Goal: Task Accomplishment & Management: Manage account settings

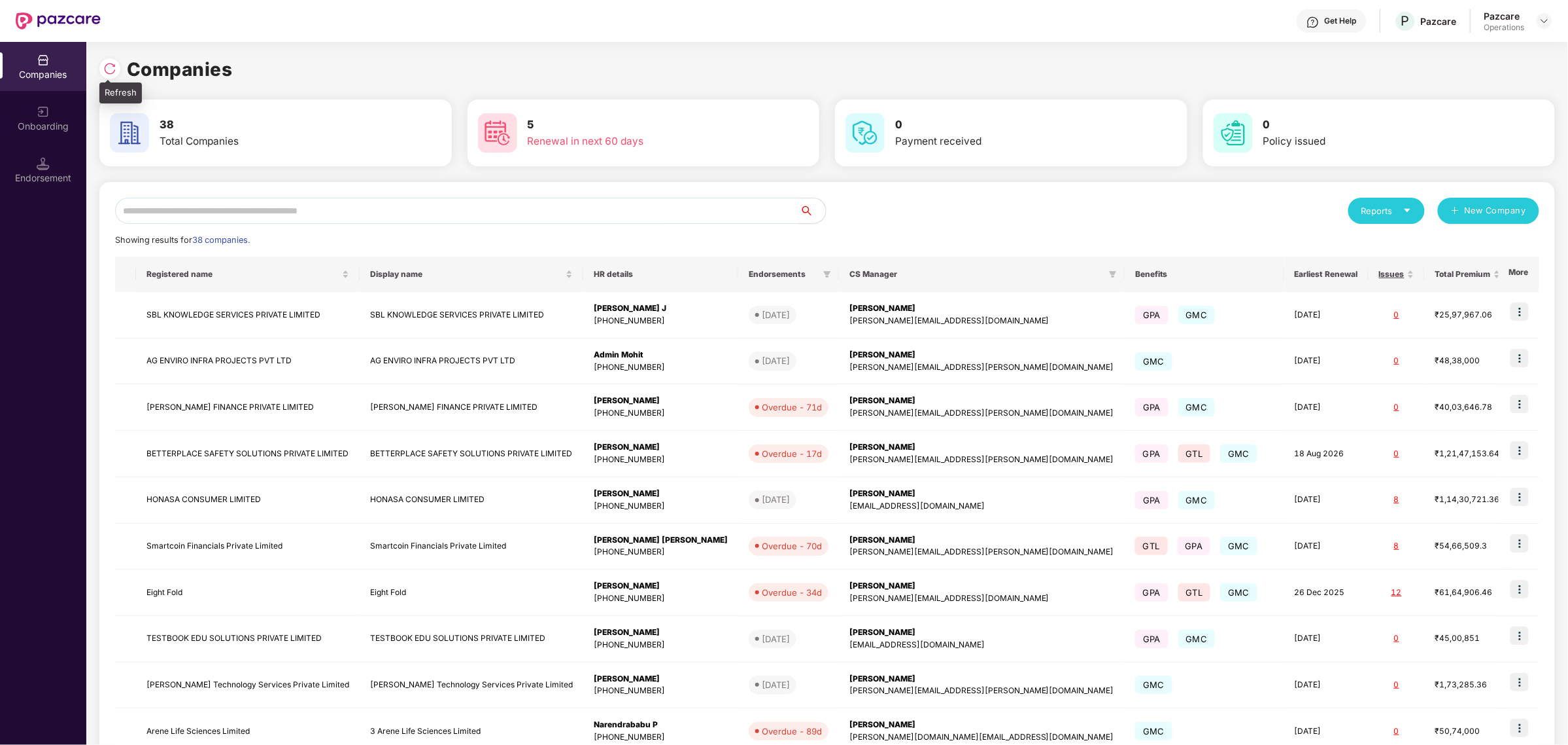
click at [112, 71] on img at bounding box center [109, 68] width 13 height 13
click at [211, 203] on input "text" at bounding box center [457, 210] width 684 height 26
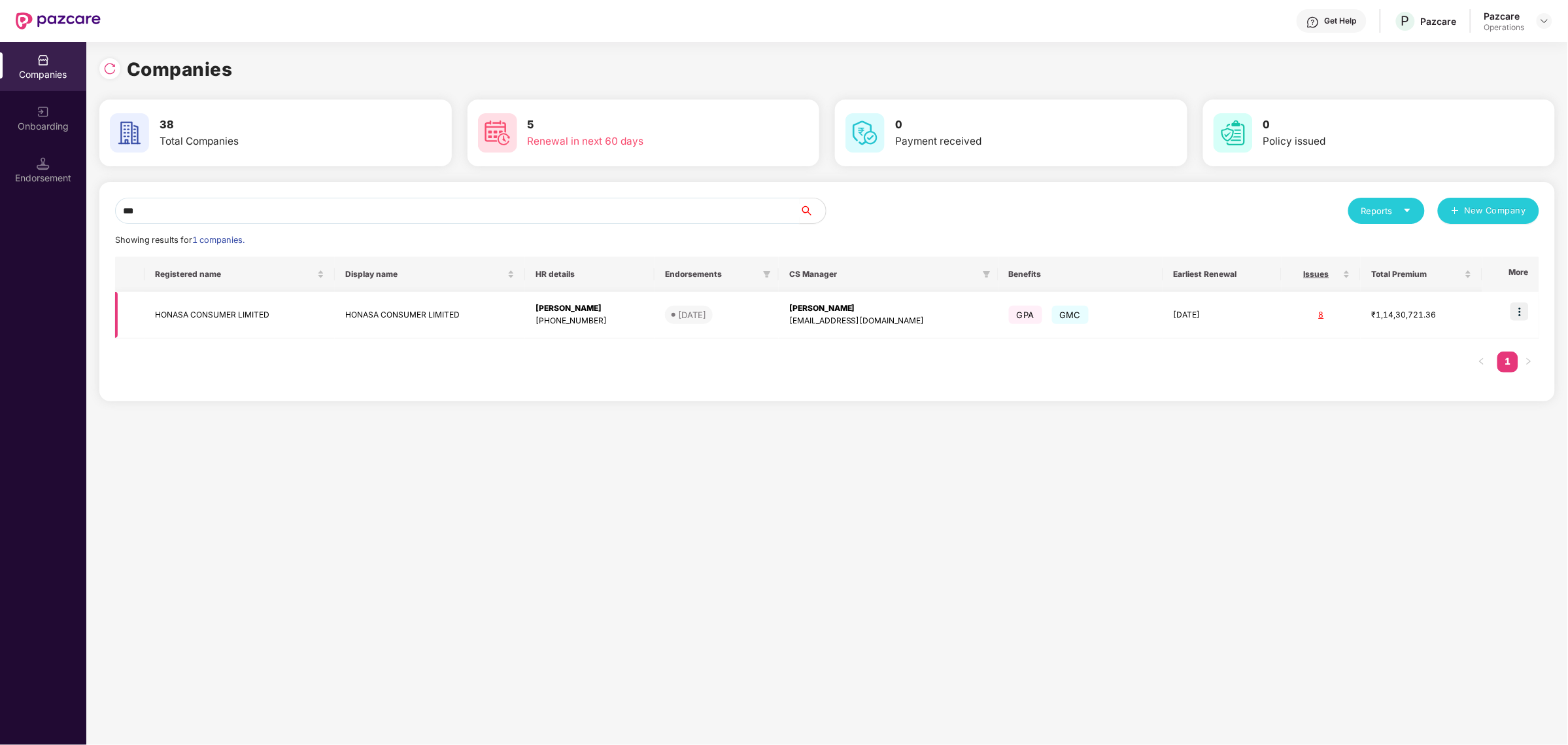
type input "***"
click at [195, 315] on td "HONASA CONSUMER LIMITED" at bounding box center [240, 315] width 190 height 47
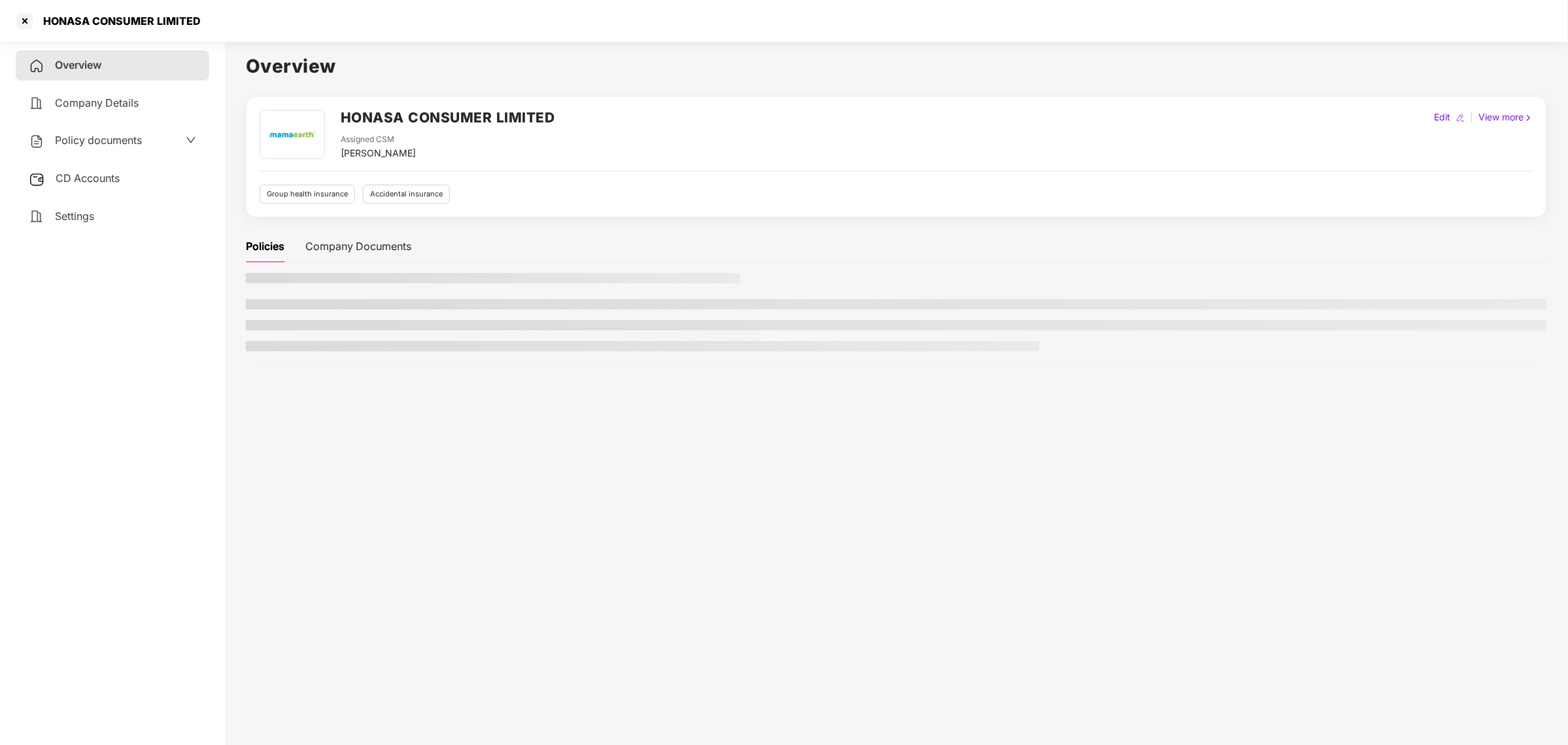
click at [143, 151] on div "Policy documents" at bounding box center [112, 141] width 194 height 31
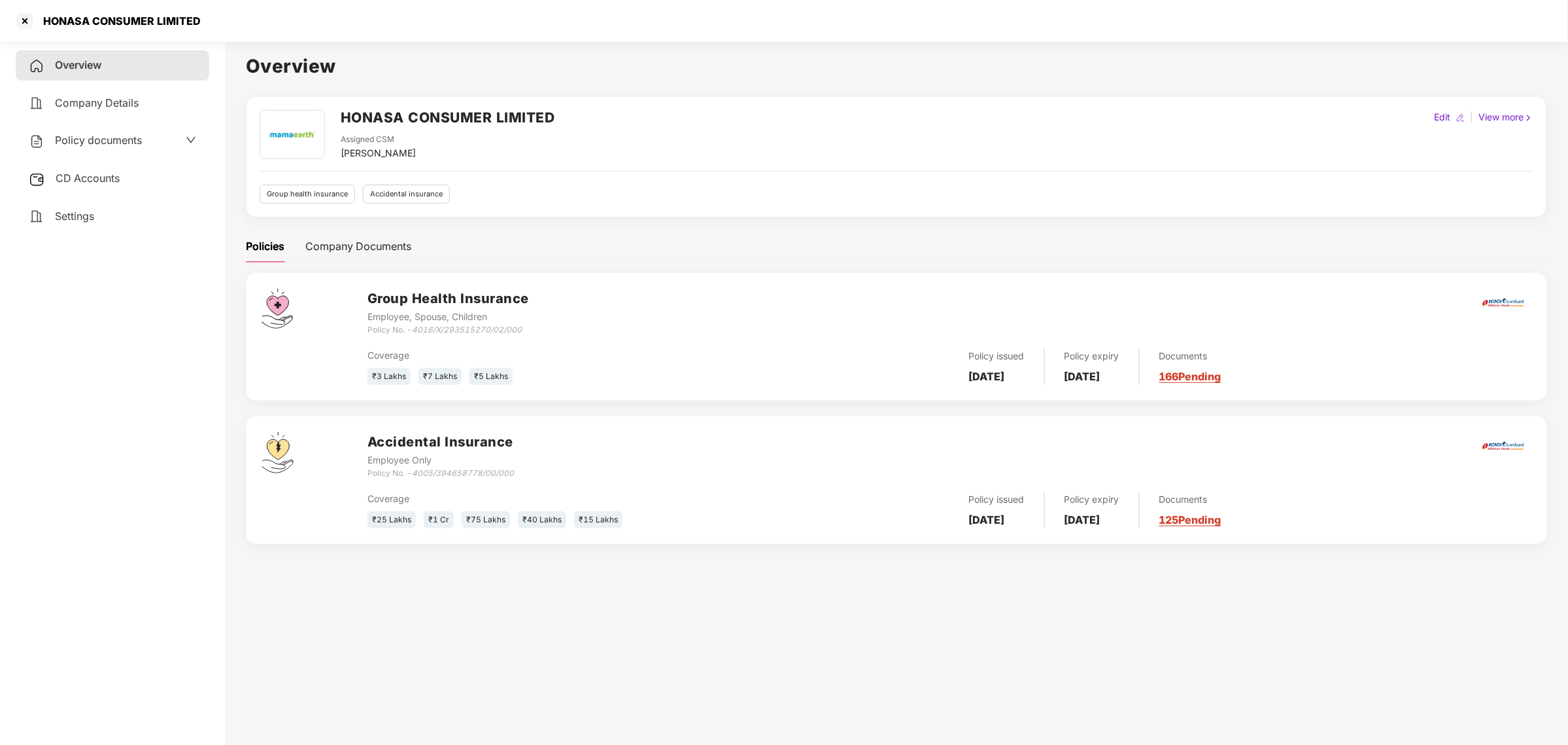
click at [188, 143] on icon "down" at bounding box center [191, 140] width 11 height 11
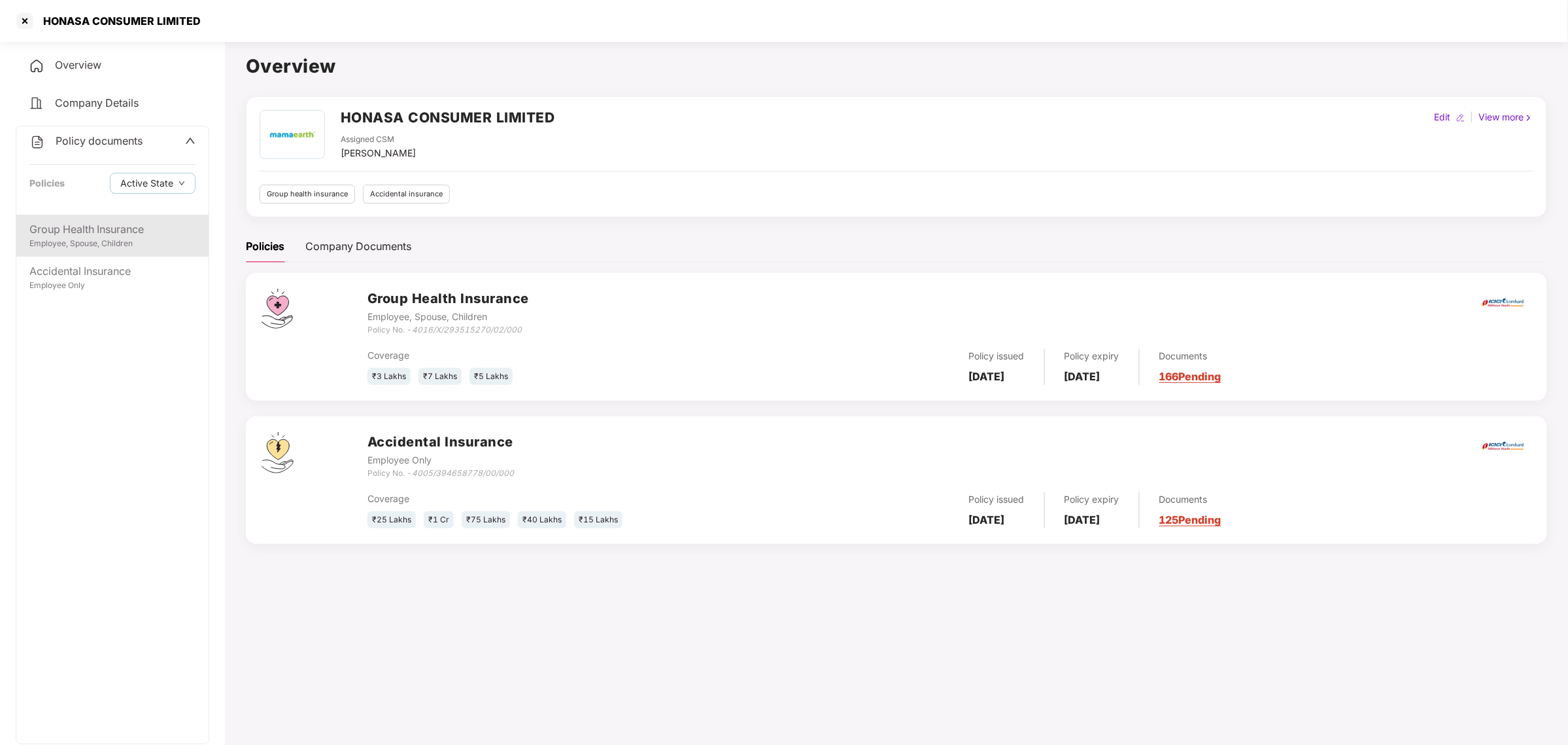
click at [158, 238] on div "Employee, Spouse, Children" at bounding box center [112, 244] width 166 height 13
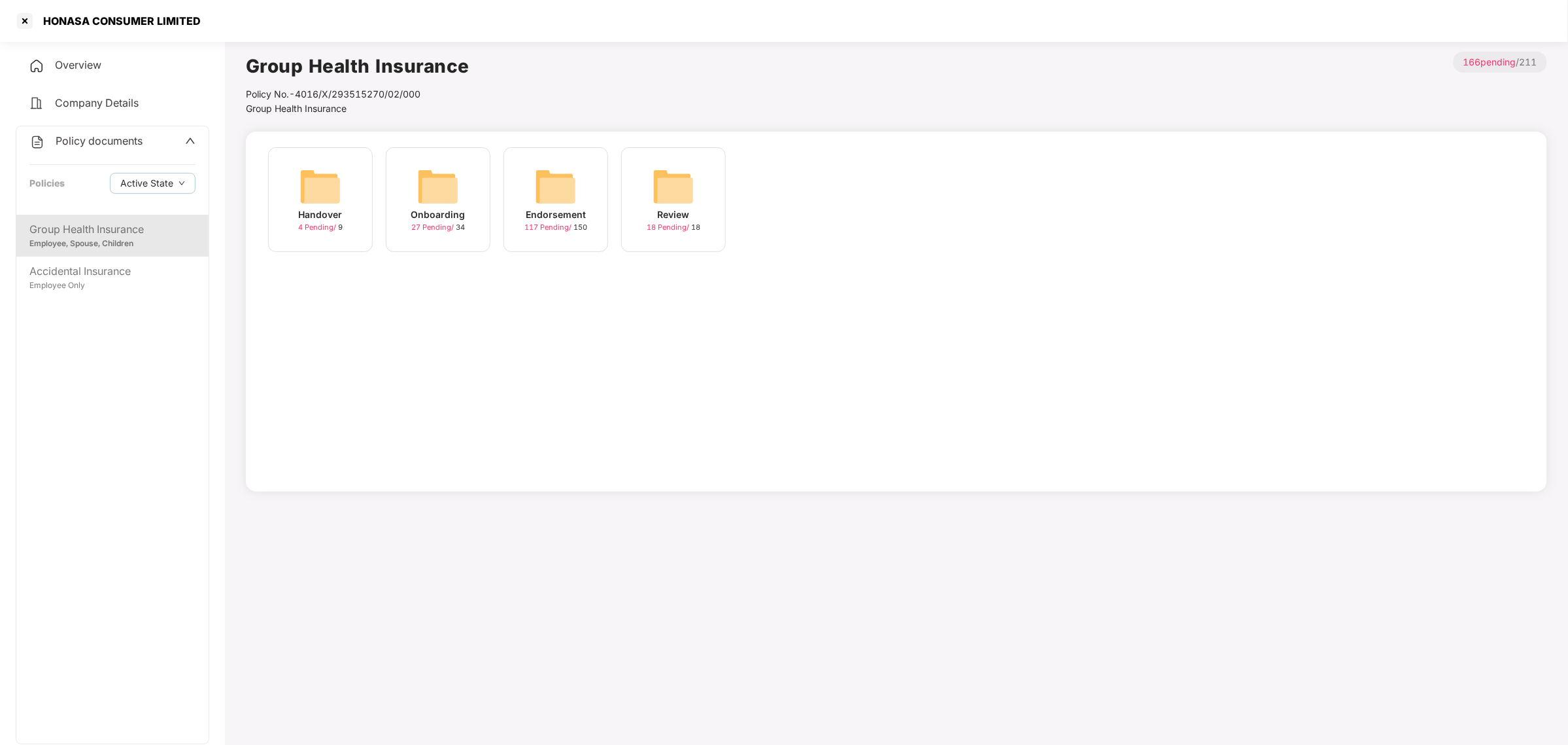
click at [544, 202] on img at bounding box center [555, 186] width 42 height 42
click at [775, 197] on img at bounding box center [791, 186] width 42 height 42
click at [450, 222] on div "[DATE] 11:31:00" at bounding box center [438, 215] width 73 height 14
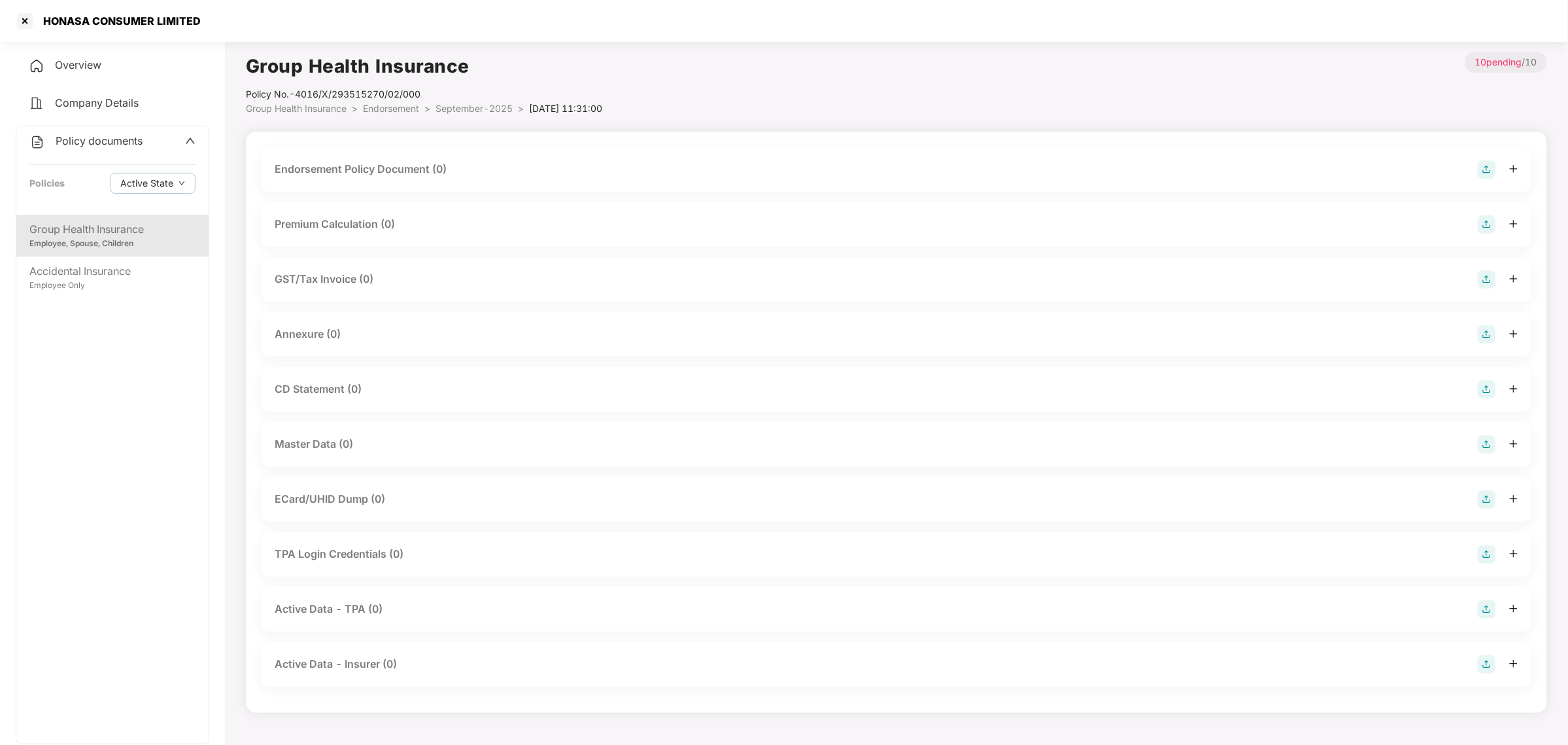
click at [518, 164] on div "Endorsement Policy Document (0)" at bounding box center [896, 170] width 1244 height 18
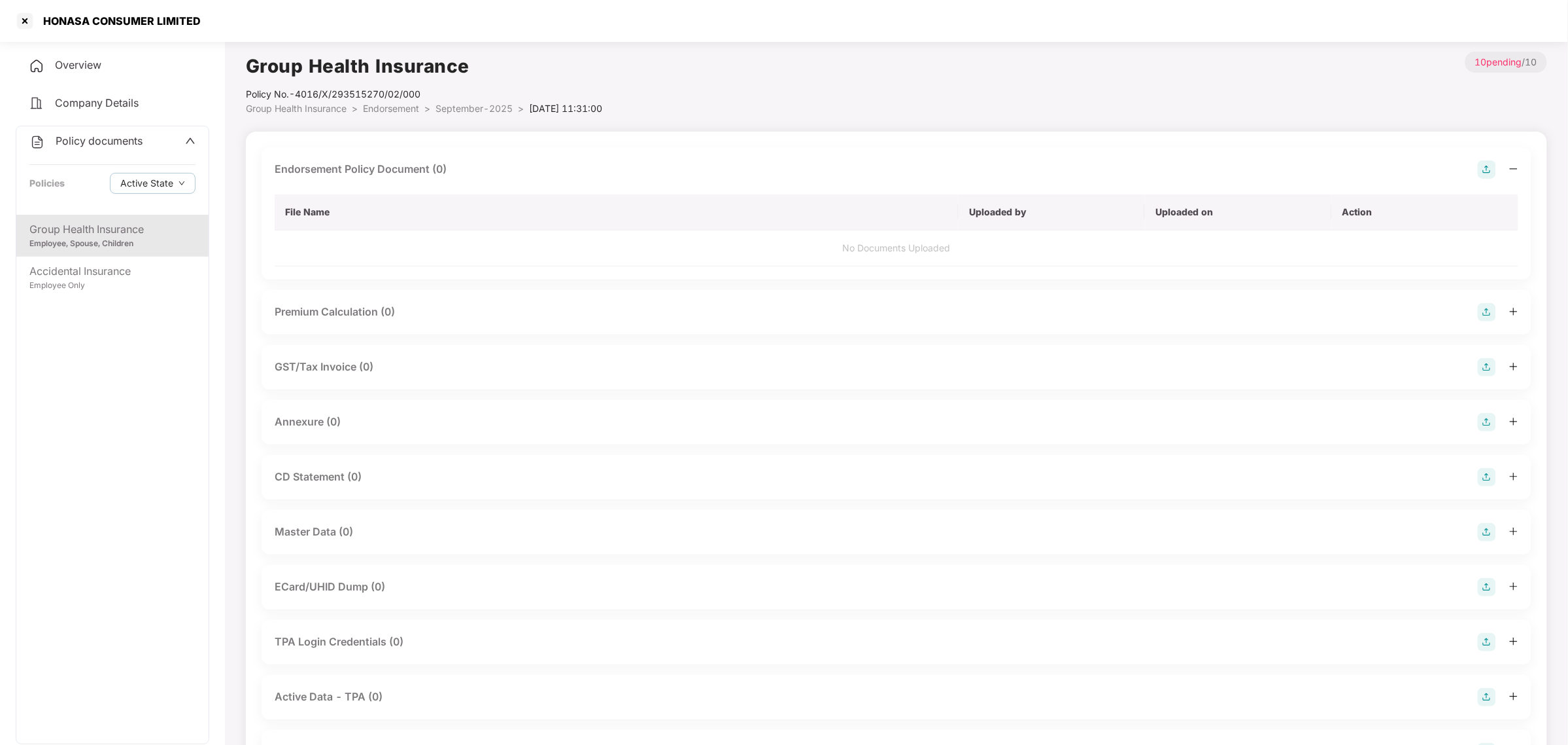
click at [1486, 168] on img at bounding box center [1487, 170] width 18 height 18
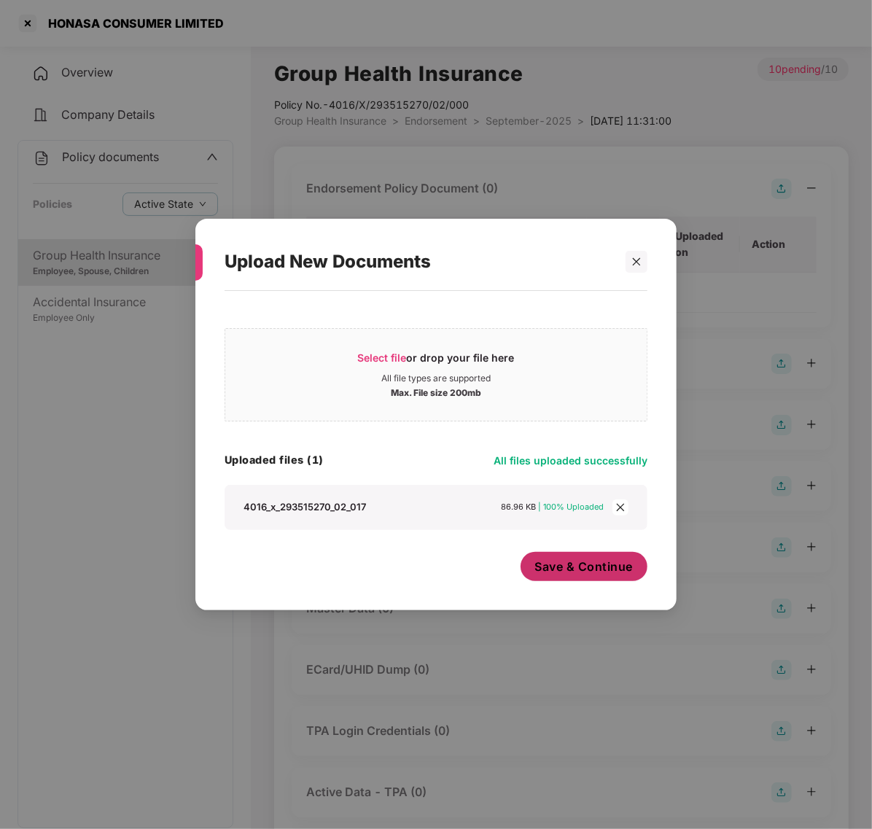
click at [561, 573] on span "Save & Continue" at bounding box center [584, 567] width 98 height 16
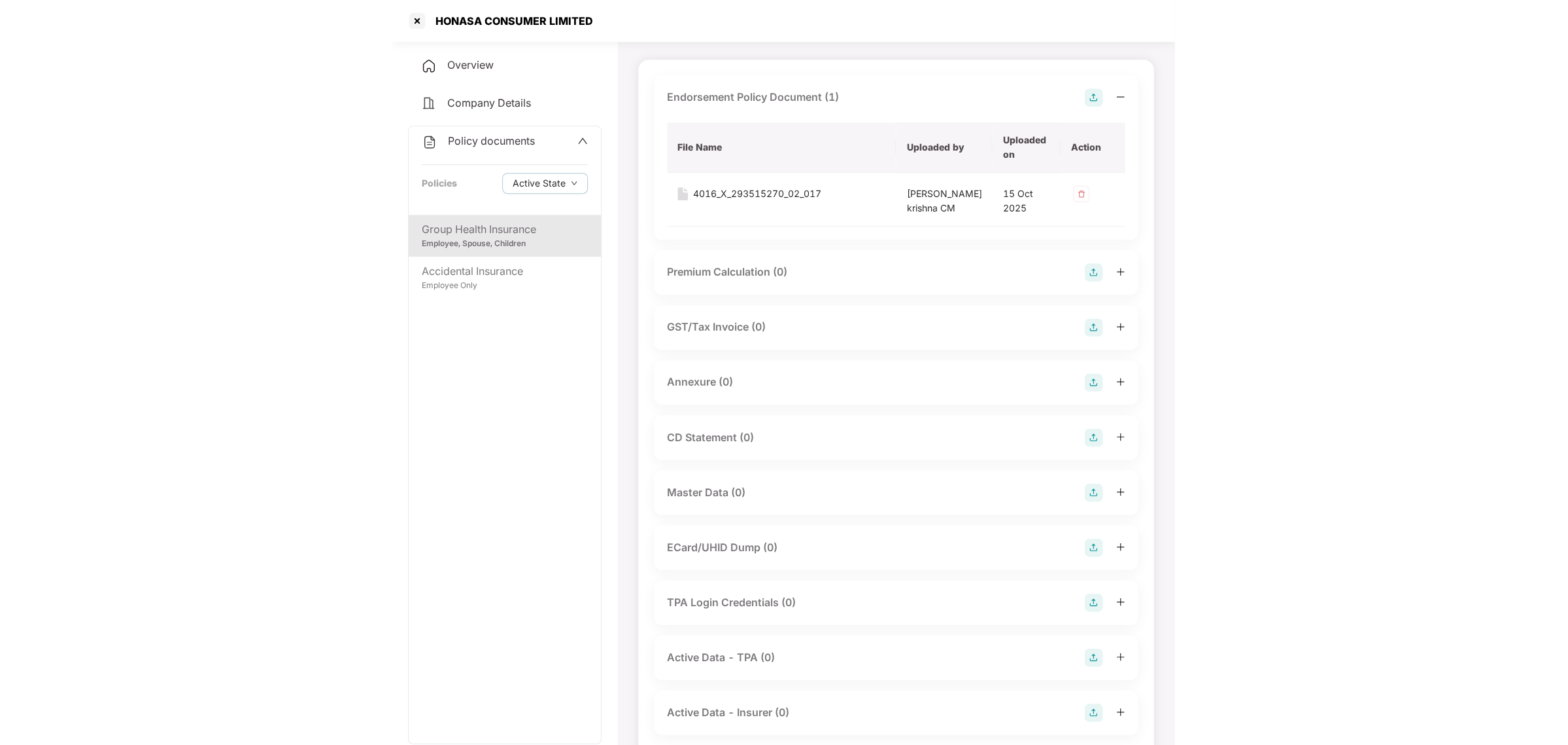
scroll to position [76, 0]
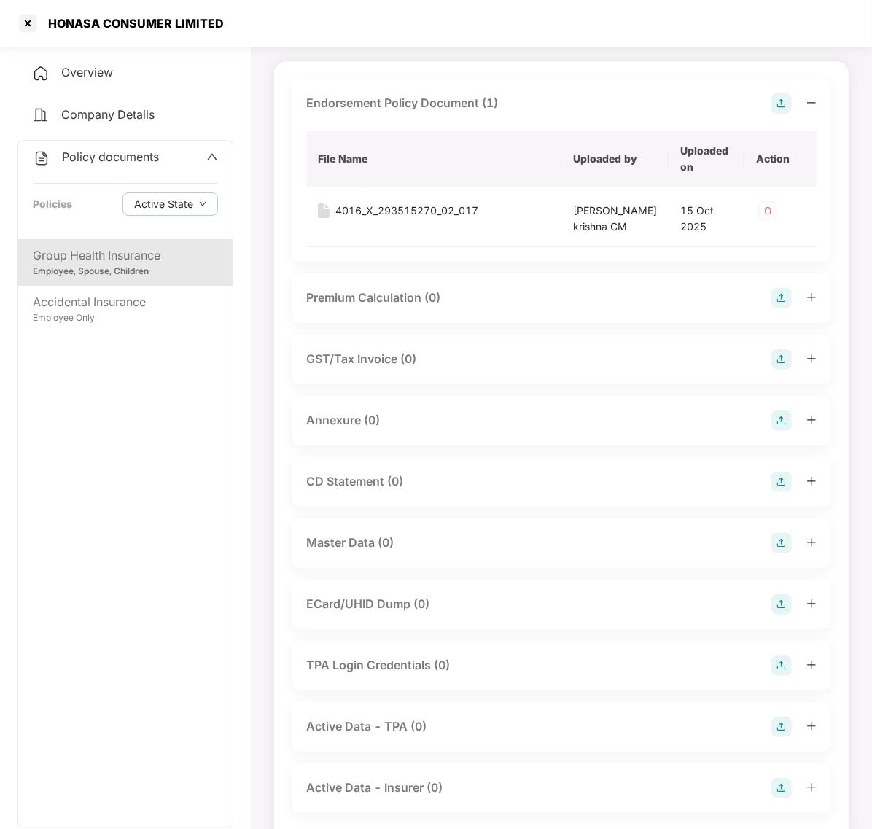
click at [496, 431] on div "Annexure (0)" at bounding box center [561, 421] width 510 height 20
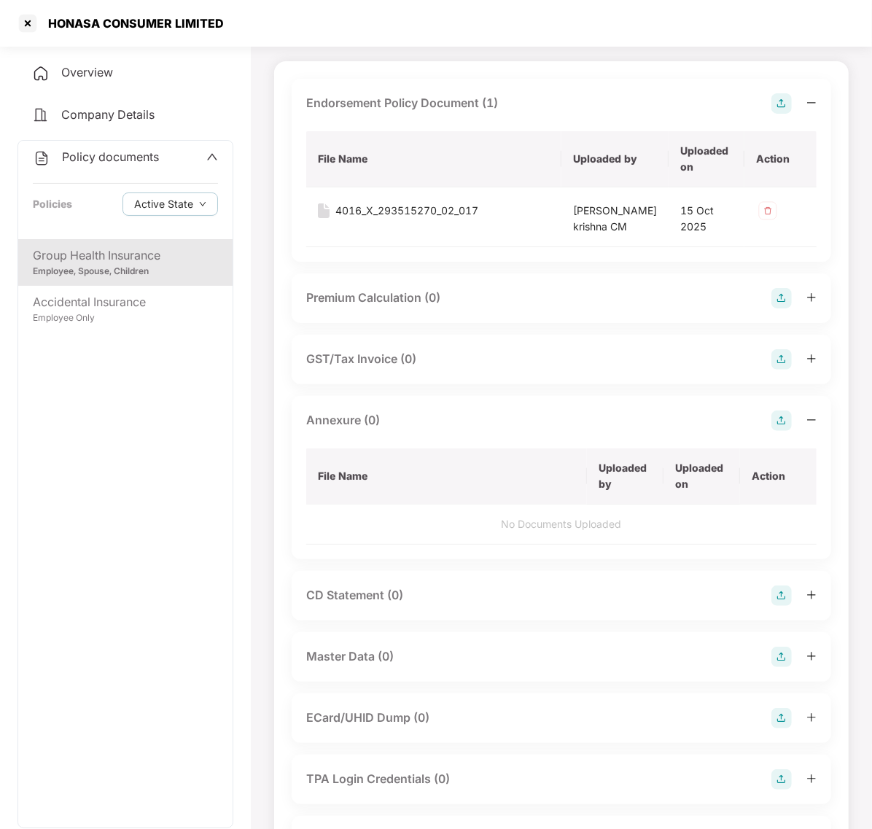
click at [782, 431] on img at bounding box center [781, 421] width 20 height 20
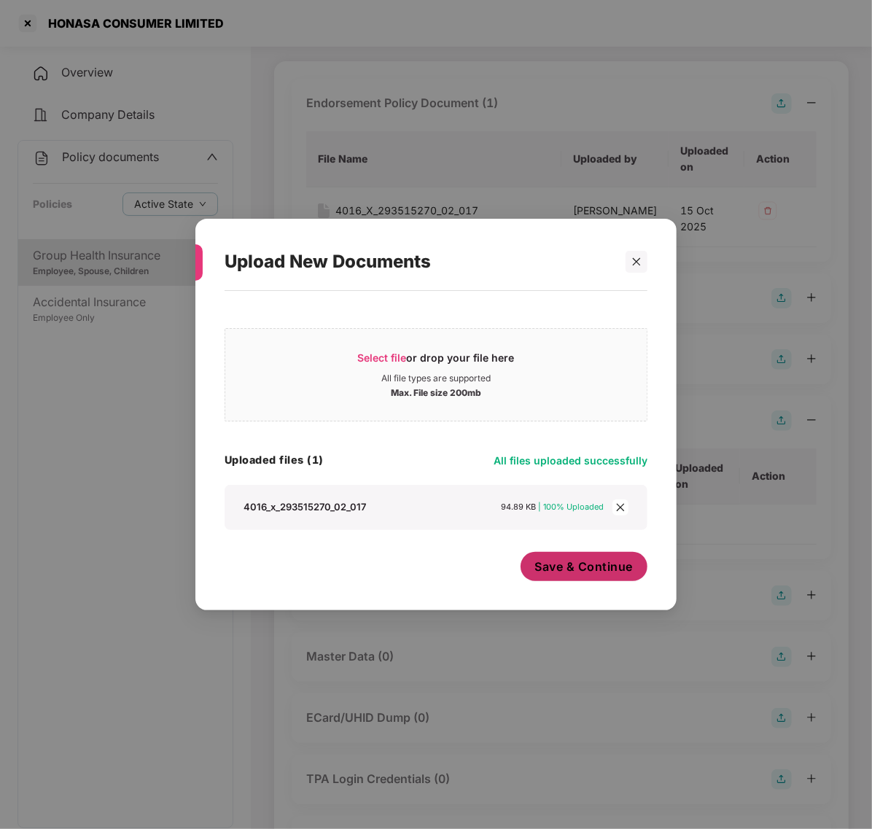
click at [577, 573] on span "Save & Continue" at bounding box center [584, 567] width 98 height 16
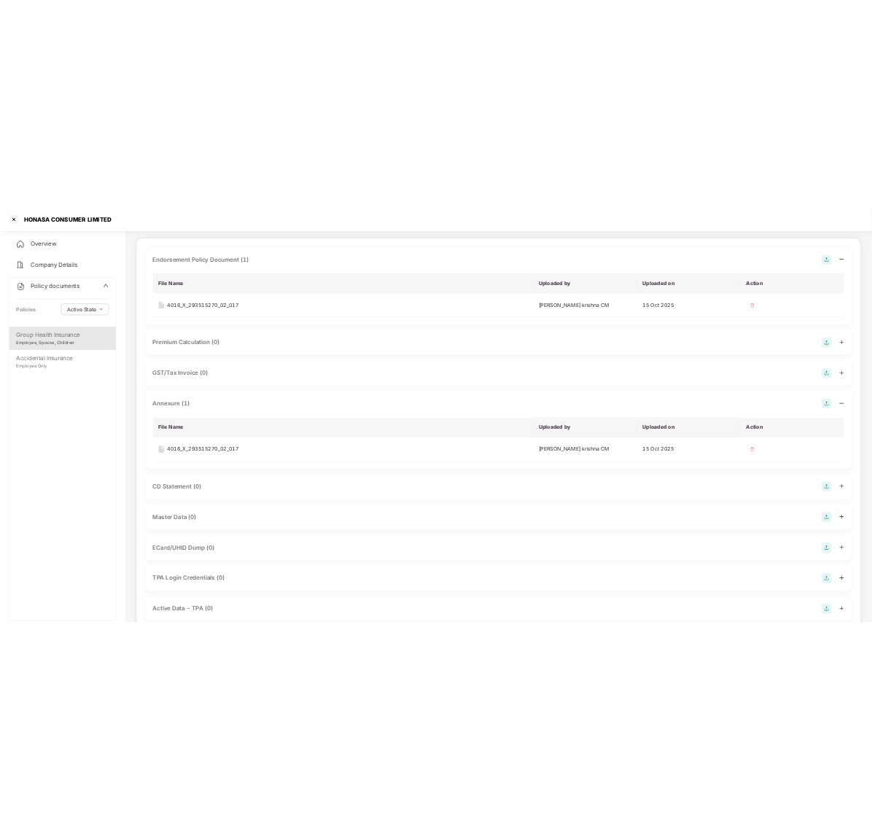
scroll to position [0, 0]
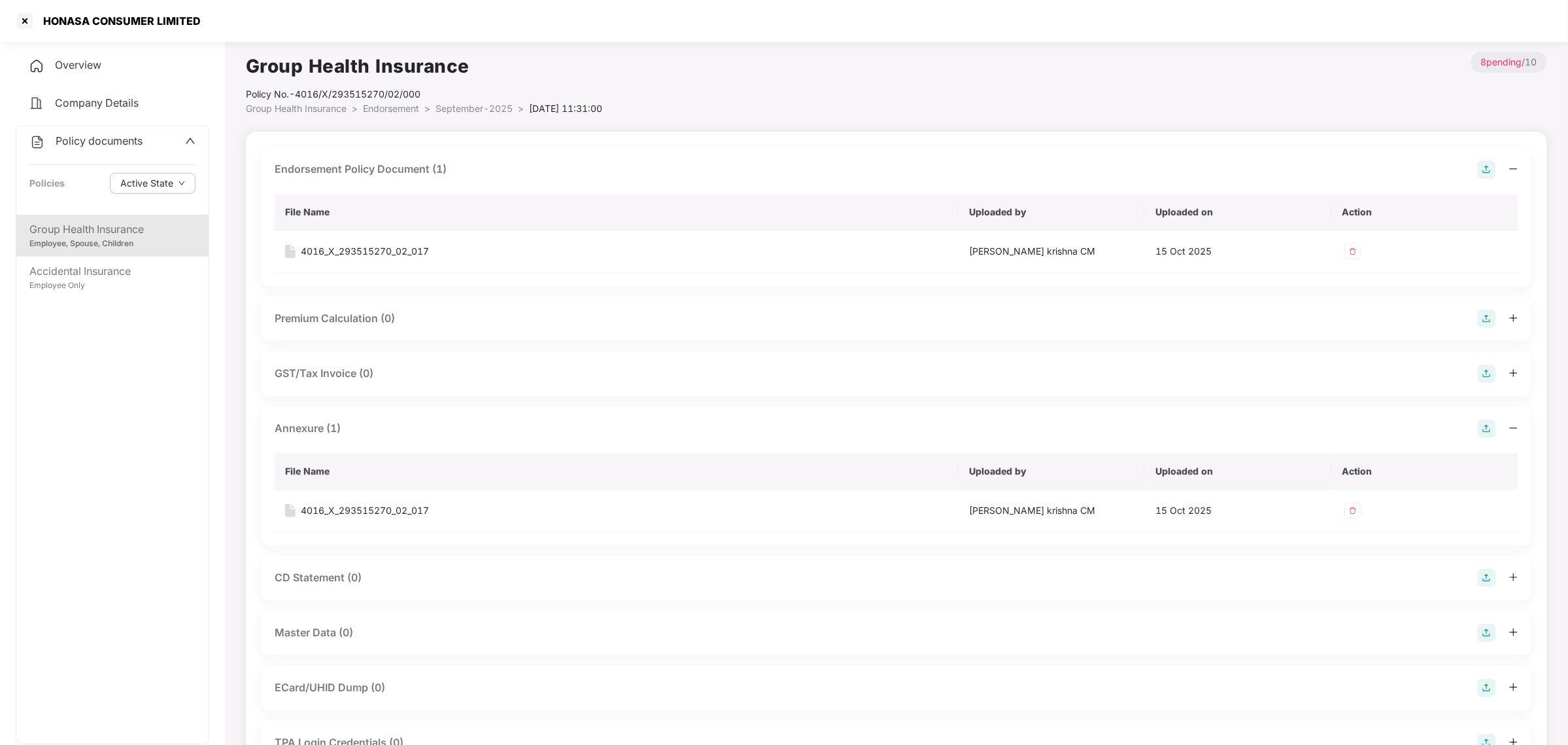
click at [495, 105] on span "September-2025" at bounding box center [475, 108] width 77 height 11
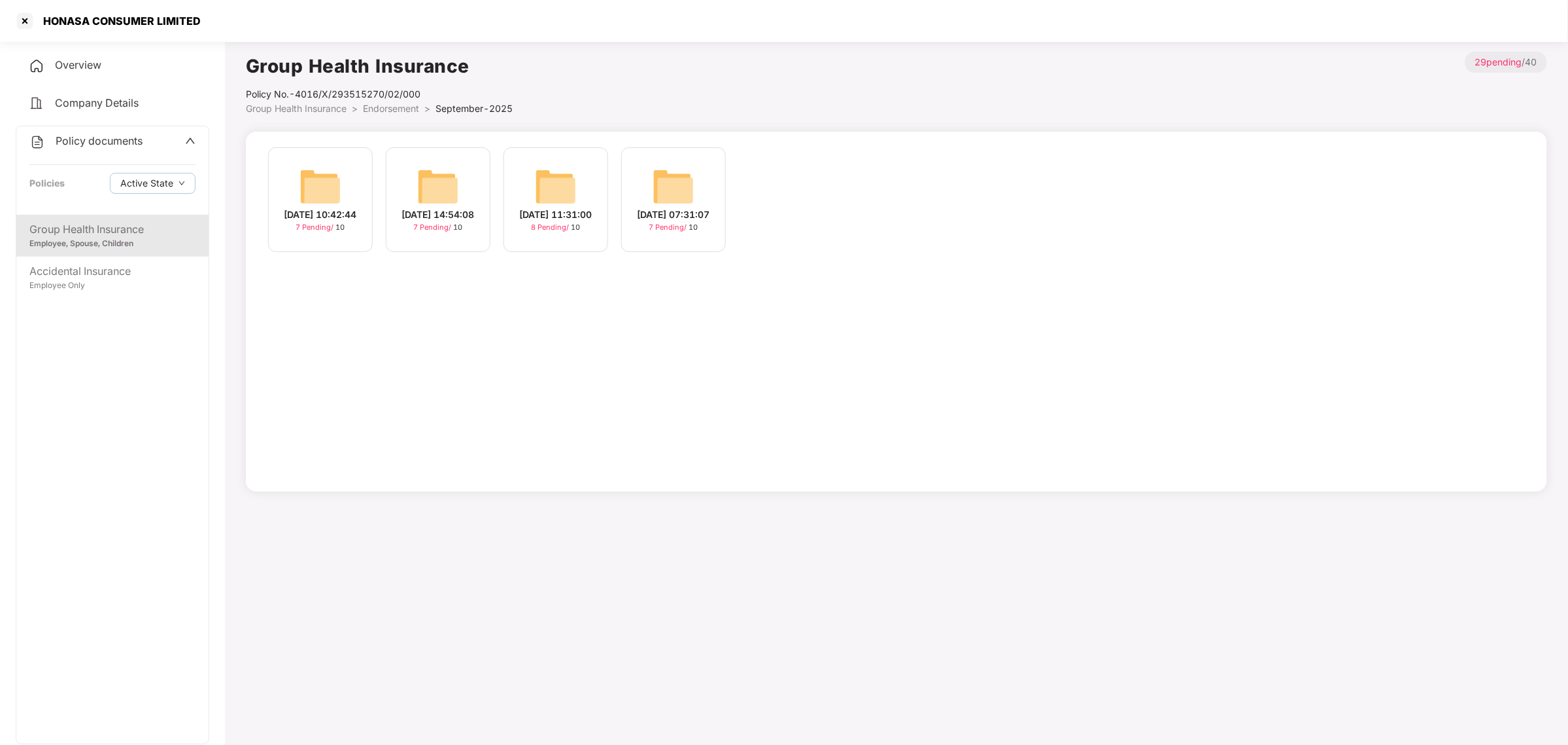
click at [403, 112] on span "Endorsement" at bounding box center [391, 108] width 57 height 11
click at [913, 204] on img at bounding box center [909, 186] width 42 height 42
click at [339, 191] on img at bounding box center [320, 186] width 42 height 42
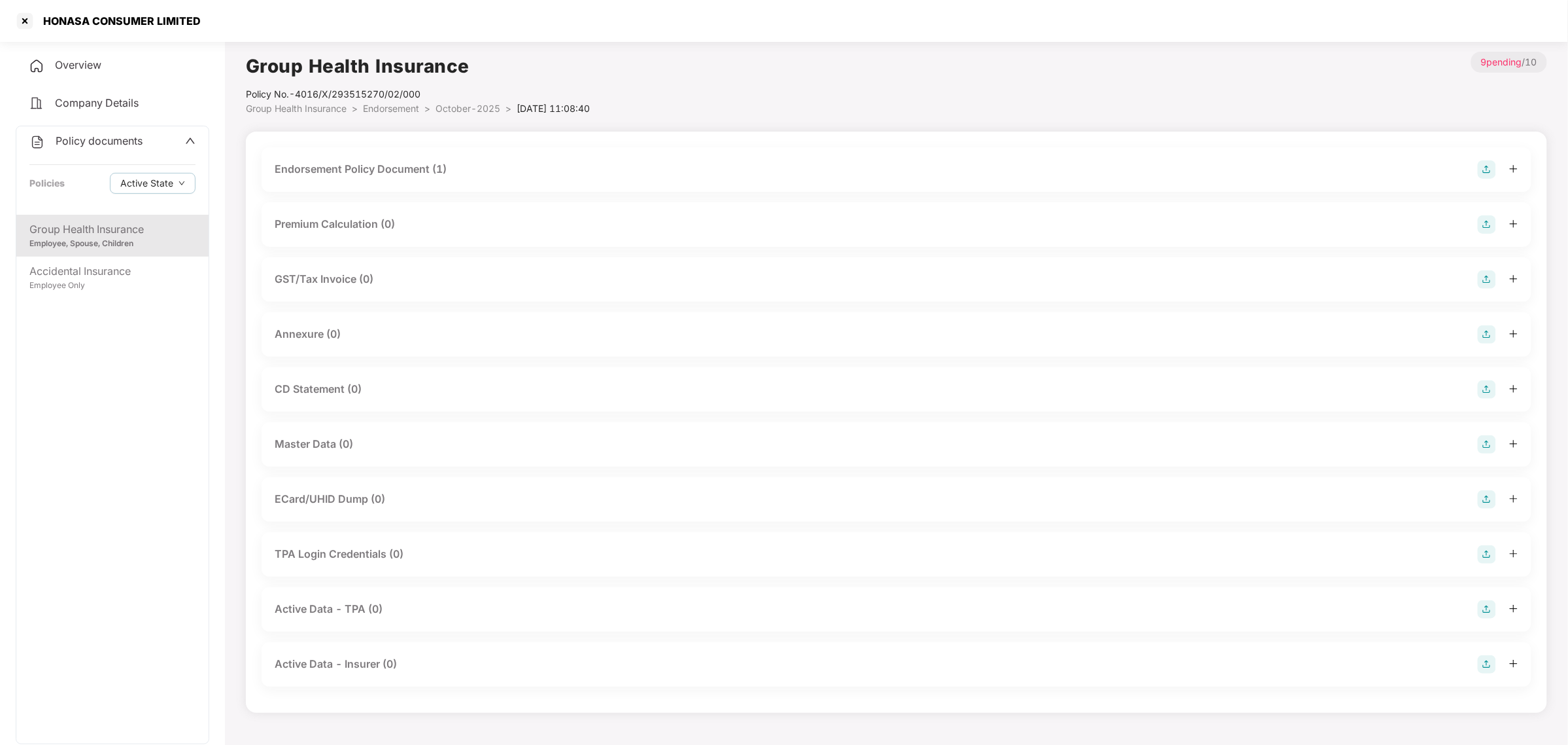
click at [501, 158] on div "Endorsement Policy Document (1)" at bounding box center [897, 170] width 1270 height 45
click at [487, 173] on div "Endorsement Policy Document (1)" at bounding box center [896, 170] width 1244 height 18
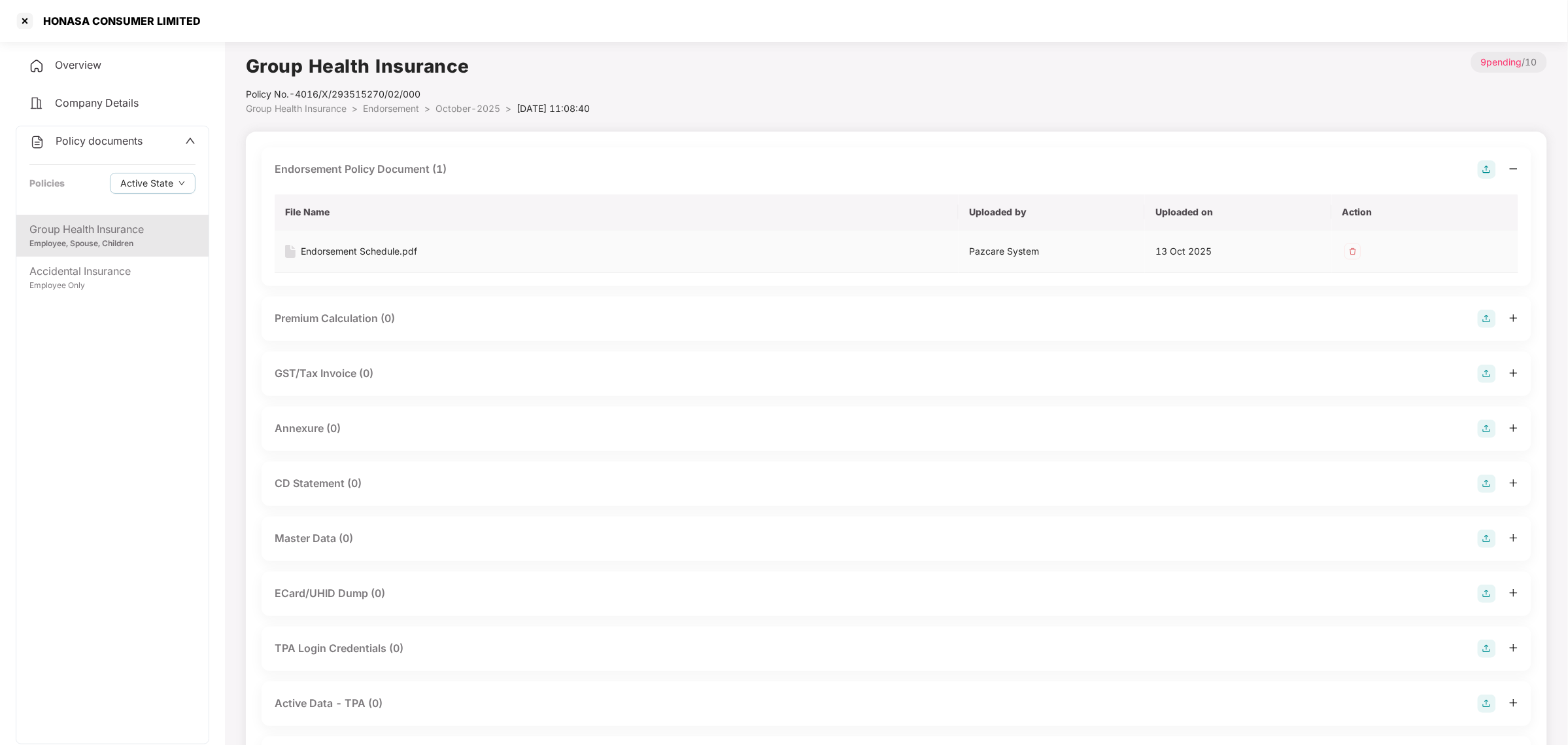
click at [377, 246] on div "Endorsement Schedule.pdf" at bounding box center [359, 251] width 117 height 14
click at [1489, 174] on img at bounding box center [1487, 170] width 18 height 18
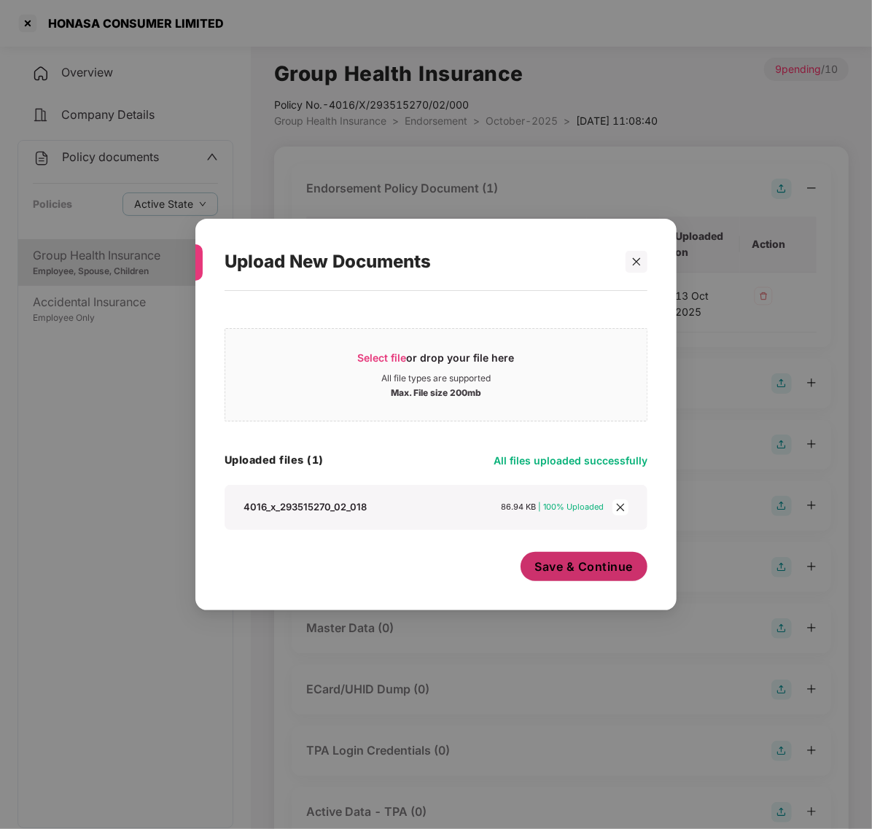
click at [585, 566] on span "Save & Continue" at bounding box center [584, 567] width 98 height 16
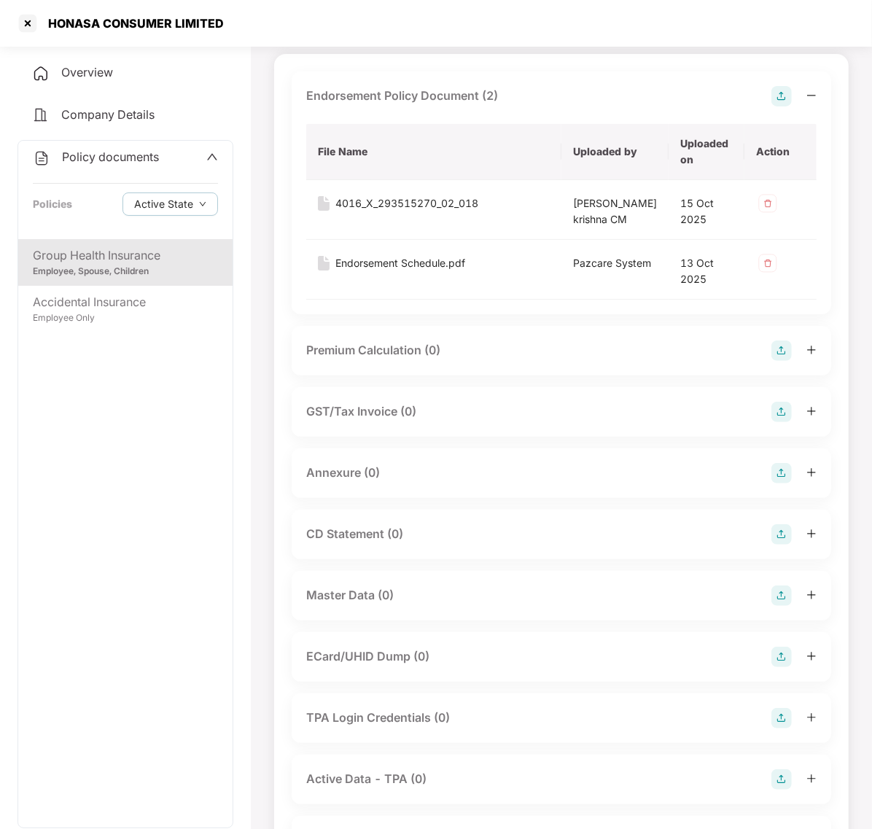
scroll to position [93, 0]
click at [416, 483] on div "Annexure (0)" at bounding box center [561, 472] width 510 height 20
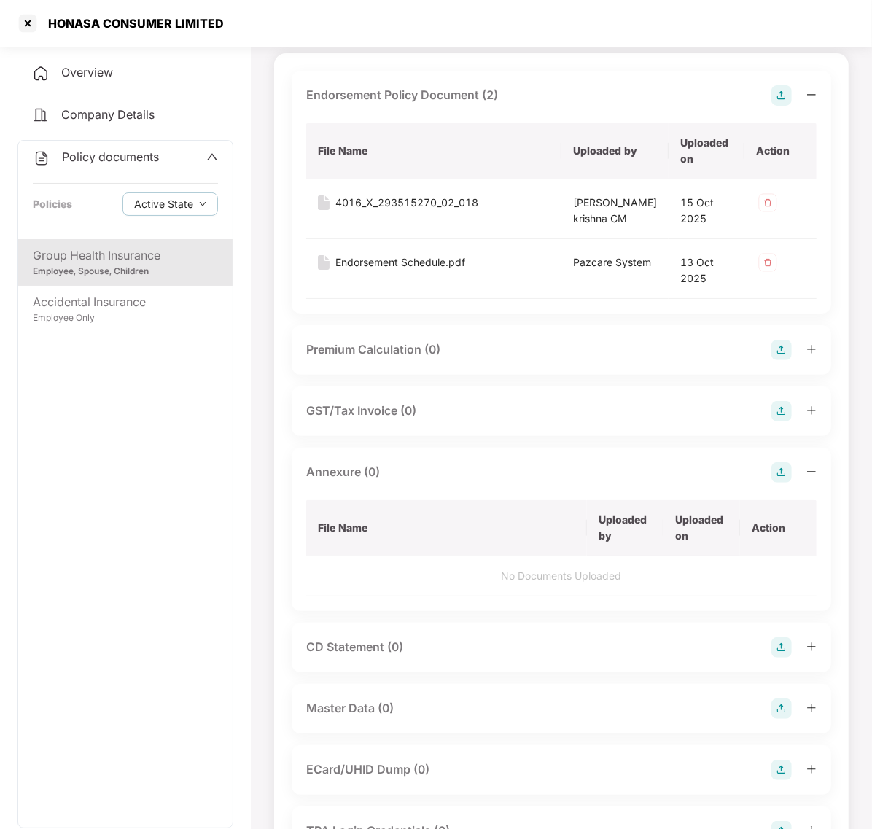
click at [771, 483] on img at bounding box center [781, 472] width 20 height 20
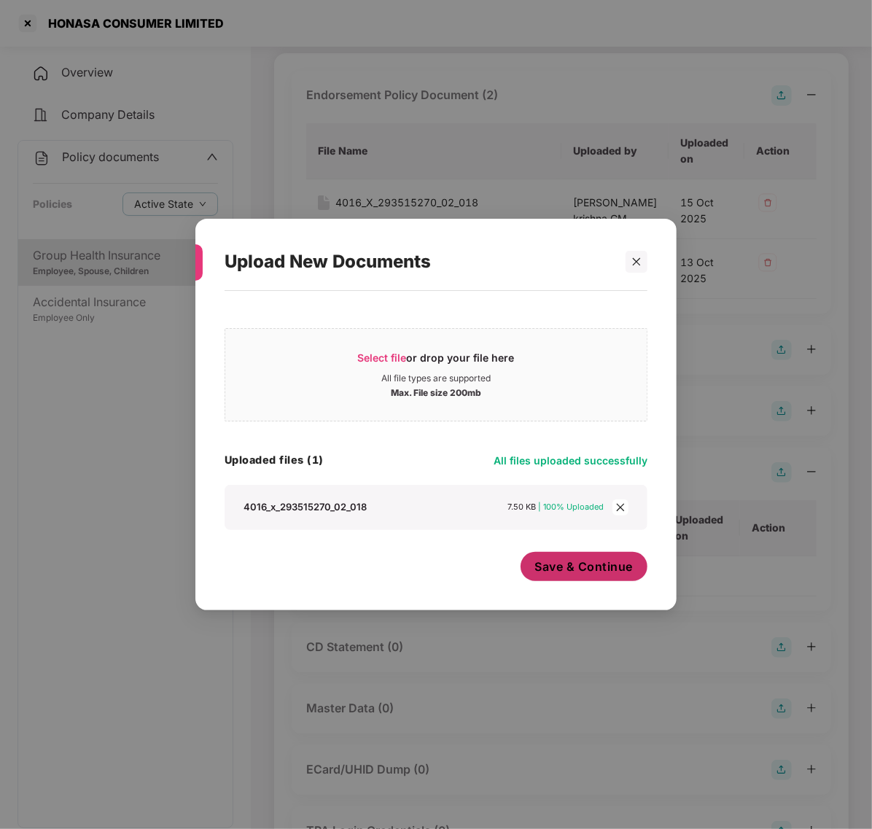
click at [588, 567] on span "Save & Continue" at bounding box center [584, 567] width 98 height 16
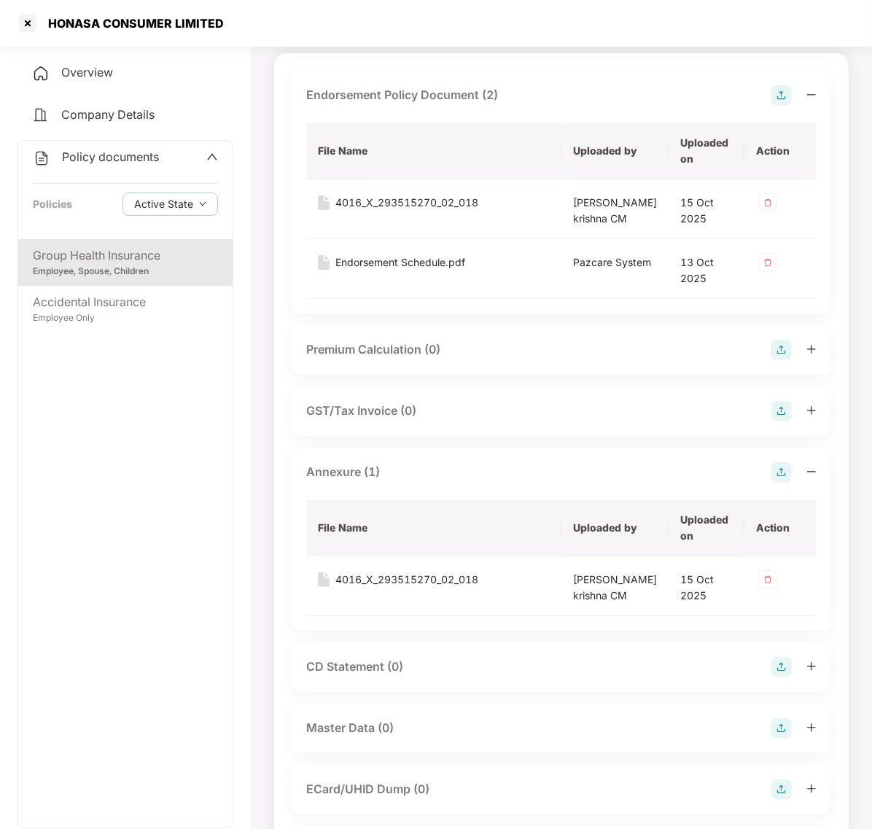
scroll to position [249, 0]
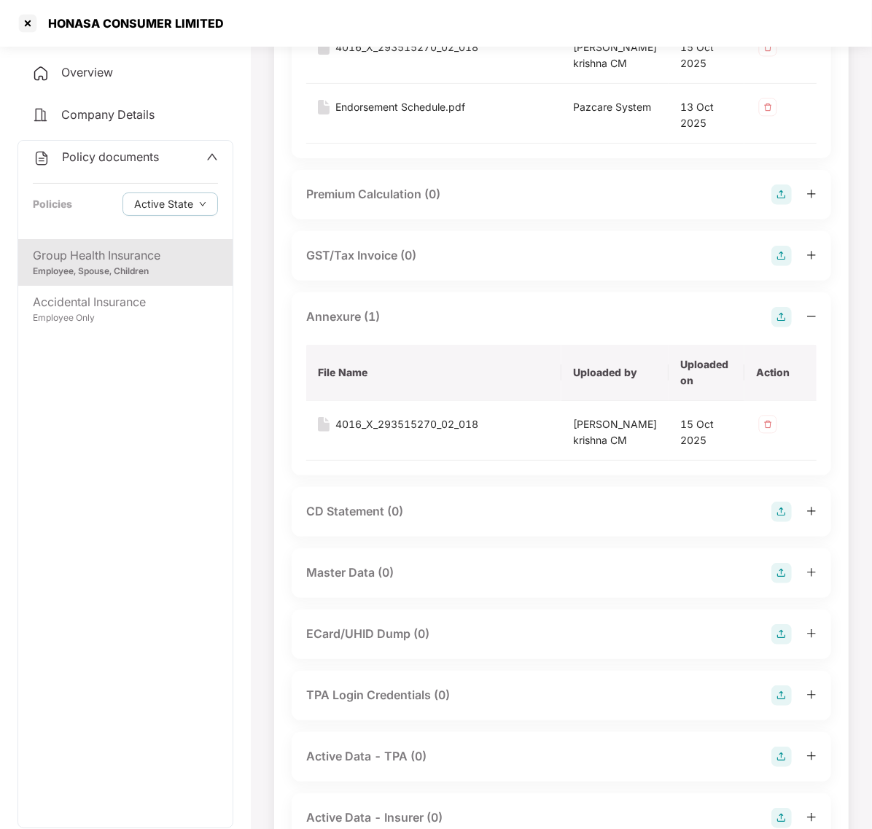
click at [782, 583] on img at bounding box center [781, 573] width 20 height 20
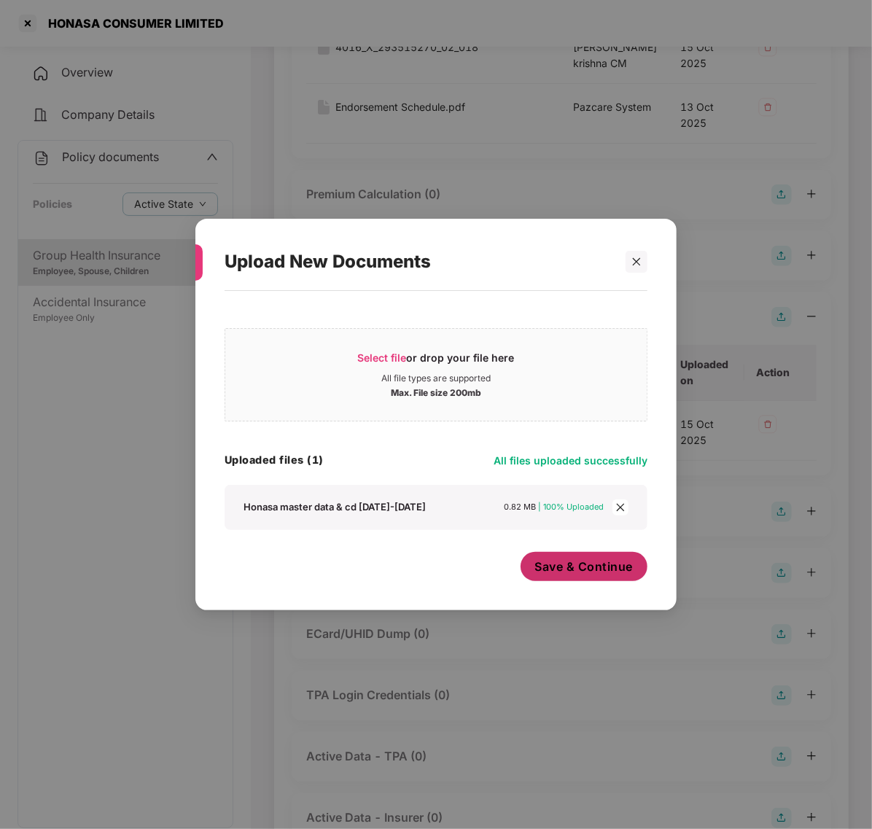
click at [572, 572] on span "Save & Continue" at bounding box center [584, 567] width 98 height 16
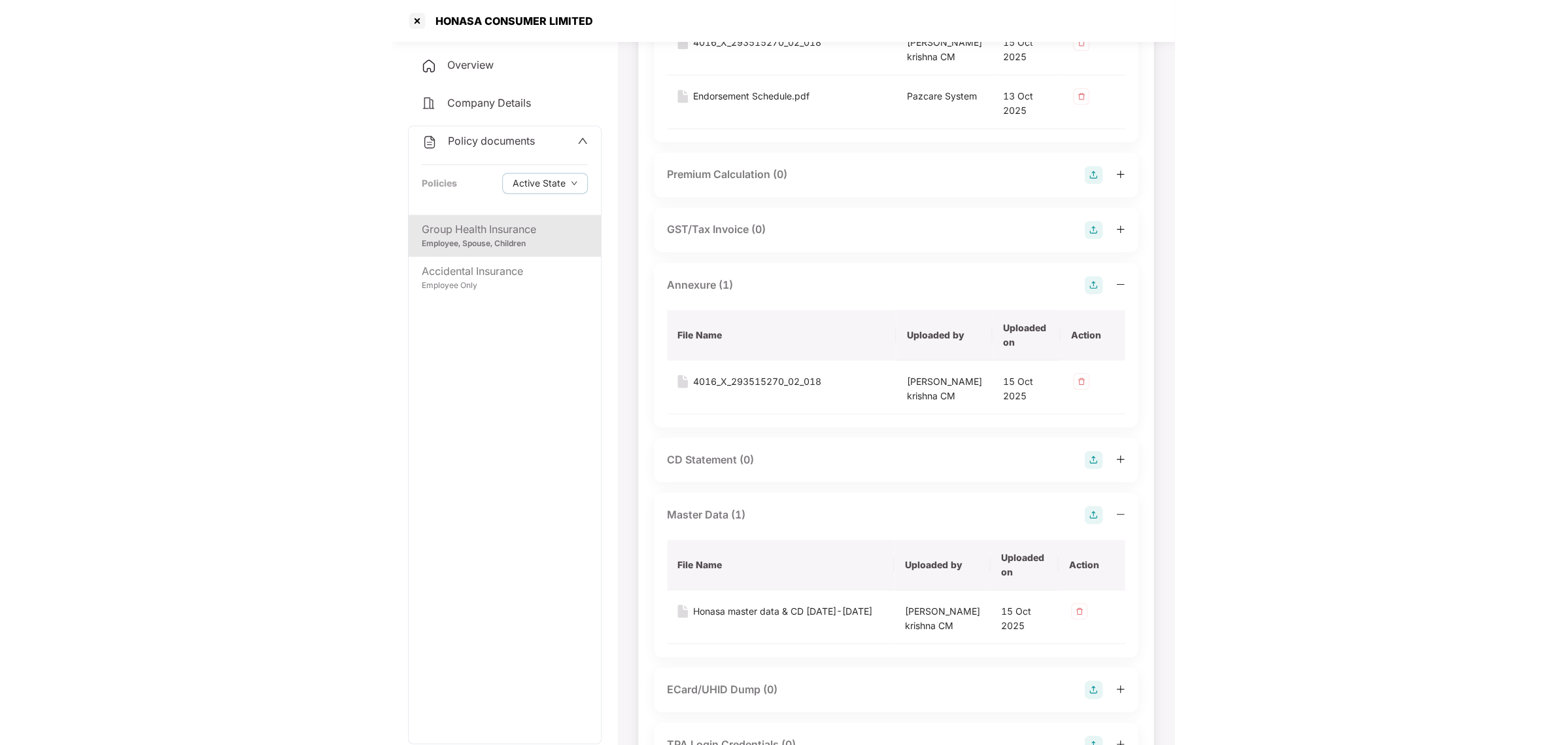
scroll to position [0, 0]
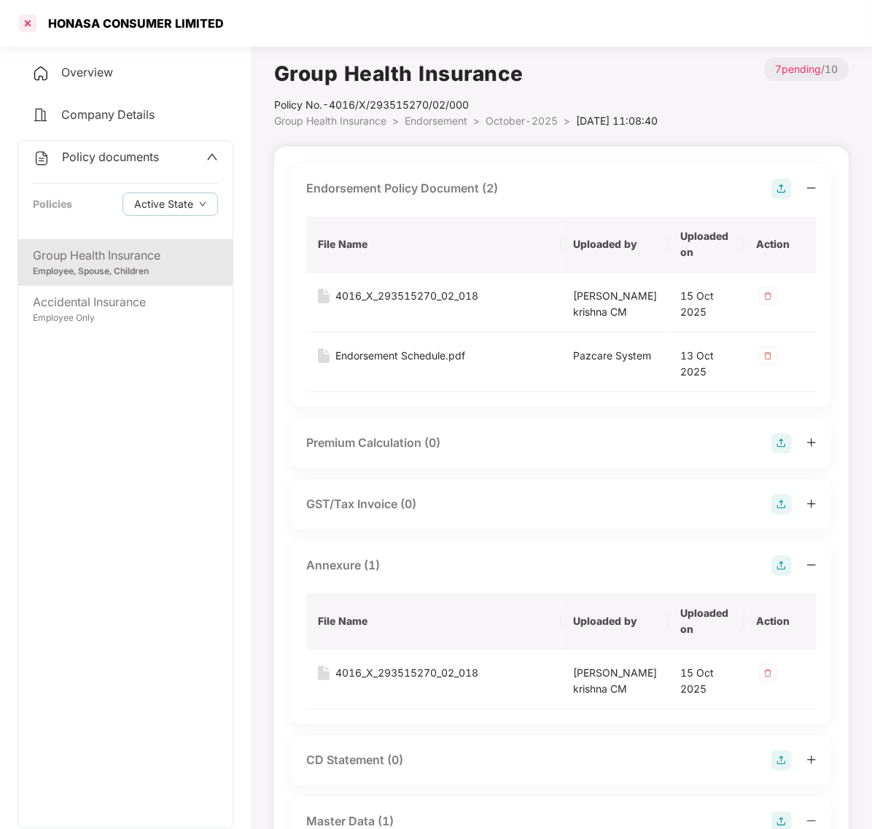
click at [26, 23] on div at bounding box center [27, 23] width 23 height 23
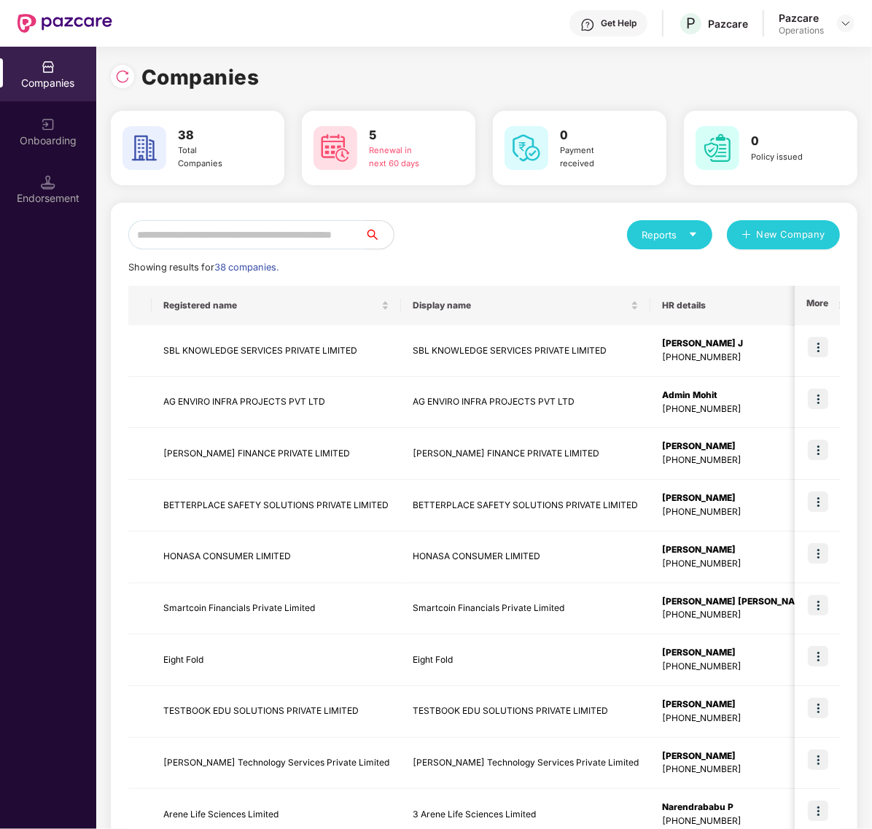
click at [260, 235] on input "text" at bounding box center [246, 234] width 236 height 29
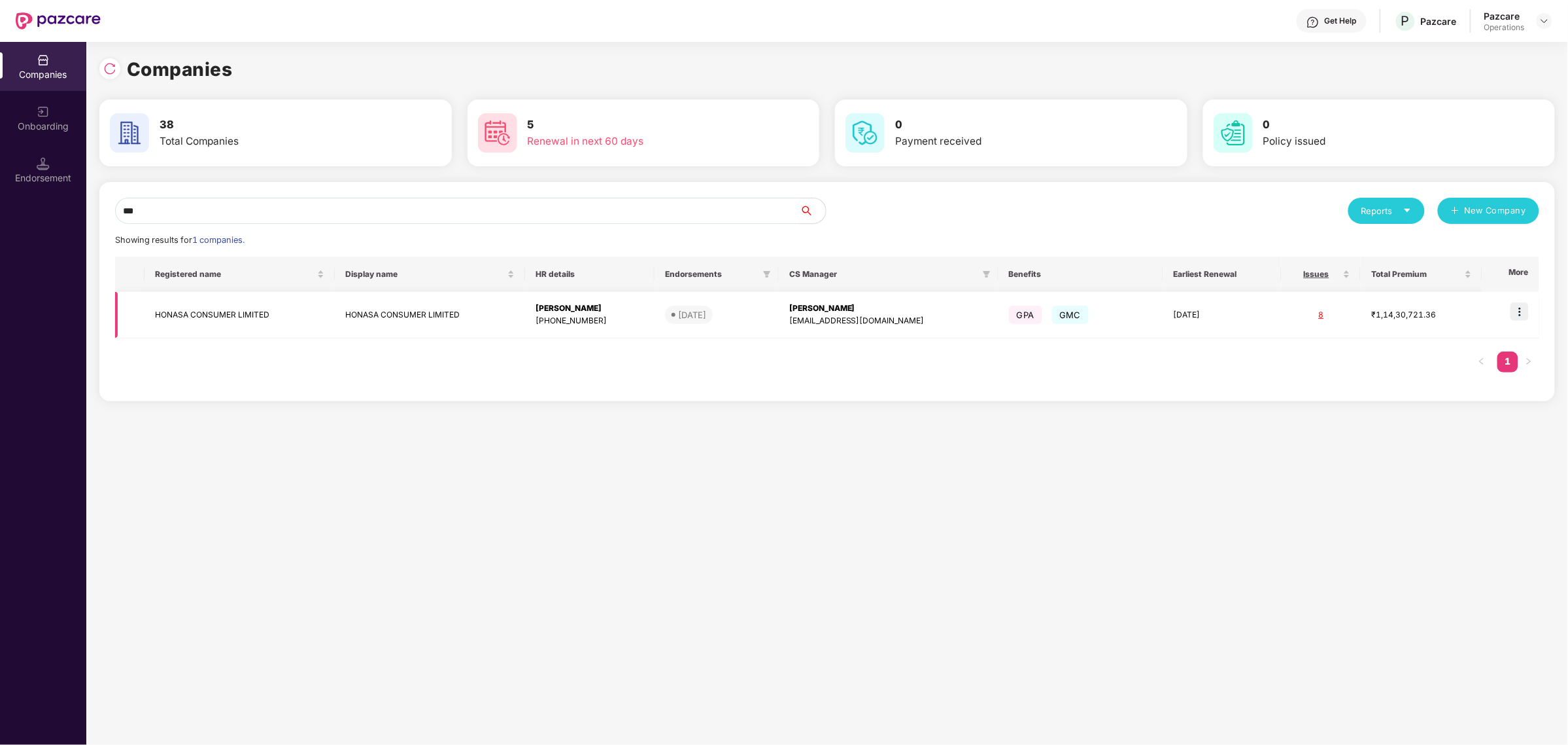
type input "***"
click at [1526, 312] on img at bounding box center [1520, 311] width 18 height 18
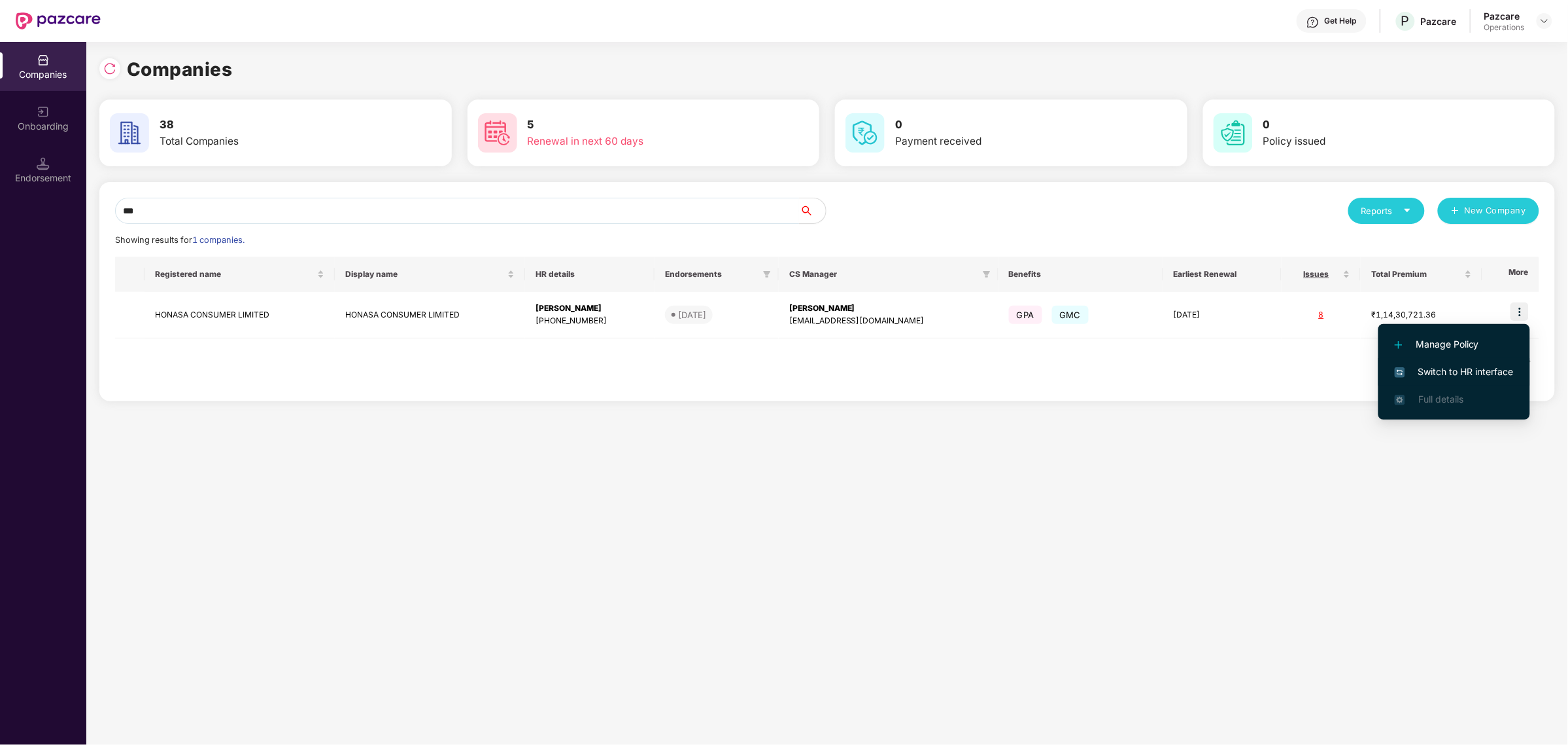
click at [1439, 371] on span "Switch to HR interface" at bounding box center [1454, 372] width 119 height 14
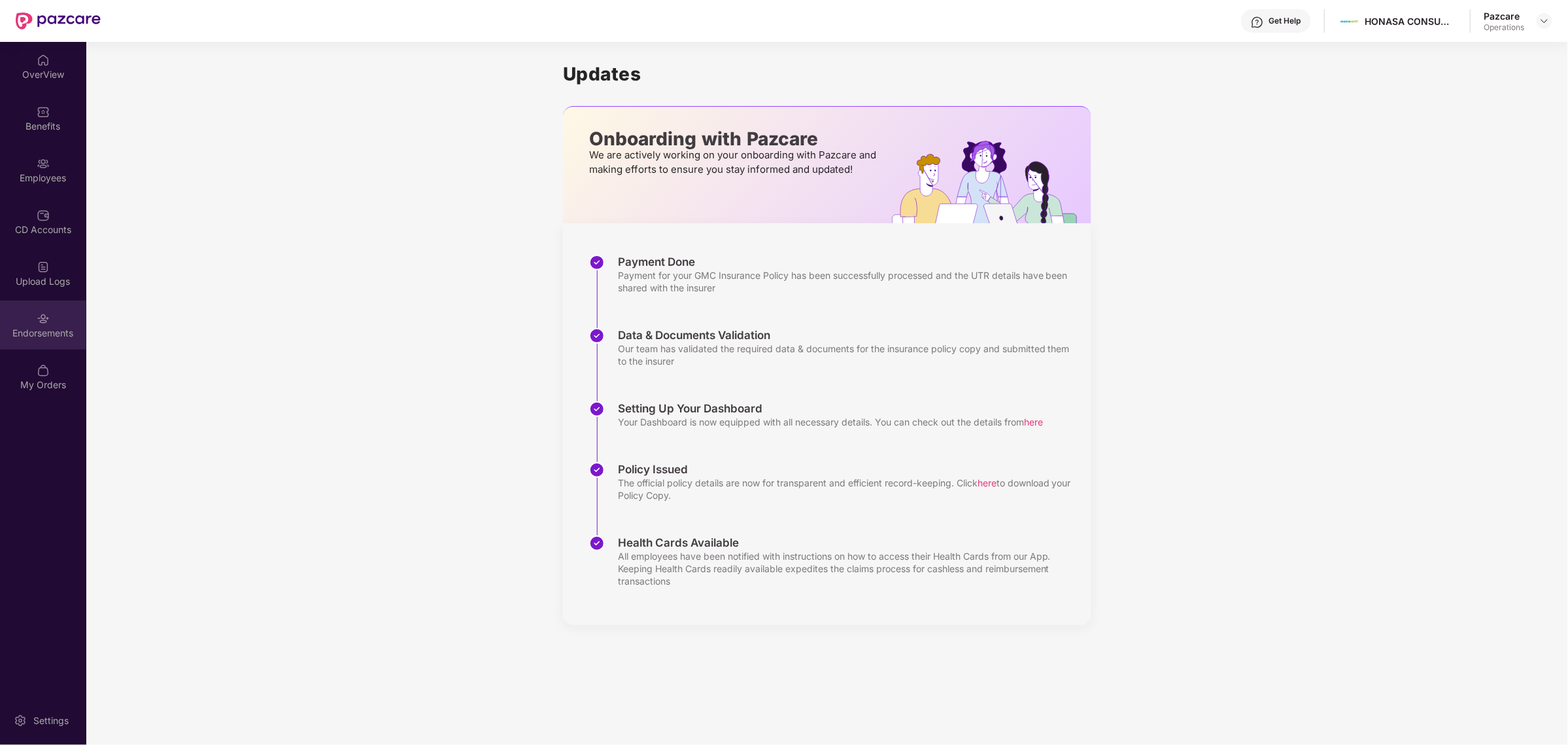
click at [30, 331] on div "Endorsements" at bounding box center [43, 333] width 86 height 13
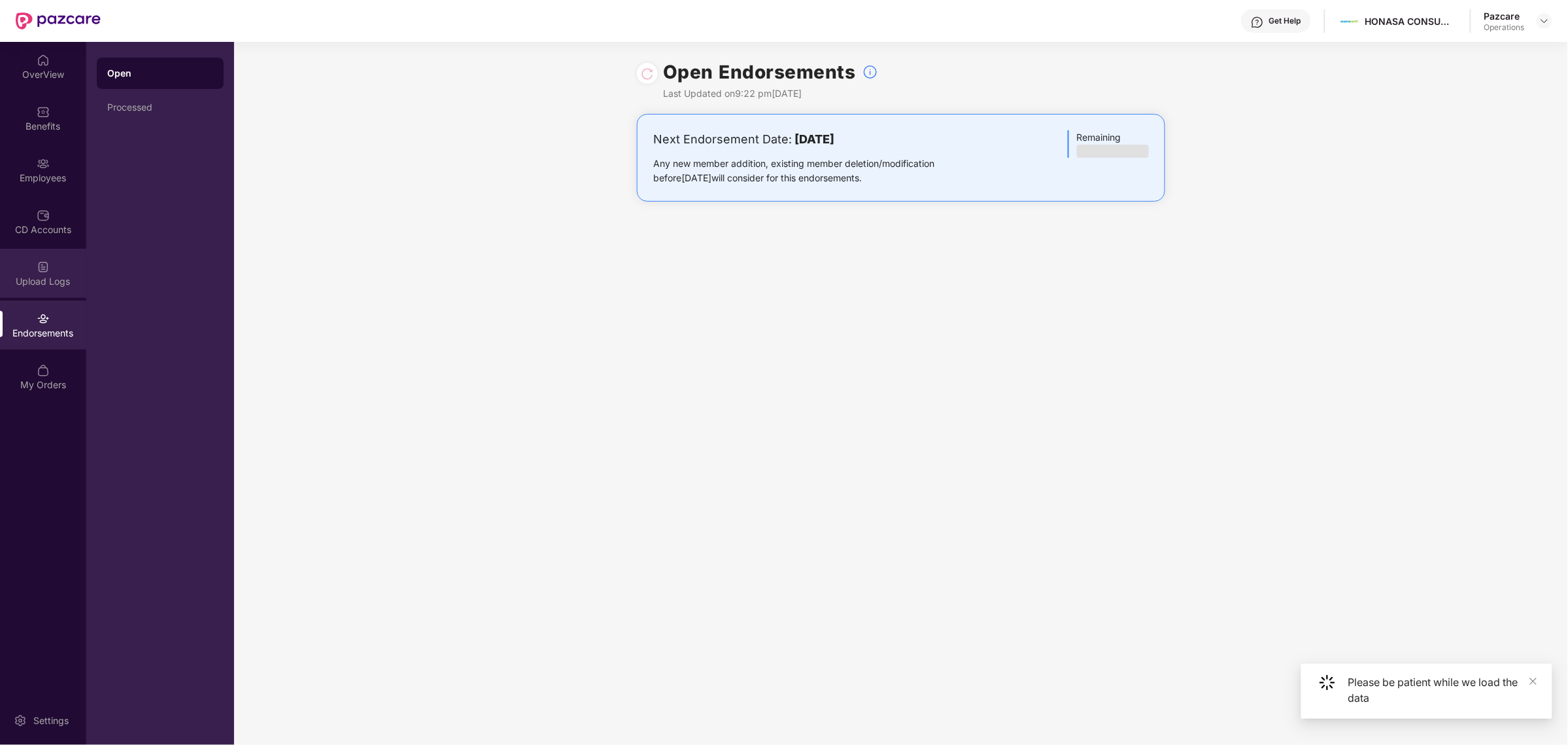
click at [54, 255] on div "Upload Logs" at bounding box center [43, 273] width 86 height 49
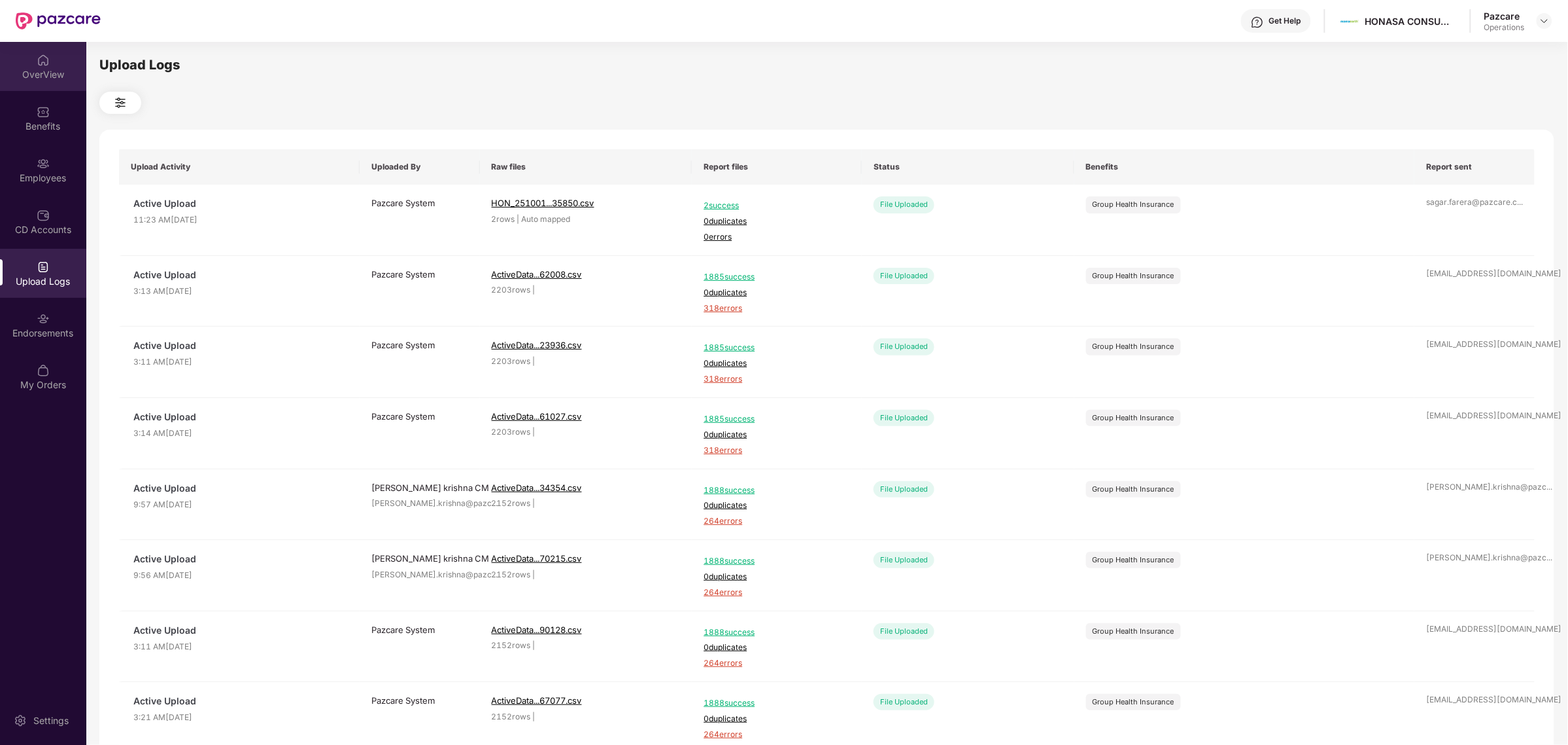
click at [64, 83] on div "OverView" at bounding box center [43, 66] width 86 height 49
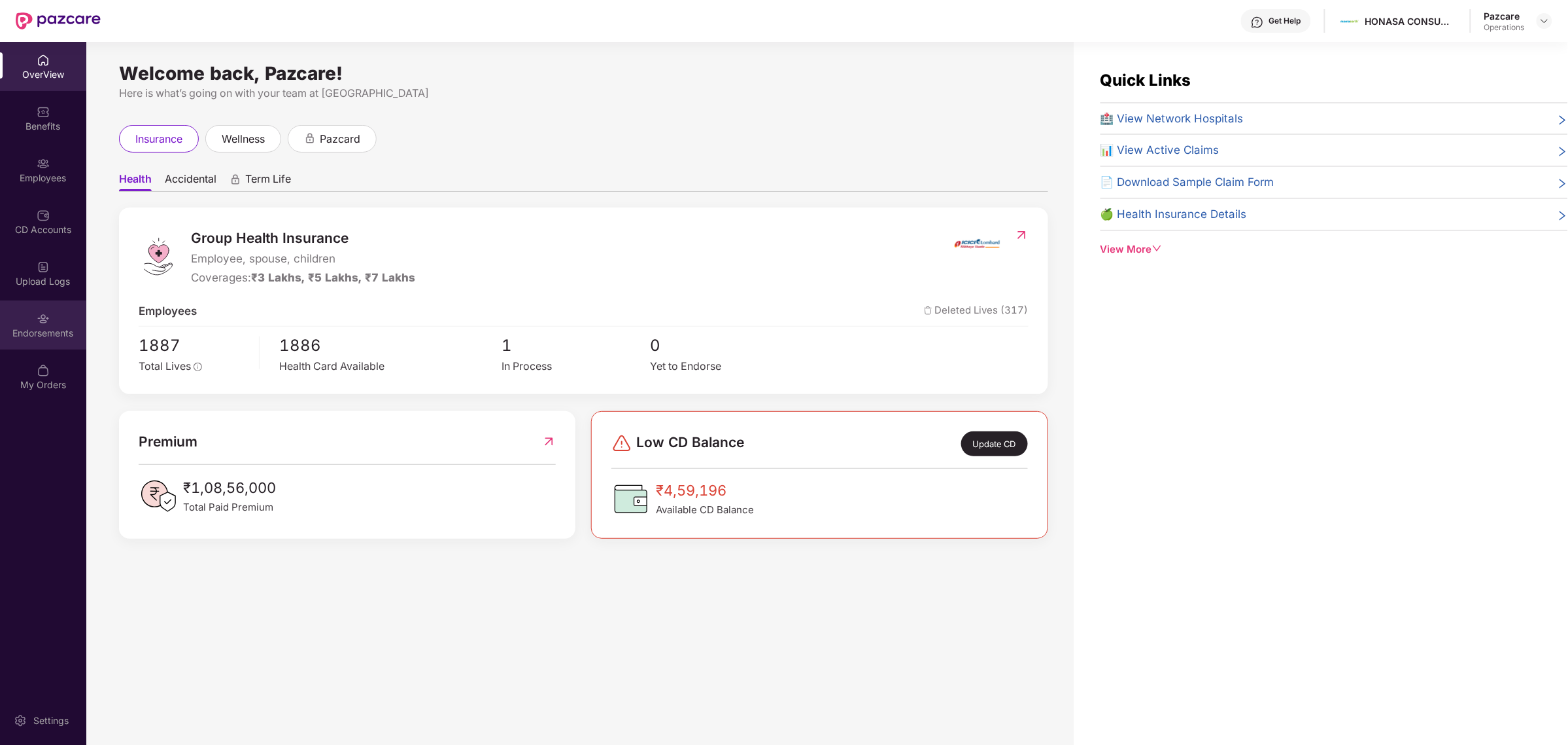
click at [50, 316] on div "Endorsements" at bounding box center [43, 325] width 86 height 49
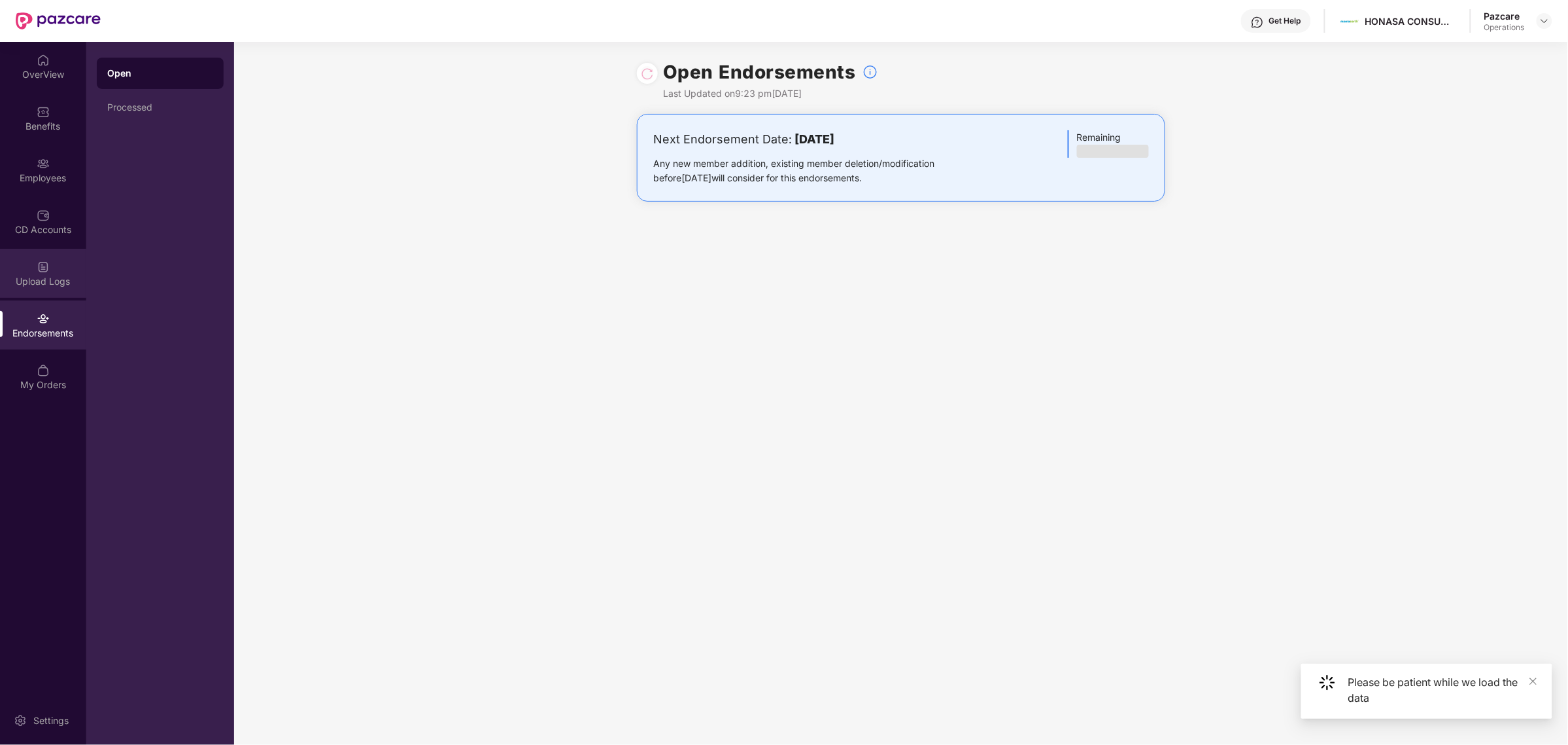
click at [50, 295] on div "Upload Logs" at bounding box center [43, 273] width 86 height 49
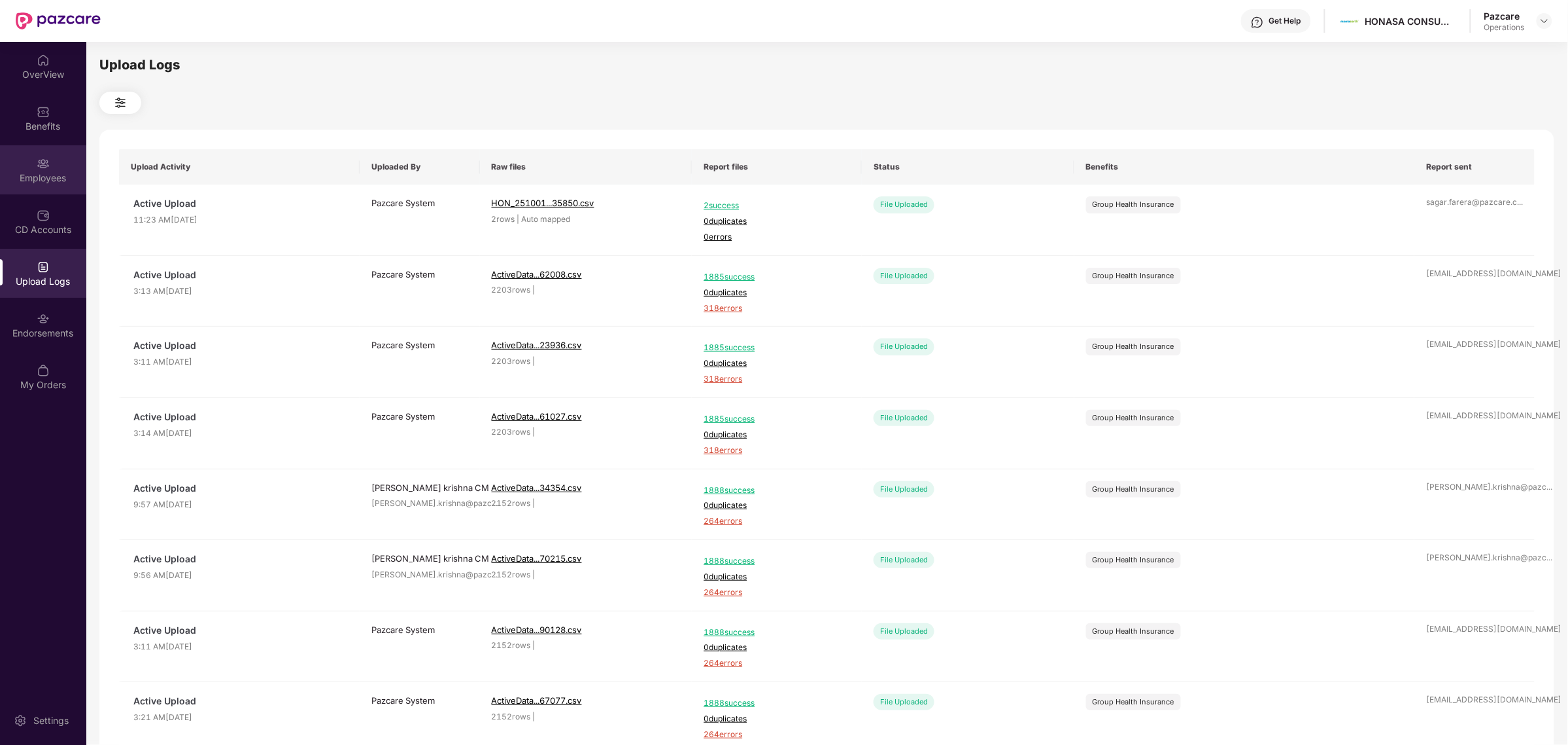
click at [49, 163] on img at bounding box center [43, 163] width 13 height 13
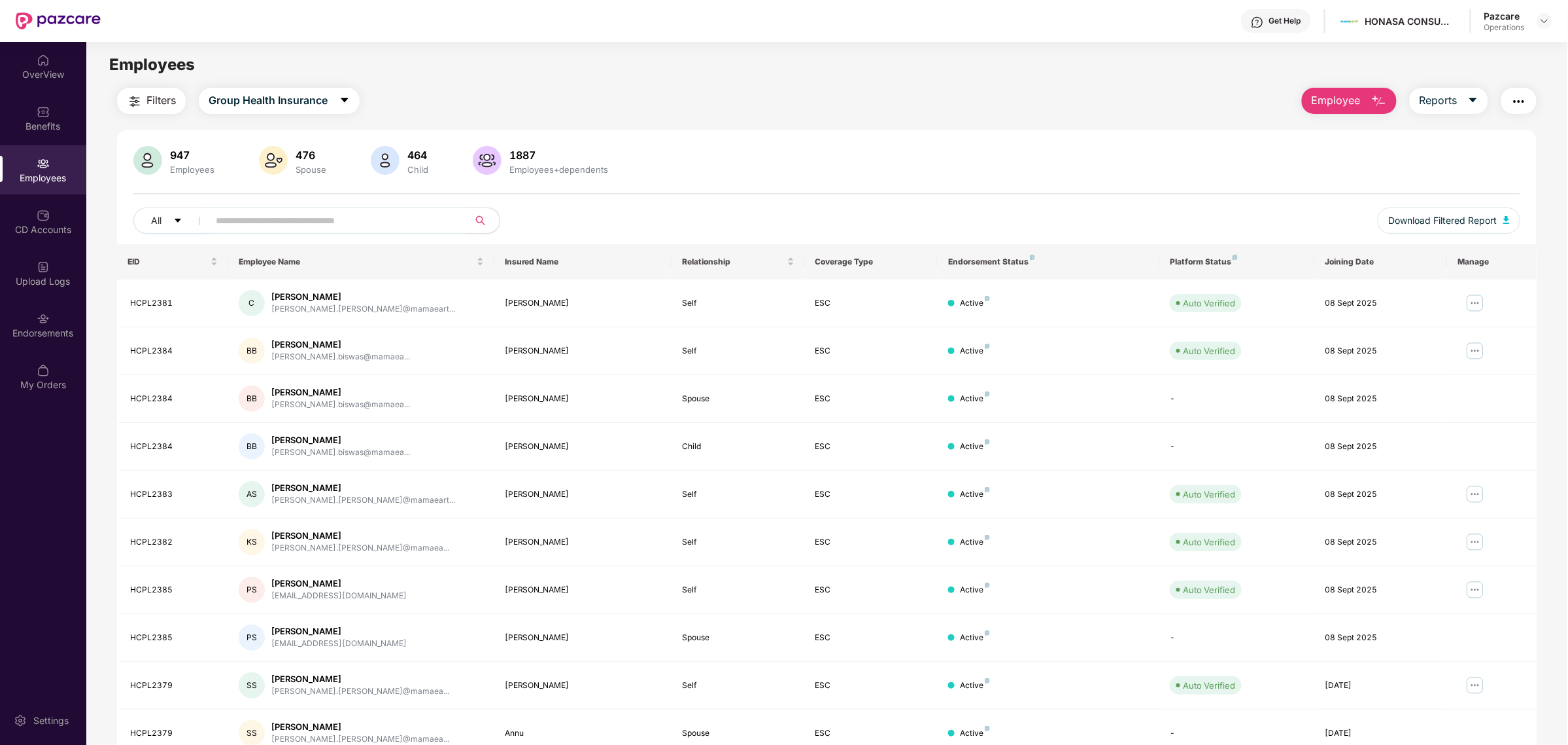
click at [147, 100] on span "Filters" at bounding box center [161, 101] width 30 height 16
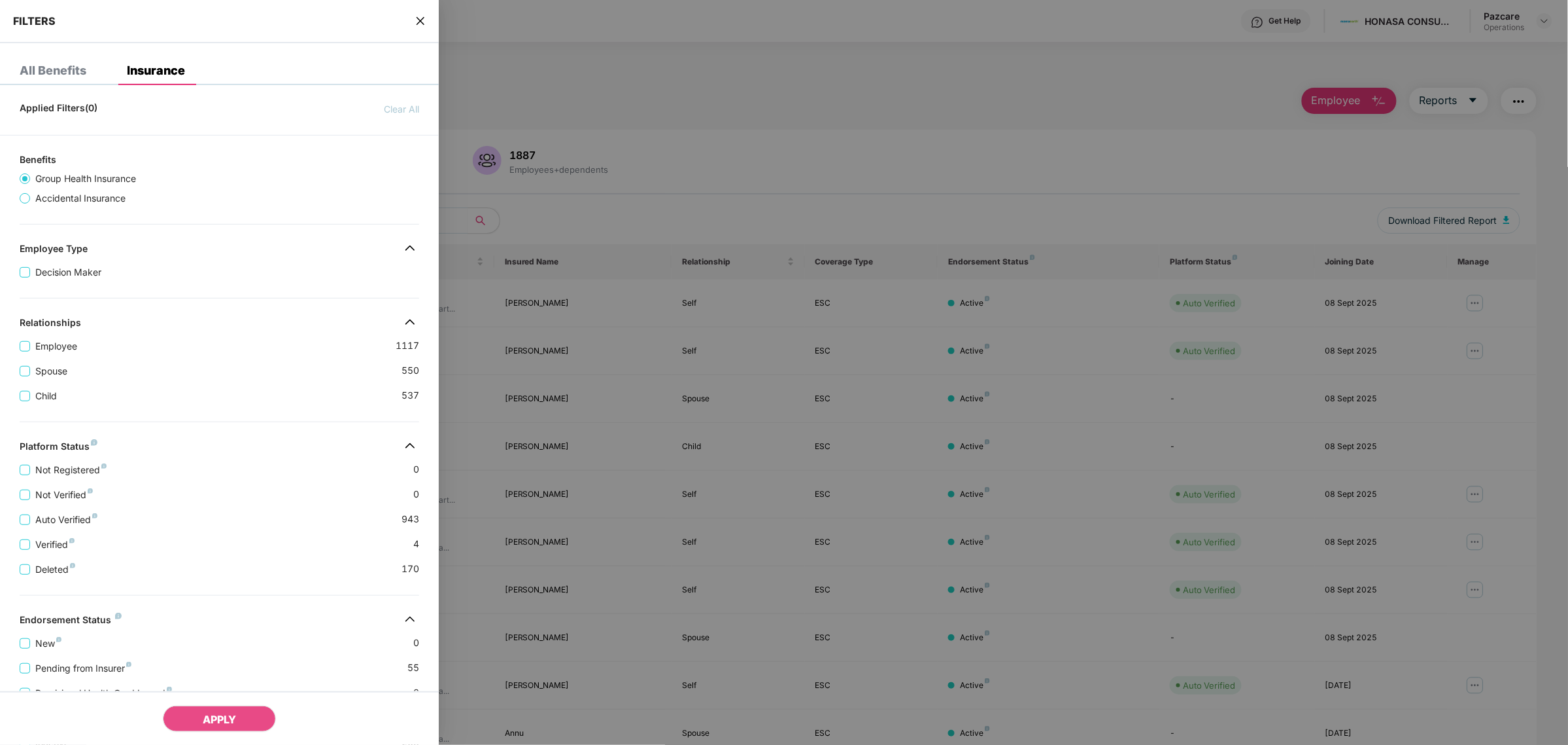
scroll to position [113, 0]
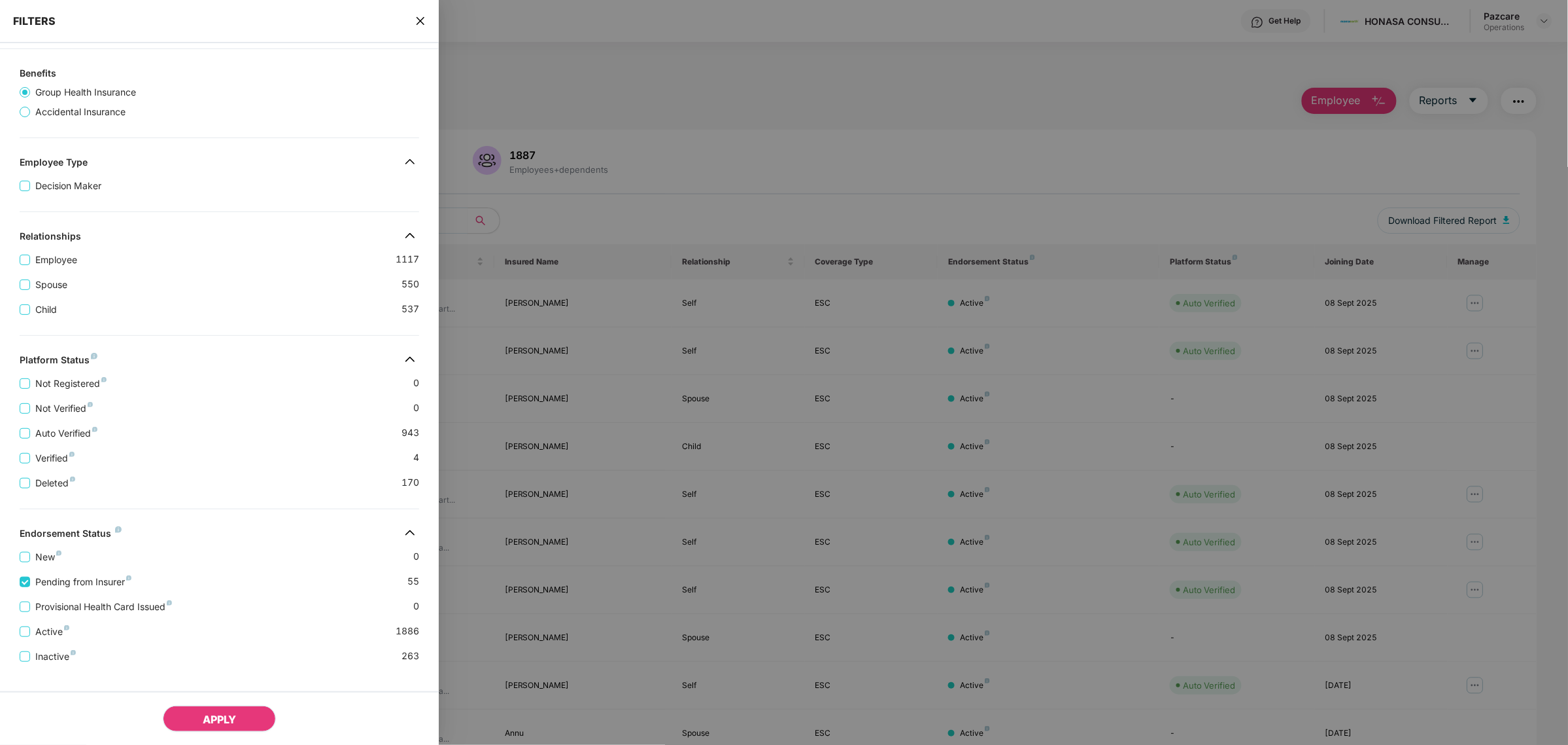
click at [221, 722] on span "APPLY" at bounding box center [219, 719] width 33 height 13
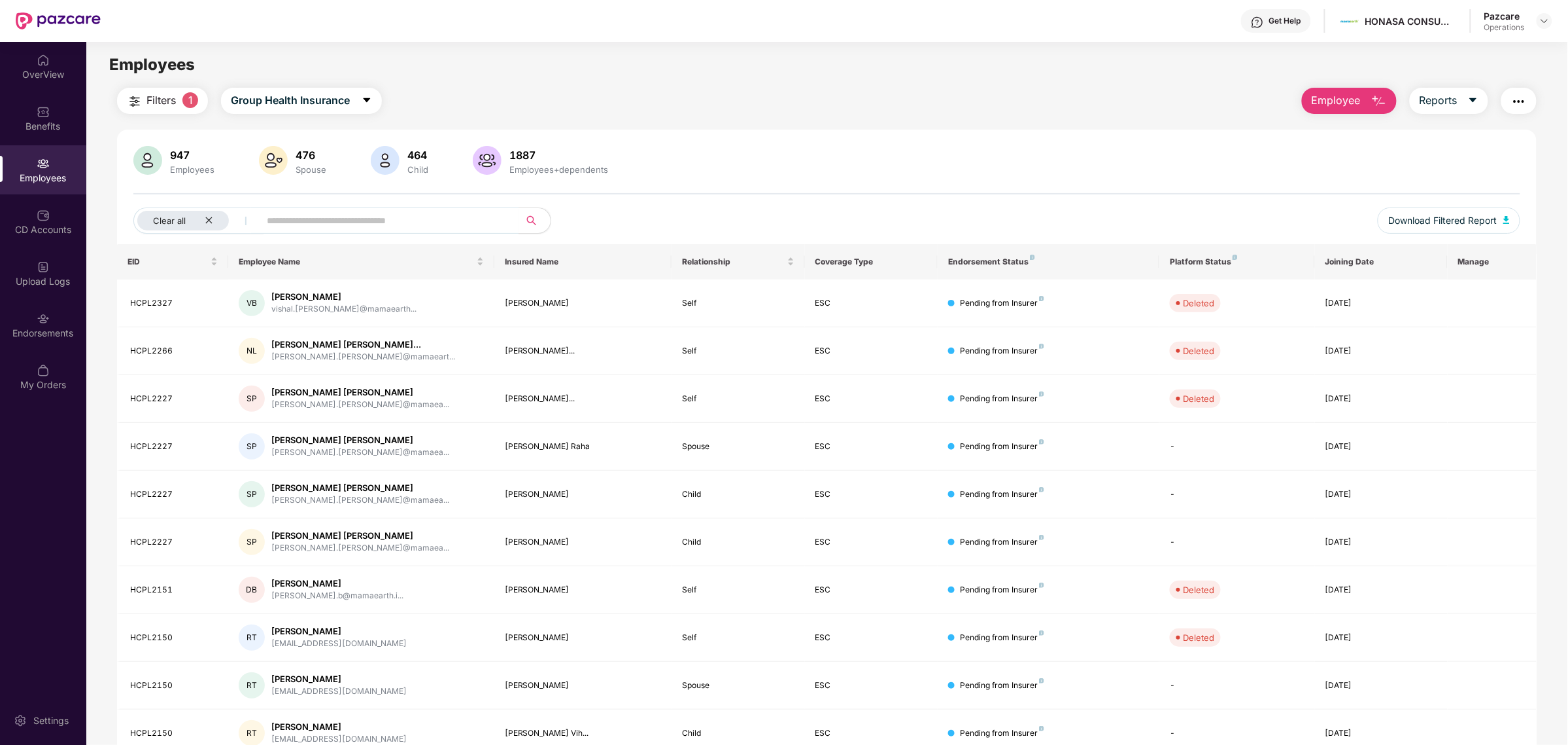
click at [1535, 101] on button "button" at bounding box center [1519, 101] width 35 height 26
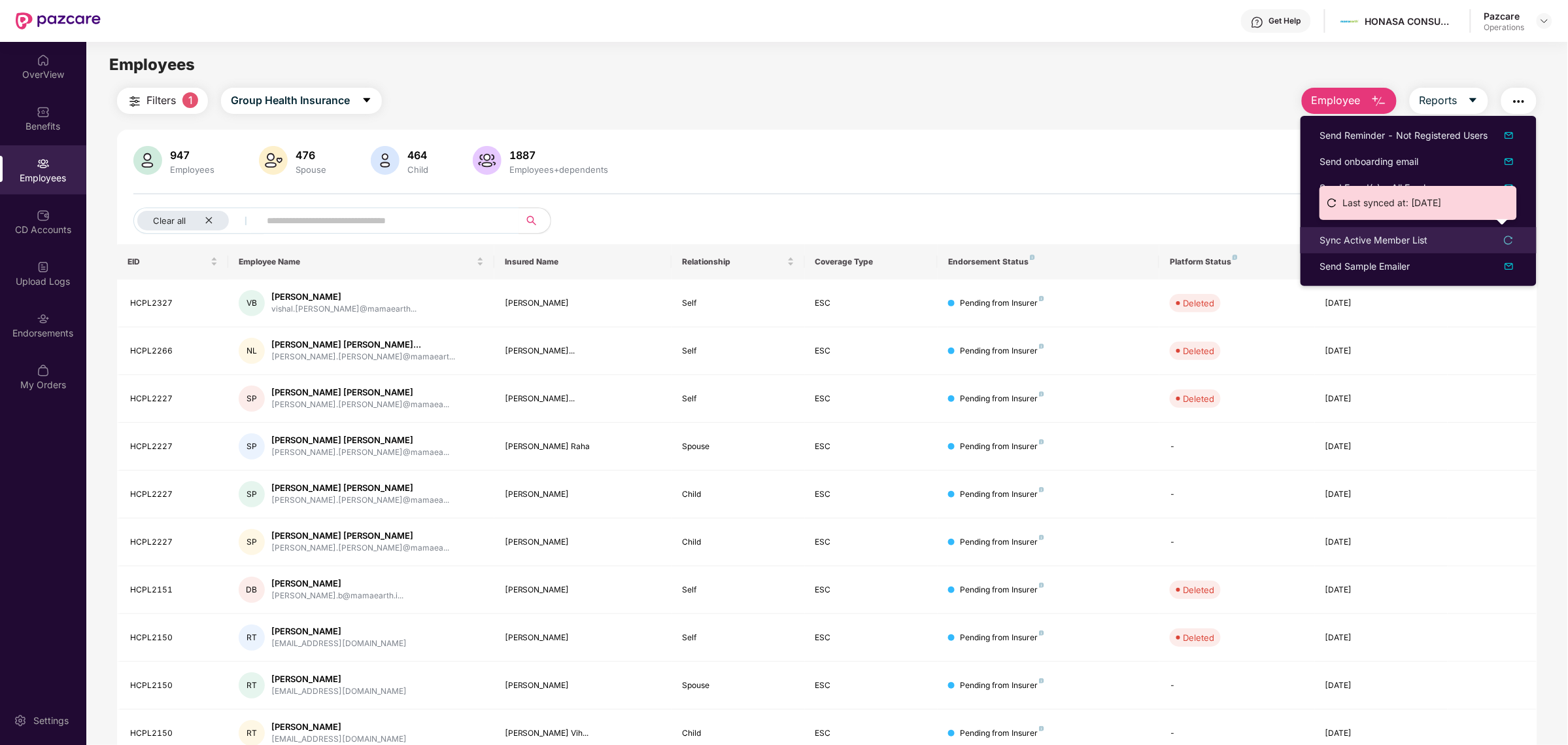
click at [1391, 244] on div "Sync Active Member List" at bounding box center [1374, 241] width 108 height 14
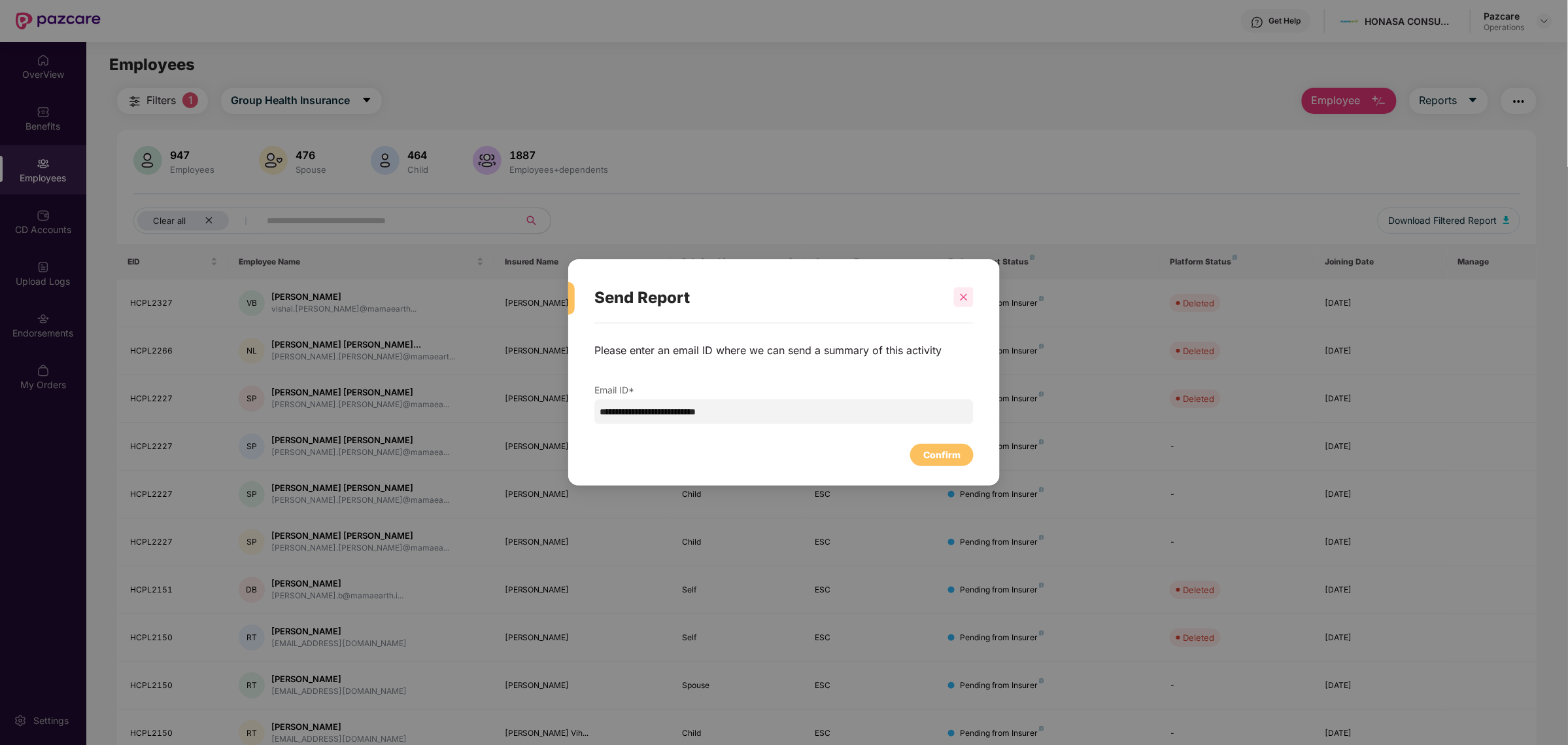
click at [963, 298] on icon "close" at bounding box center [964, 297] width 7 height 7
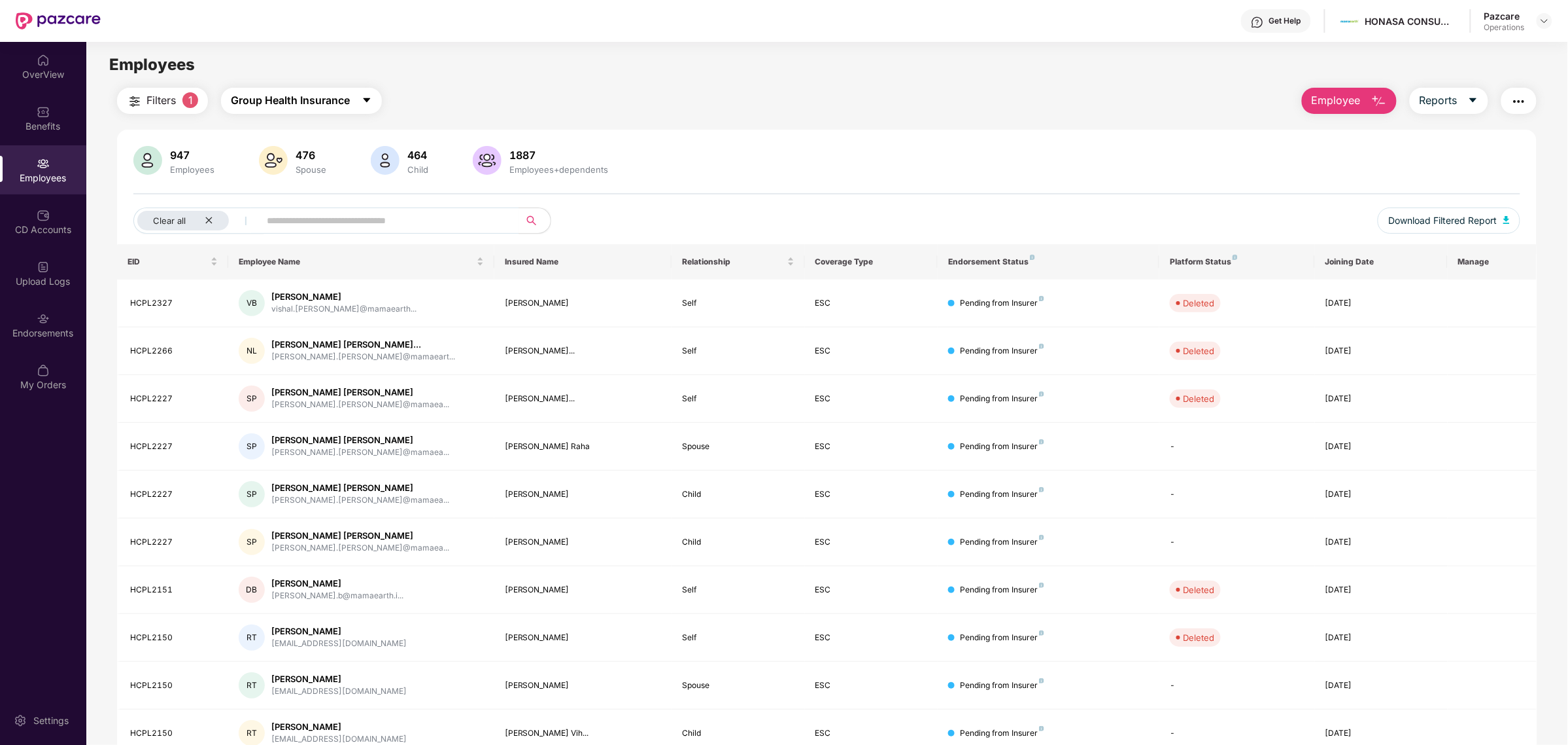
click at [332, 97] on span "Group Health Insurance" at bounding box center [290, 101] width 119 height 16
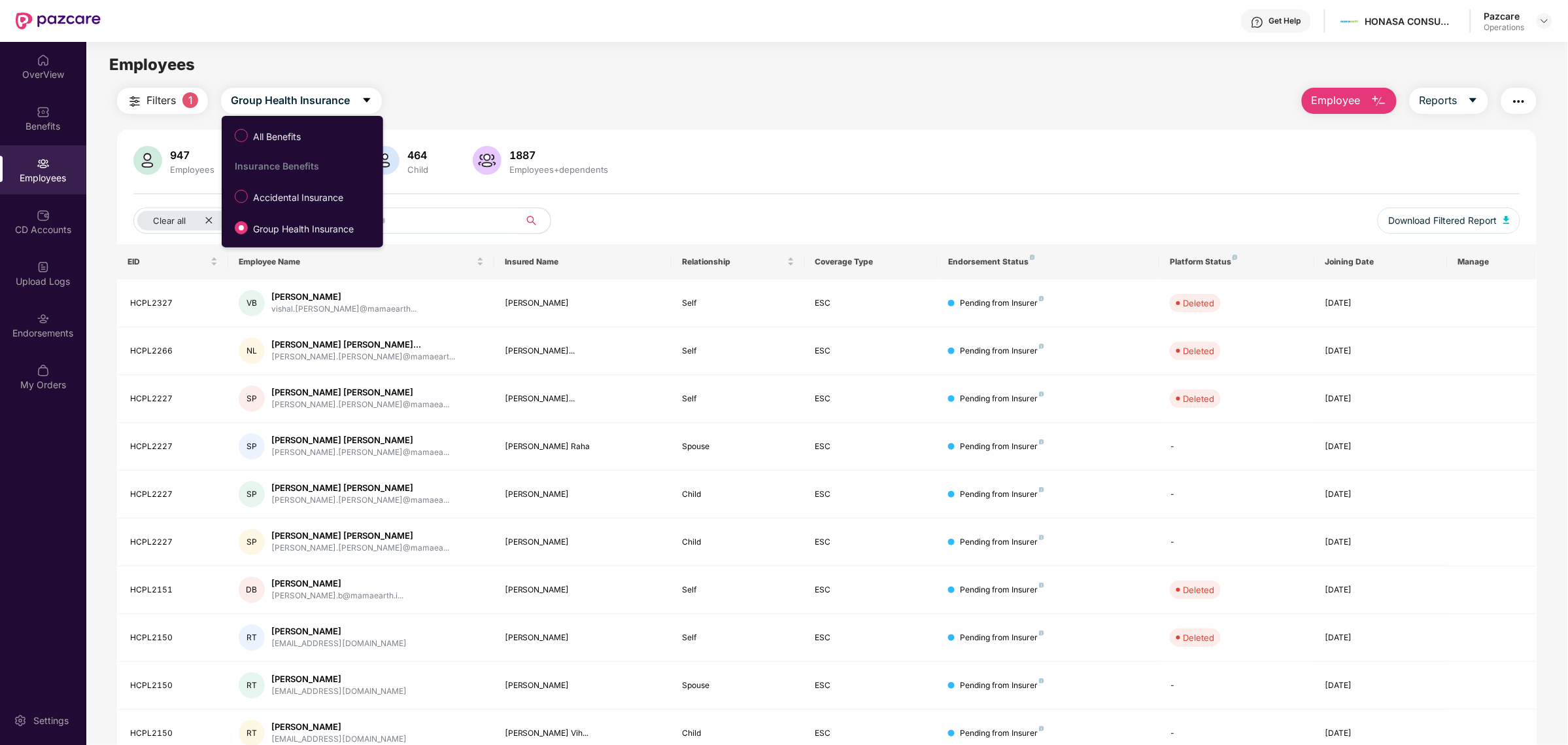
drag, startPoint x: 259, startPoint y: 199, endPoint x: 335, endPoint y: 204, distance: 76.2
click at [266, 197] on span "Accidental Insurance" at bounding box center [298, 197] width 100 height 14
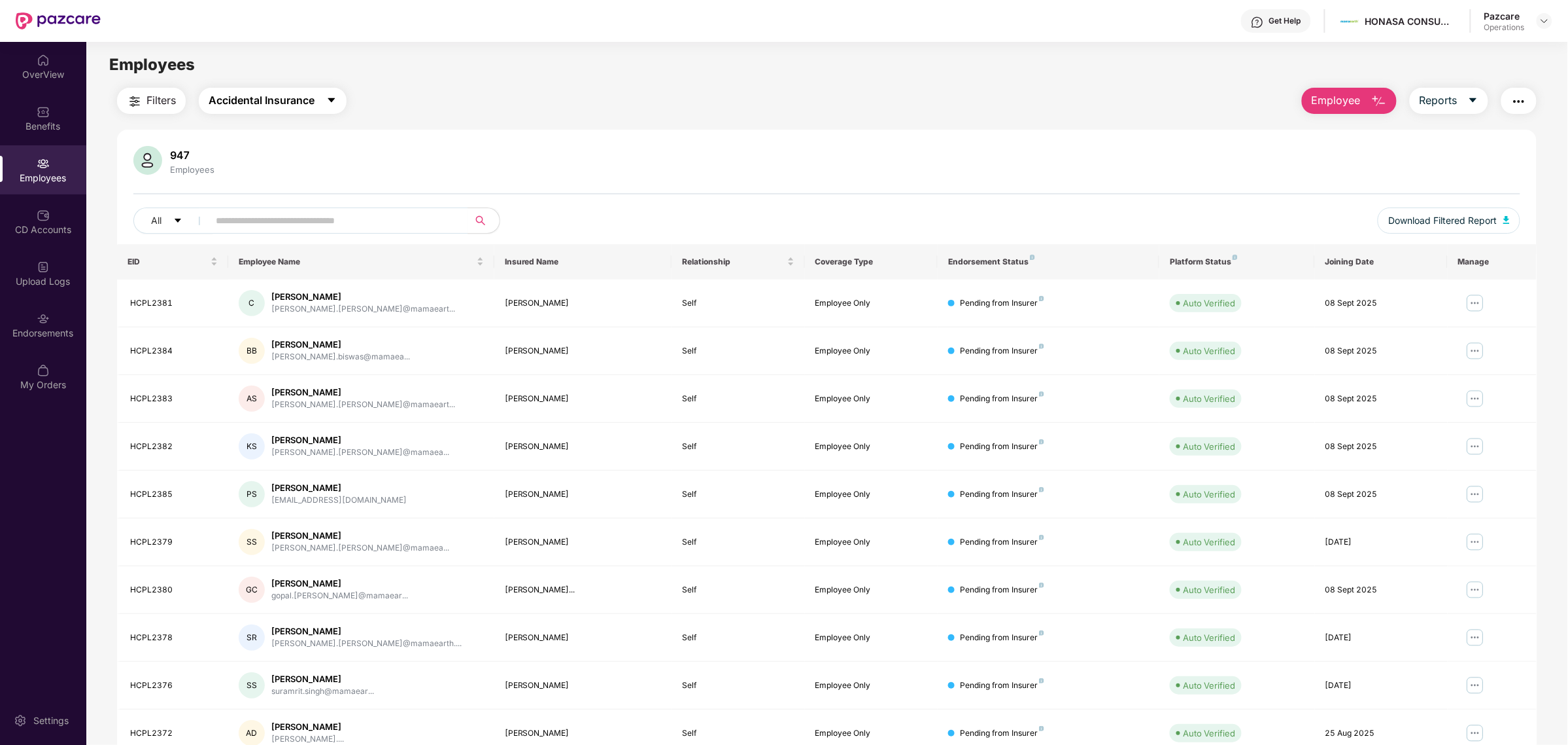
click at [282, 93] on span "Accidental Insurance" at bounding box center [262, 101] width 106 height 16
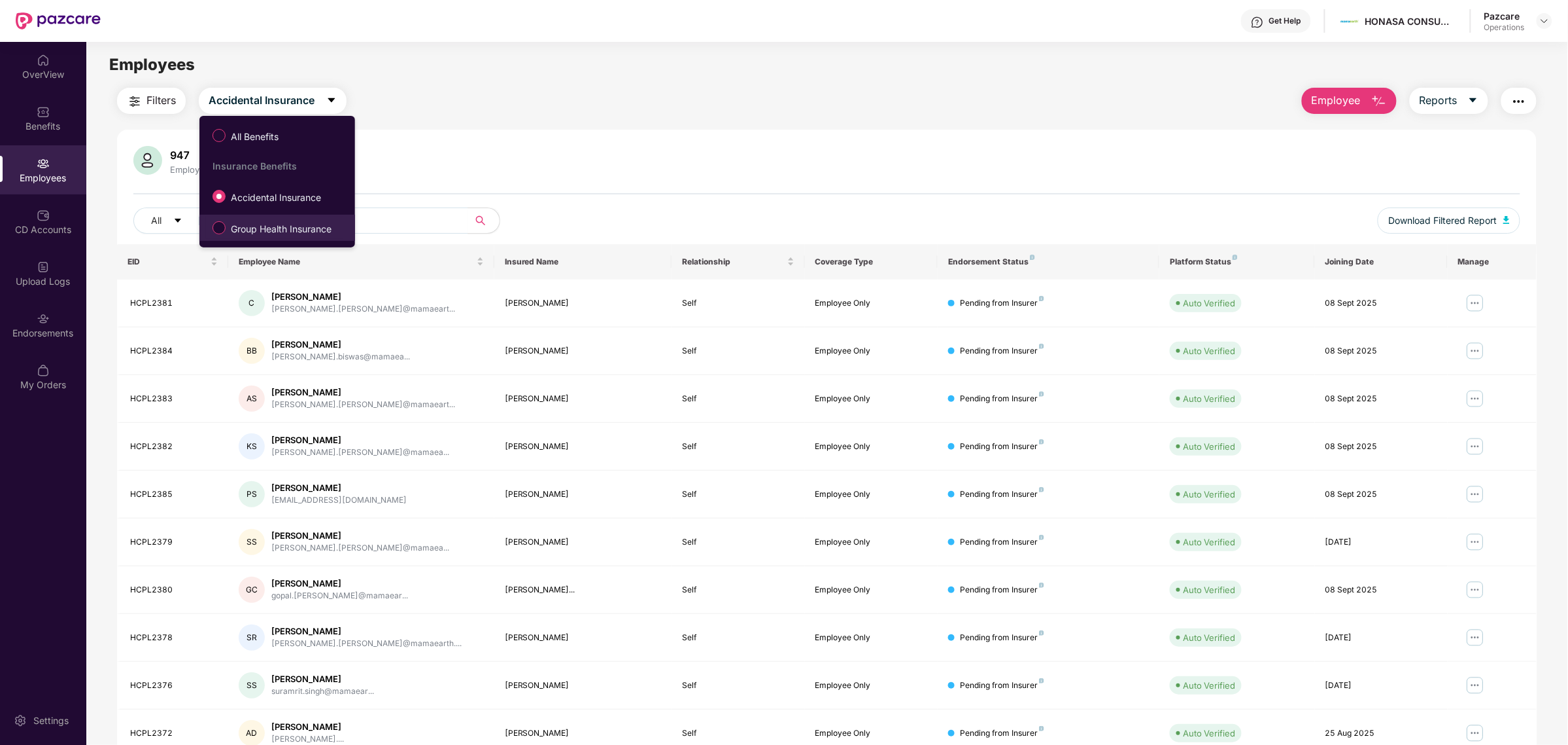
click at [233, 226] on span "Group Health Insurance" at bounding box center [282, 229] width 111 height 14
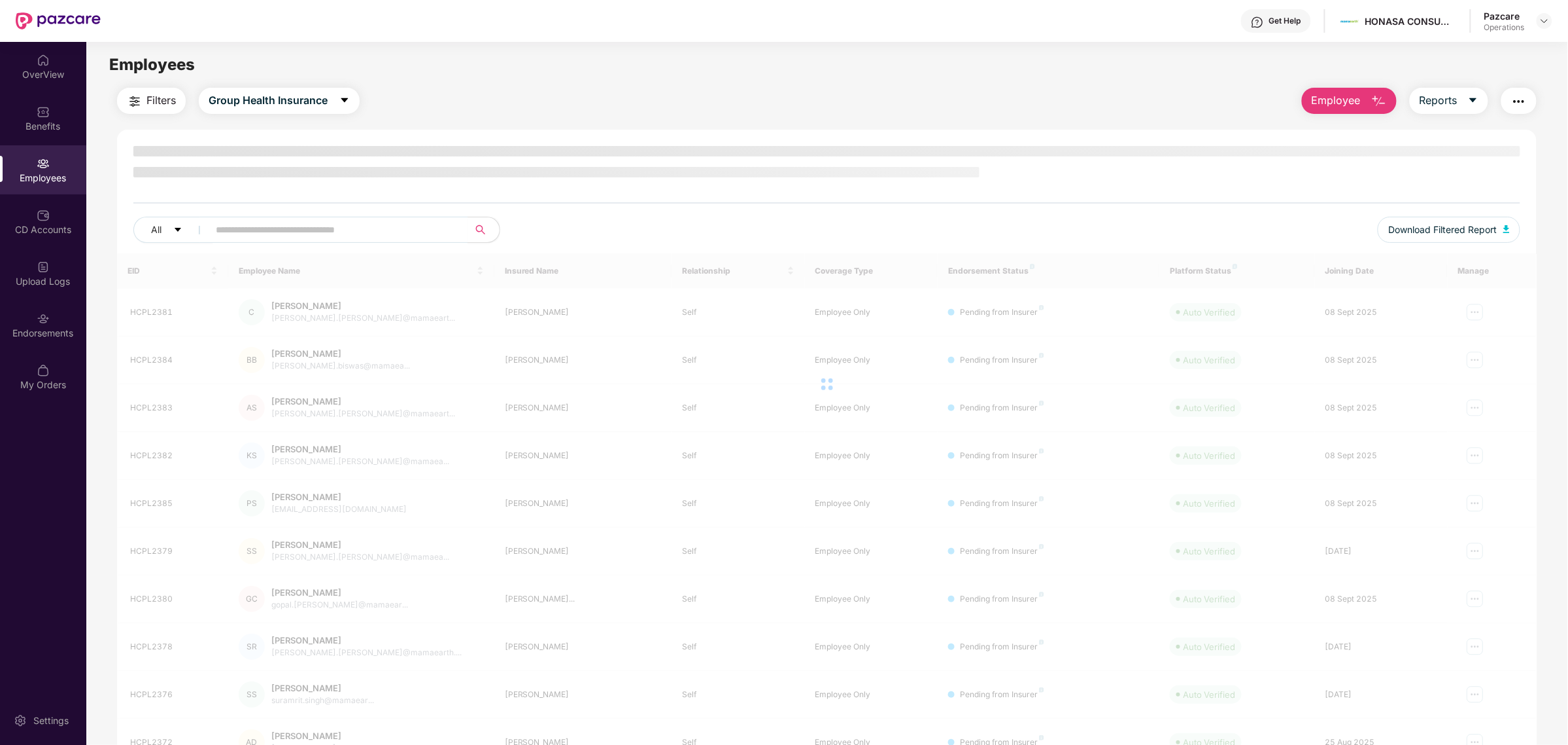
click at [158, 95] on span "Filters" at bounding box center [161, 101] width 30 height 16
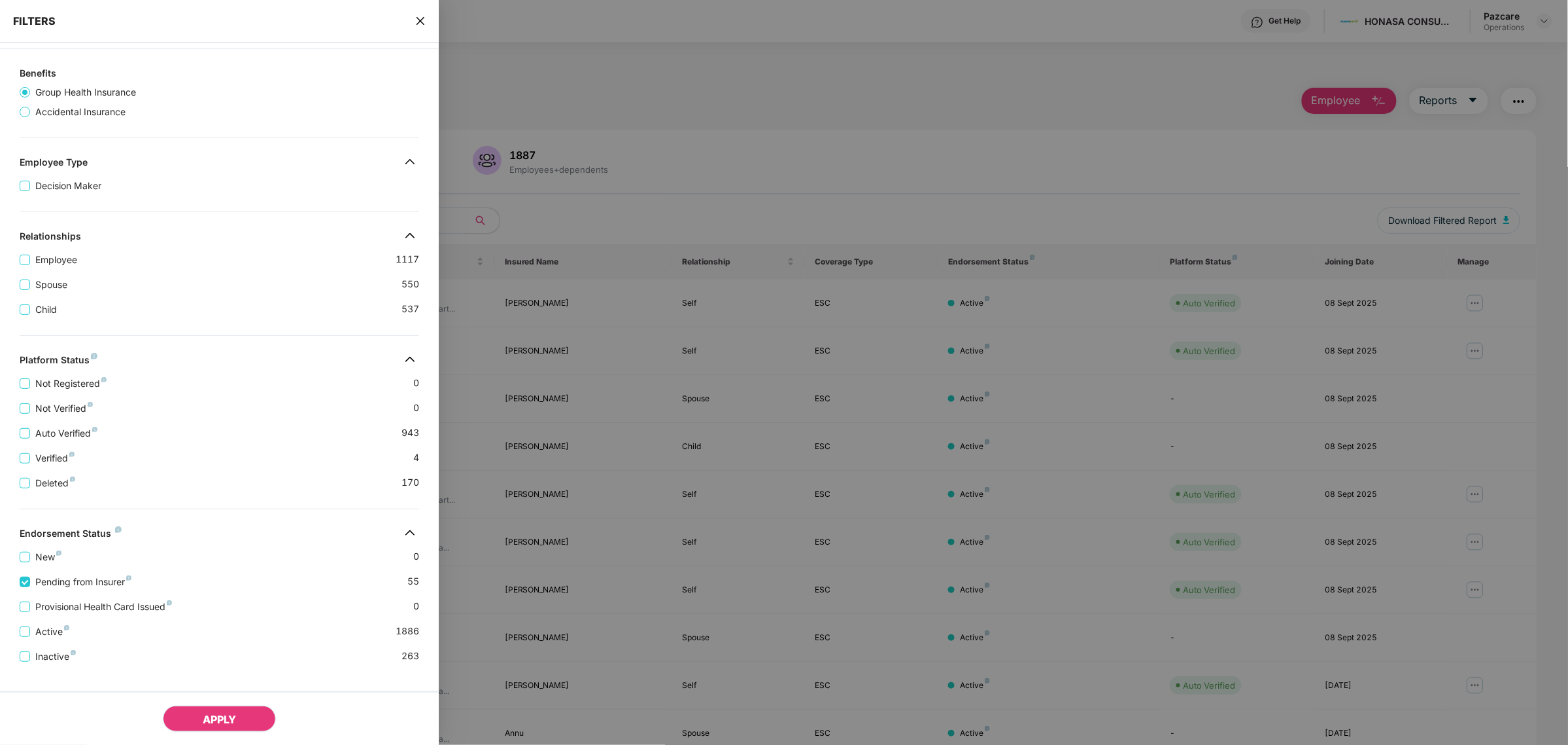
click at [210, 722] on span "APPLY" at bounding box center [219, 719] width 33 height 13
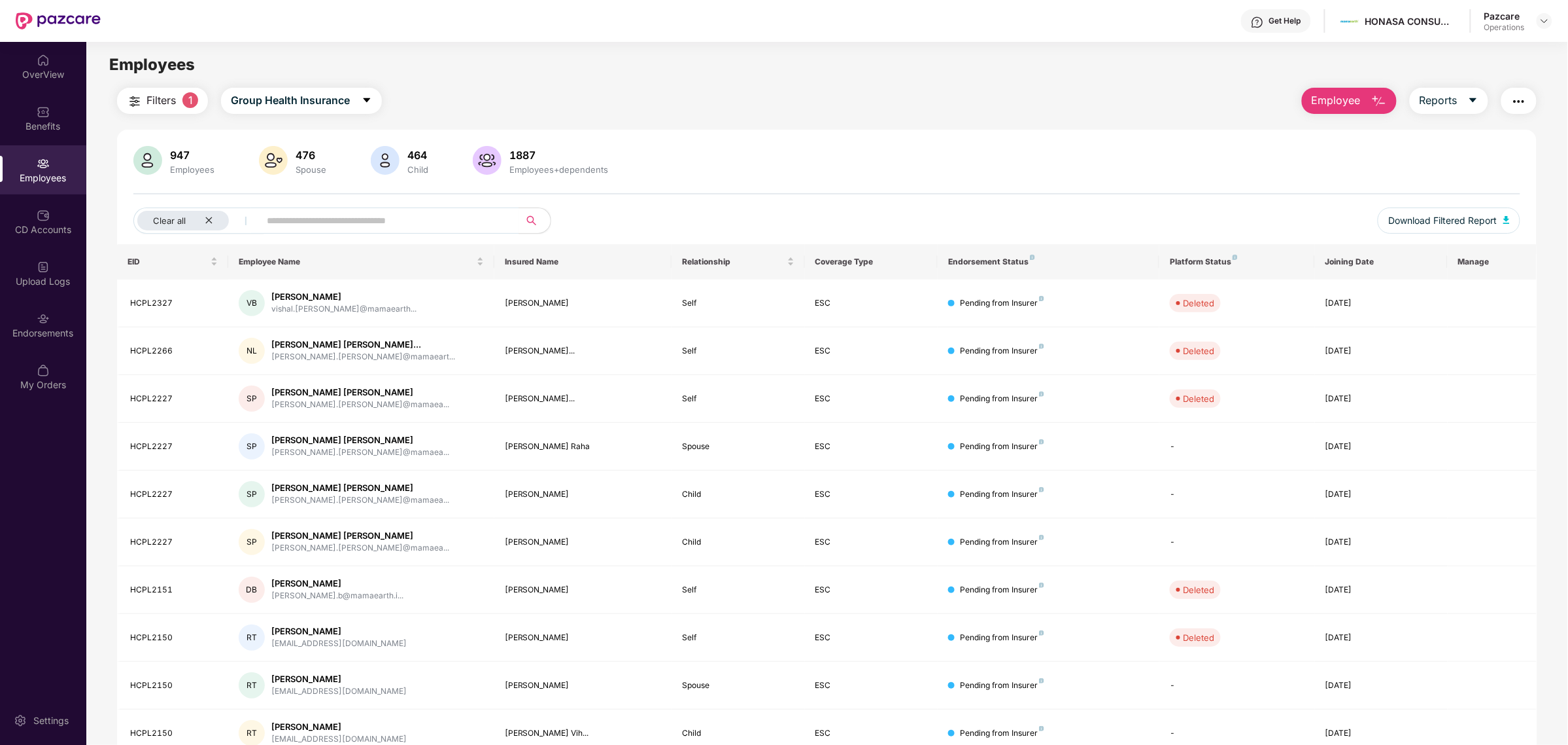
click at [180, 100] on button "Filters 1" at bounding box center [162, 101] width 91 height 26
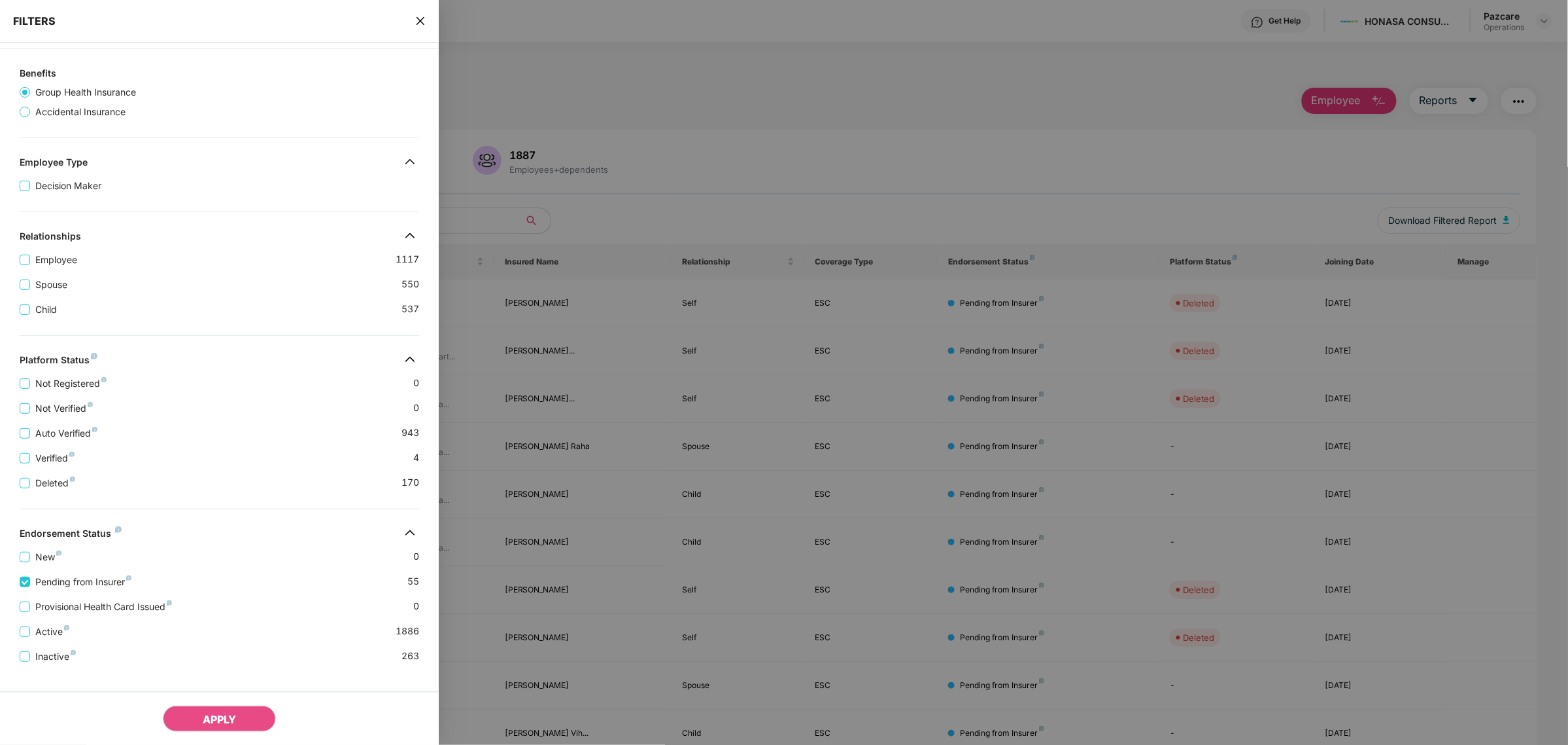
scroll to position [141, 0]
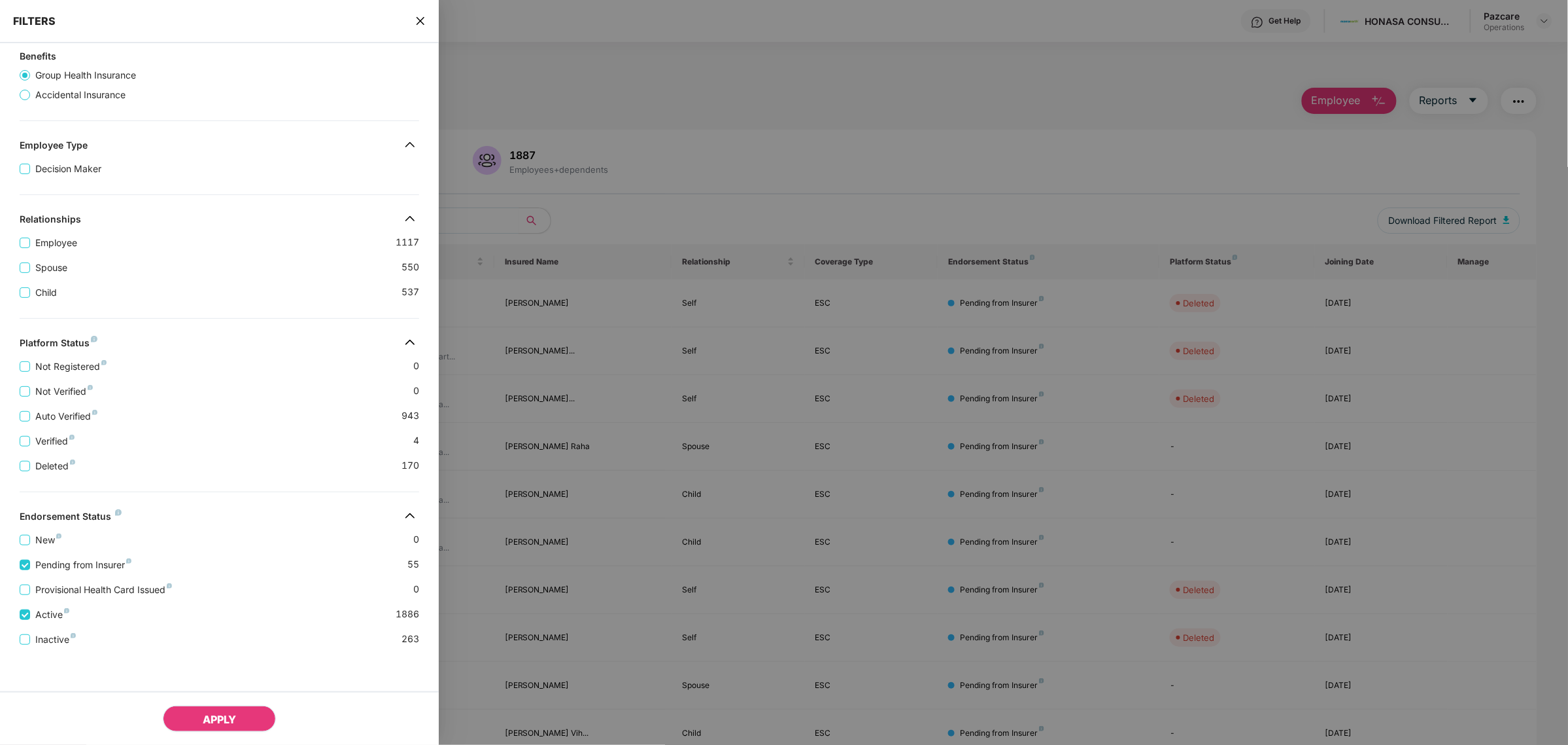
click at [206, 723] on span "APPLY" at bounding box center [219, 719] width 33 height 13
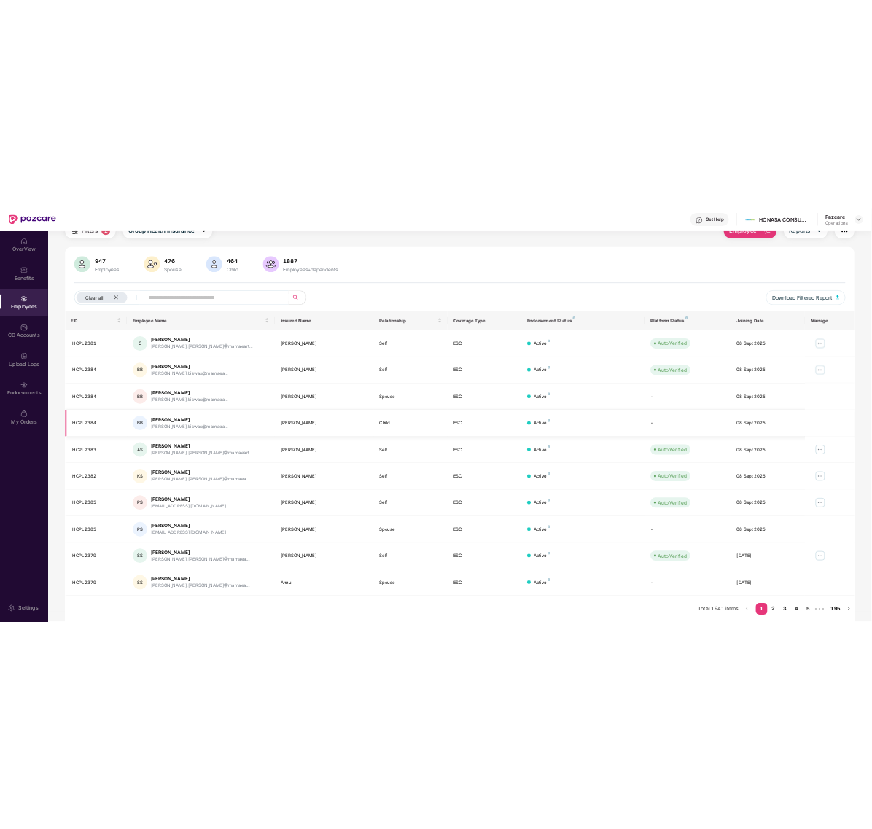
scroll to position [0, 0]
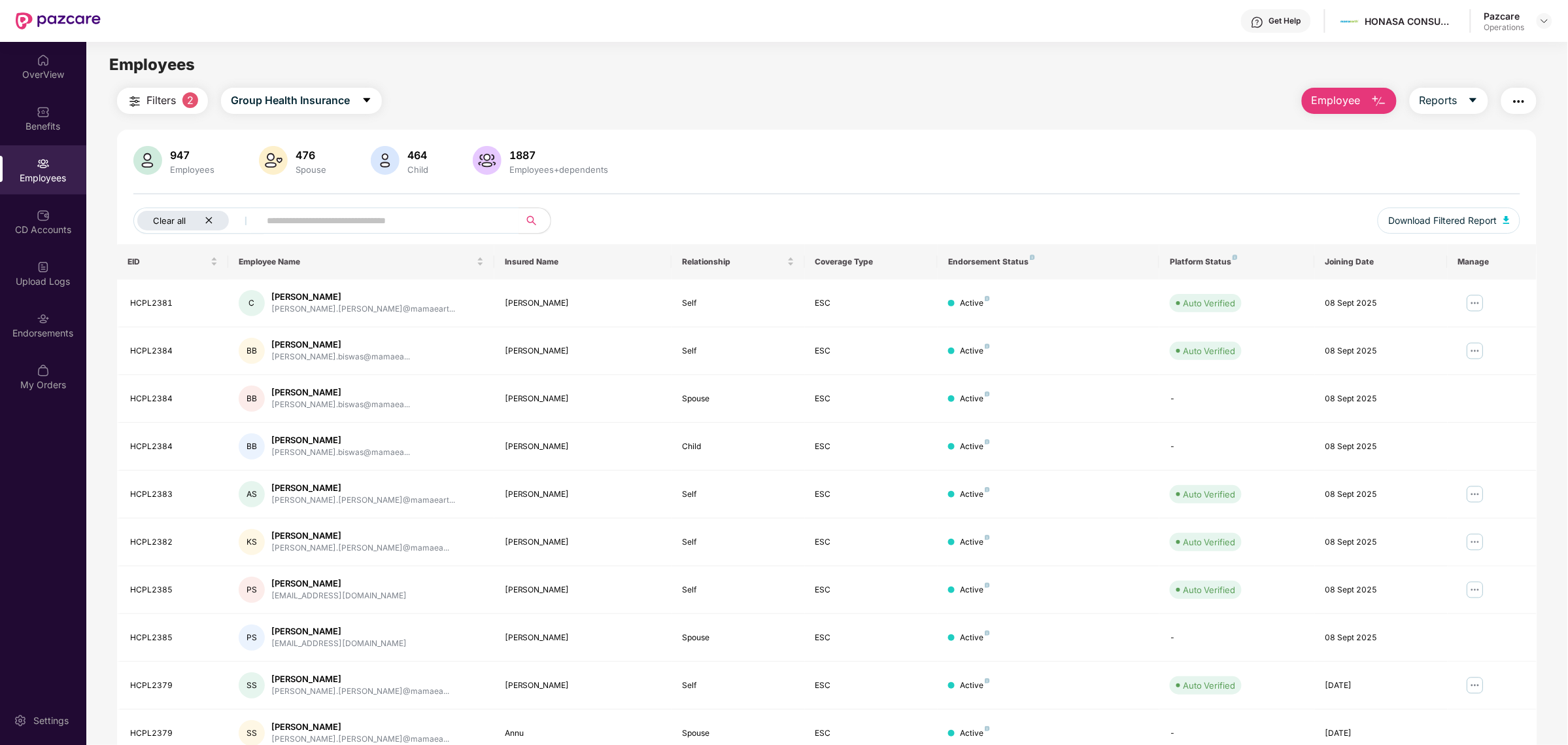
click at [205, 221] on icon "close" at bounding box center [208, 220] width 8 height 8
click at [1424, 98] on span "Reports" at bounding box center [1439, 101] width 38 height 16
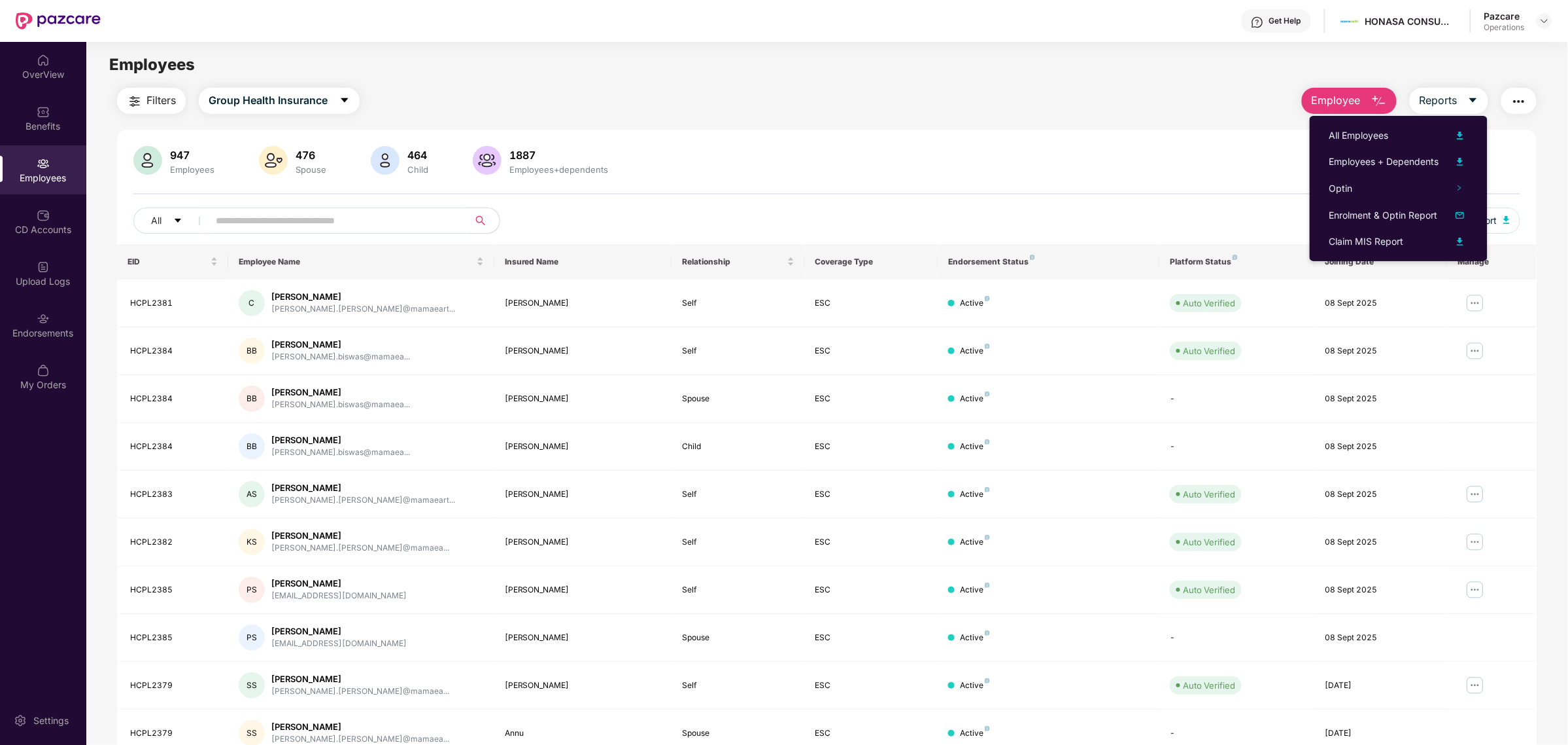
click at [1514, 110] on button "button" at bounding box center [1519, 101] width 35 height 26
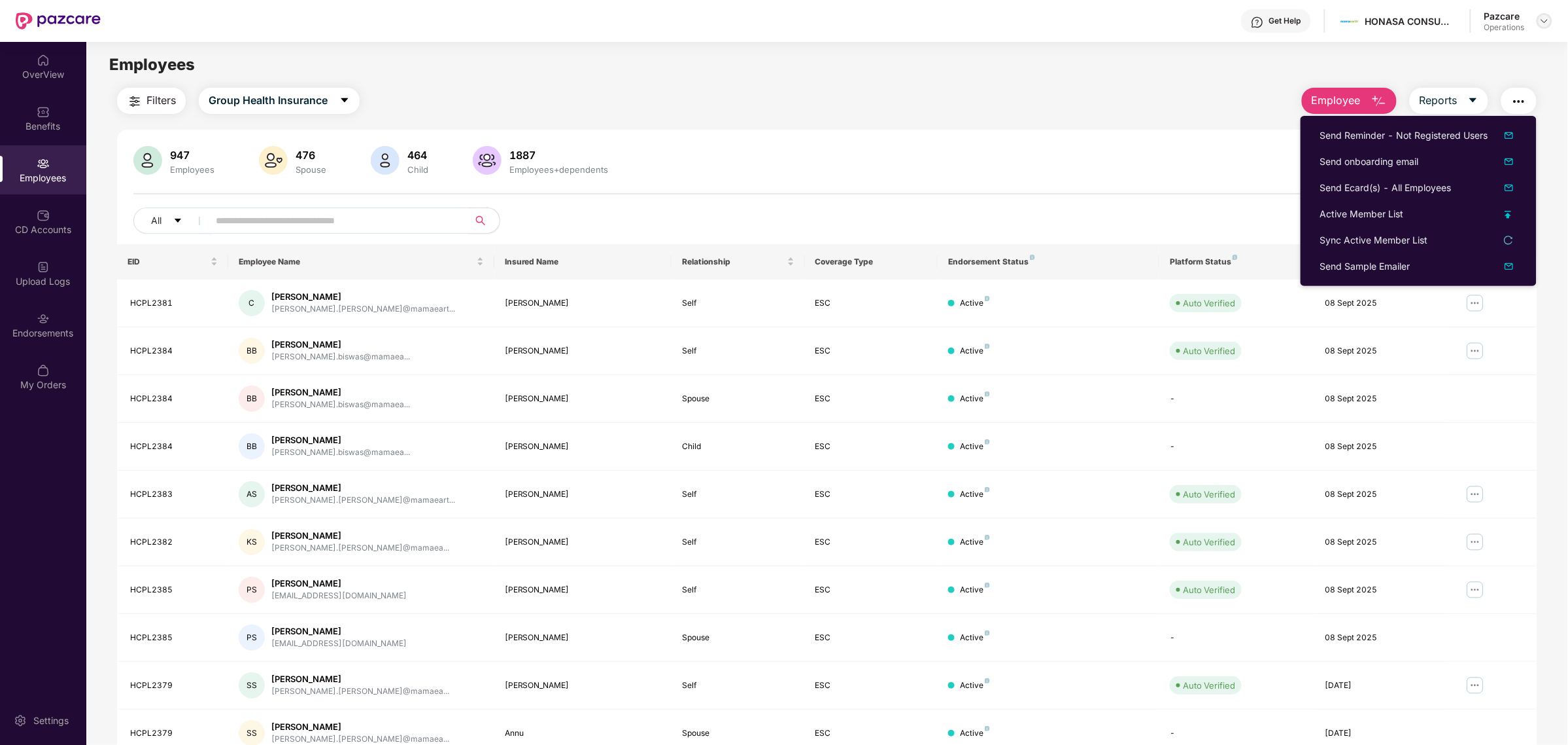
click at [1542, 17] on img at bounding box center [1545, 21] width 11 height 11
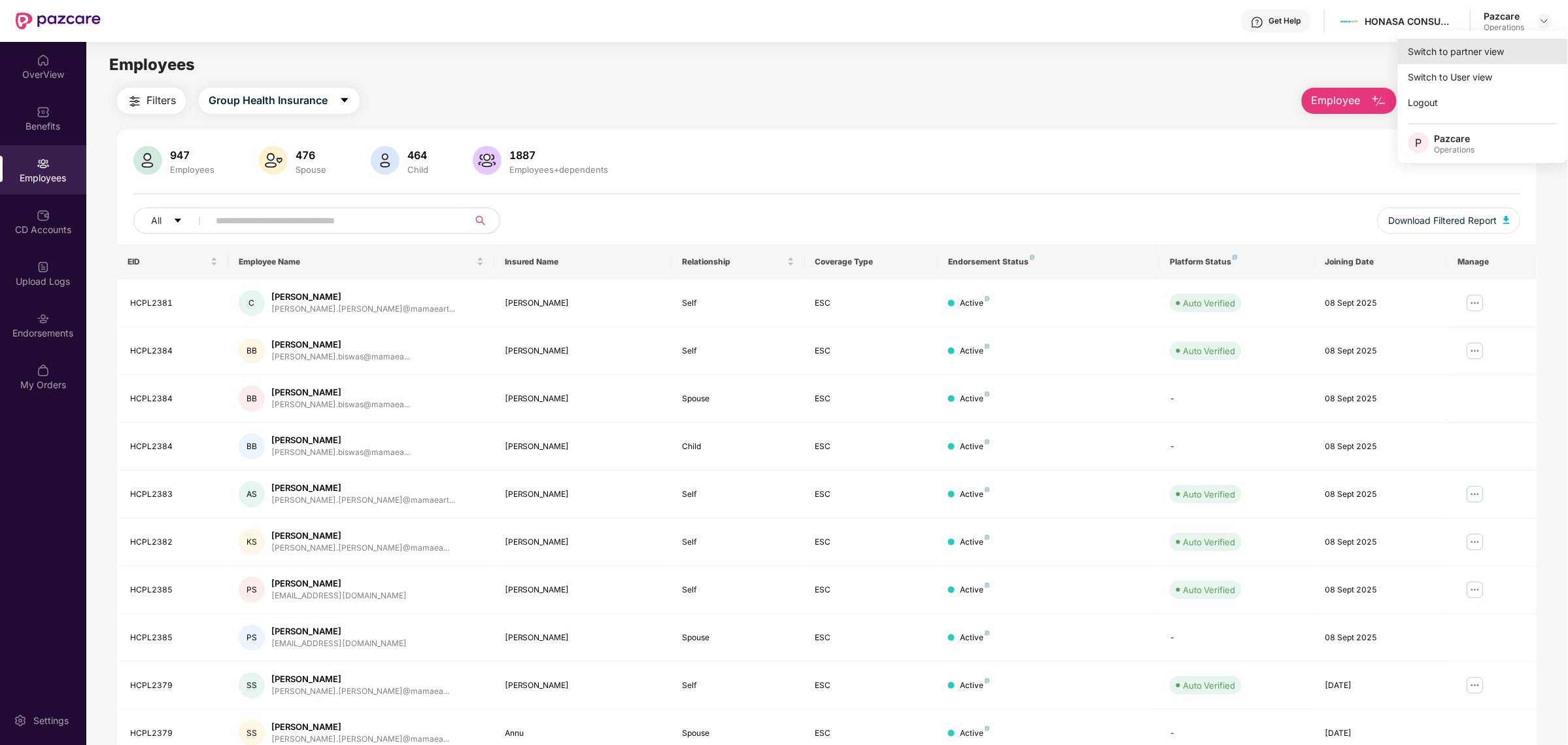
click at [1479, 42] on div "Switch to partner view" at bounding box center [1484, 51] width 170 height 25
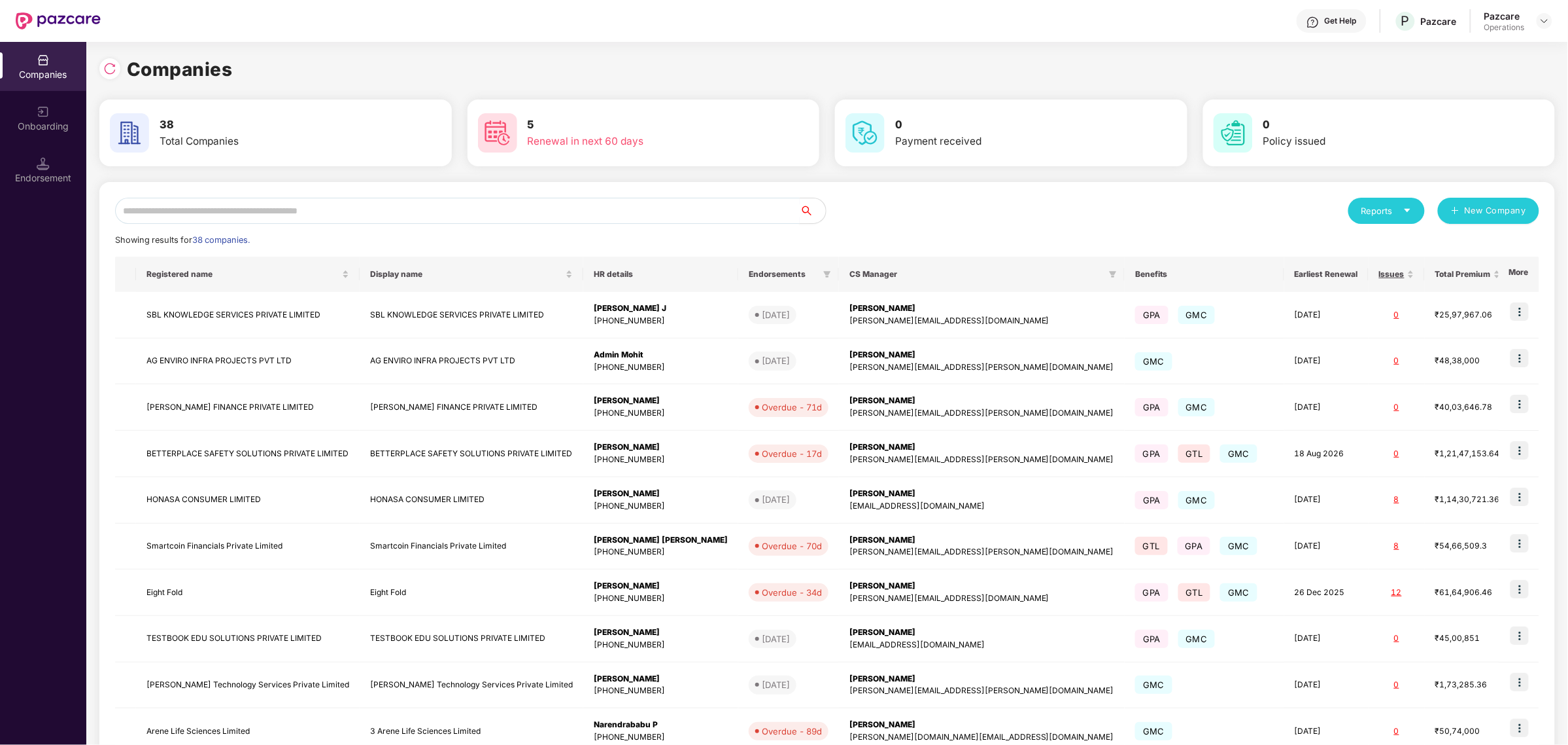
click at [342, 218] on input "text" at bounding box center [457, 210] width 684 height 26
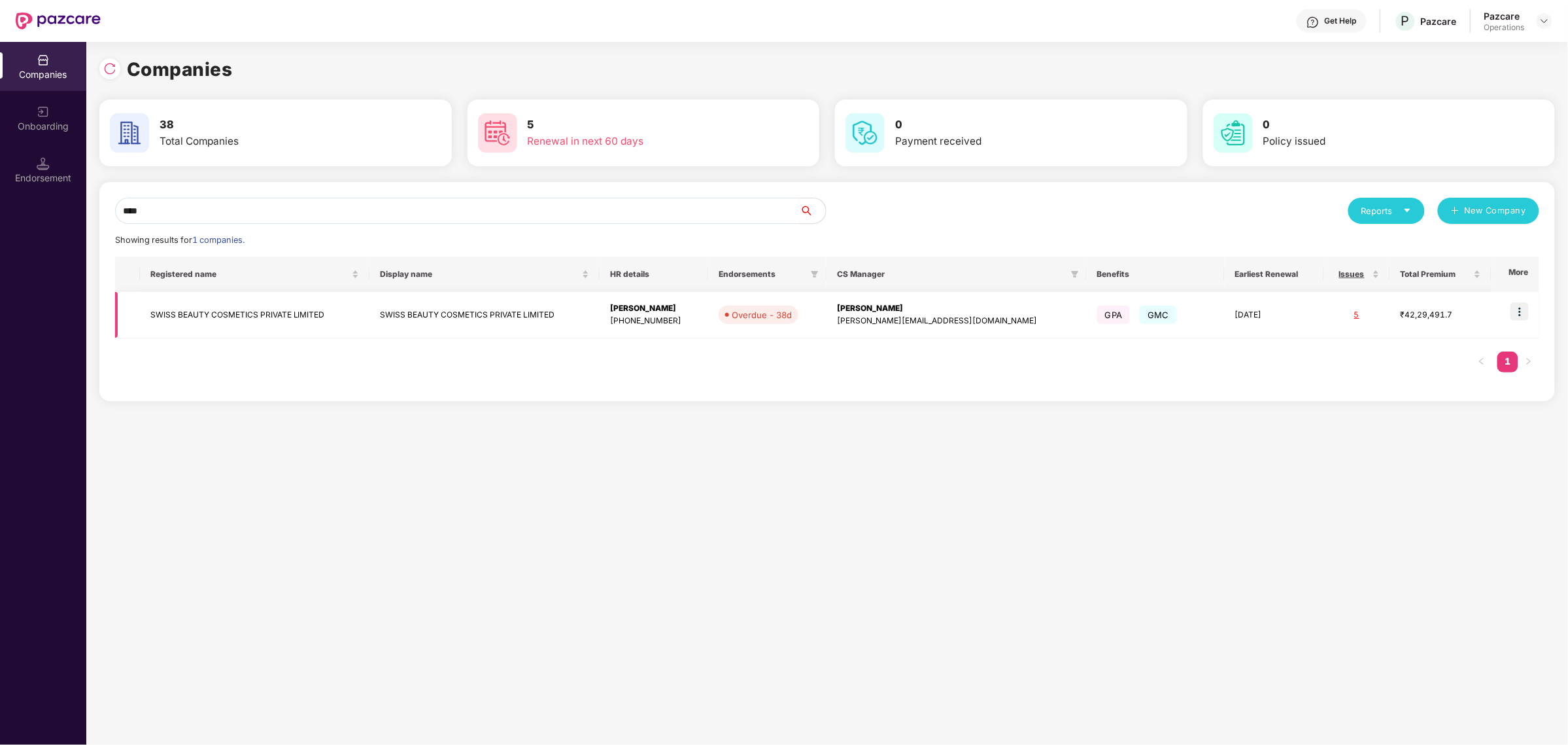
type input "****"
click at [170, 316] on td "SWISS BEAUTY COSMETICS PRIVATE LIMITED" at bounding box center [255, 315] width 231 height 47
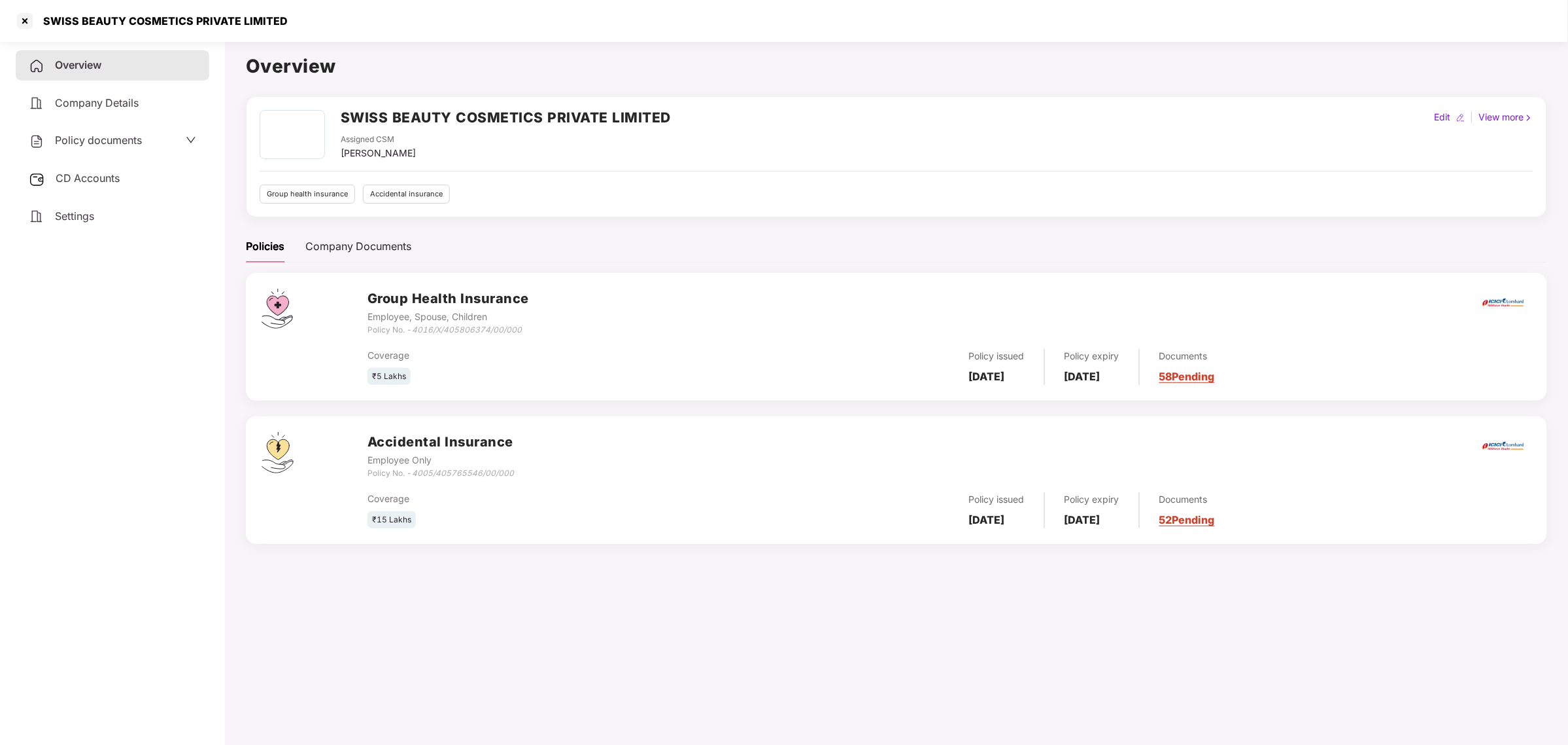
click at [155, 133] on div "Policy documents" at bounding box center [112, 140] width 168 height 17
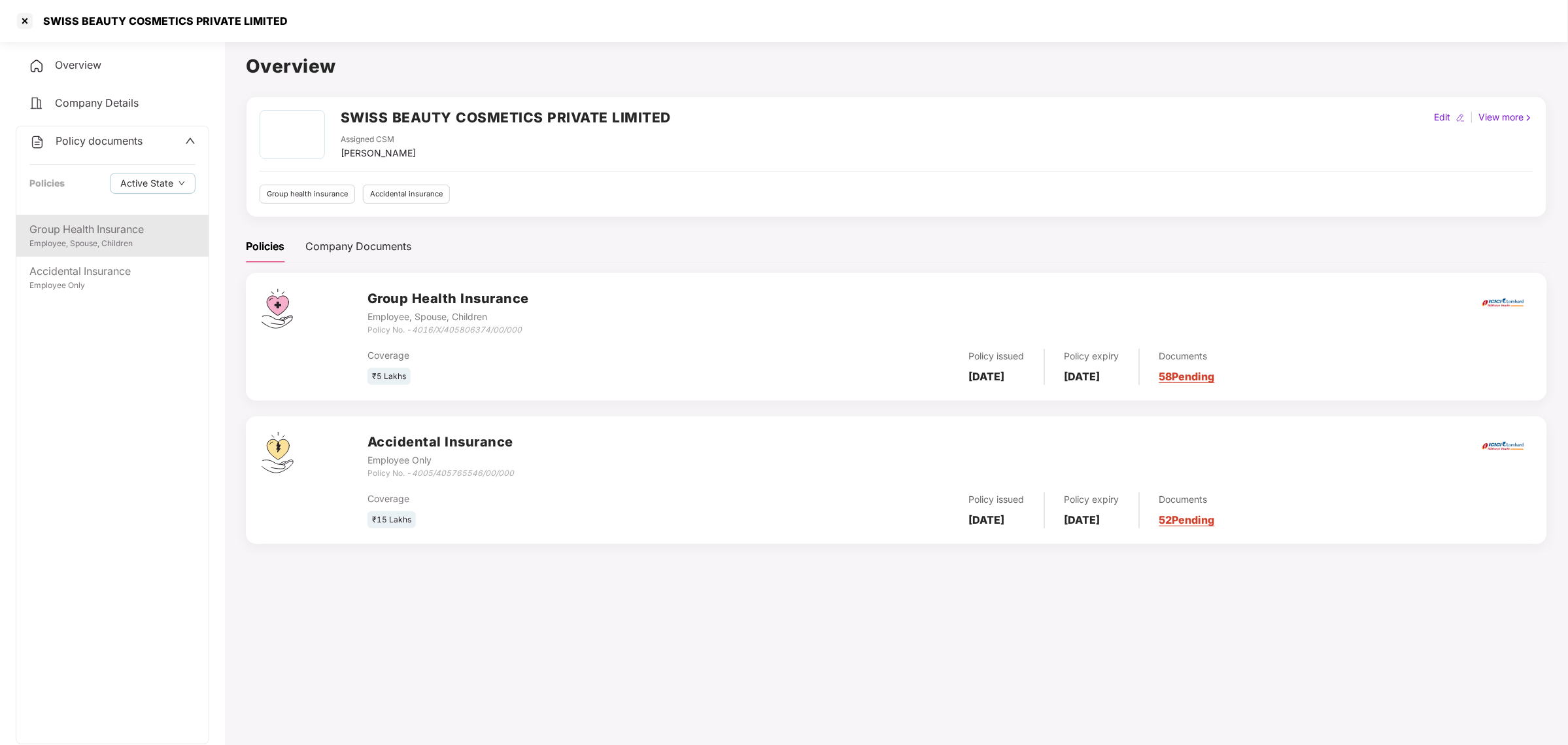
click at [100, 243] on div "Employee, Spouse, Children" at bounding box center [112, 244] width 166 height 13
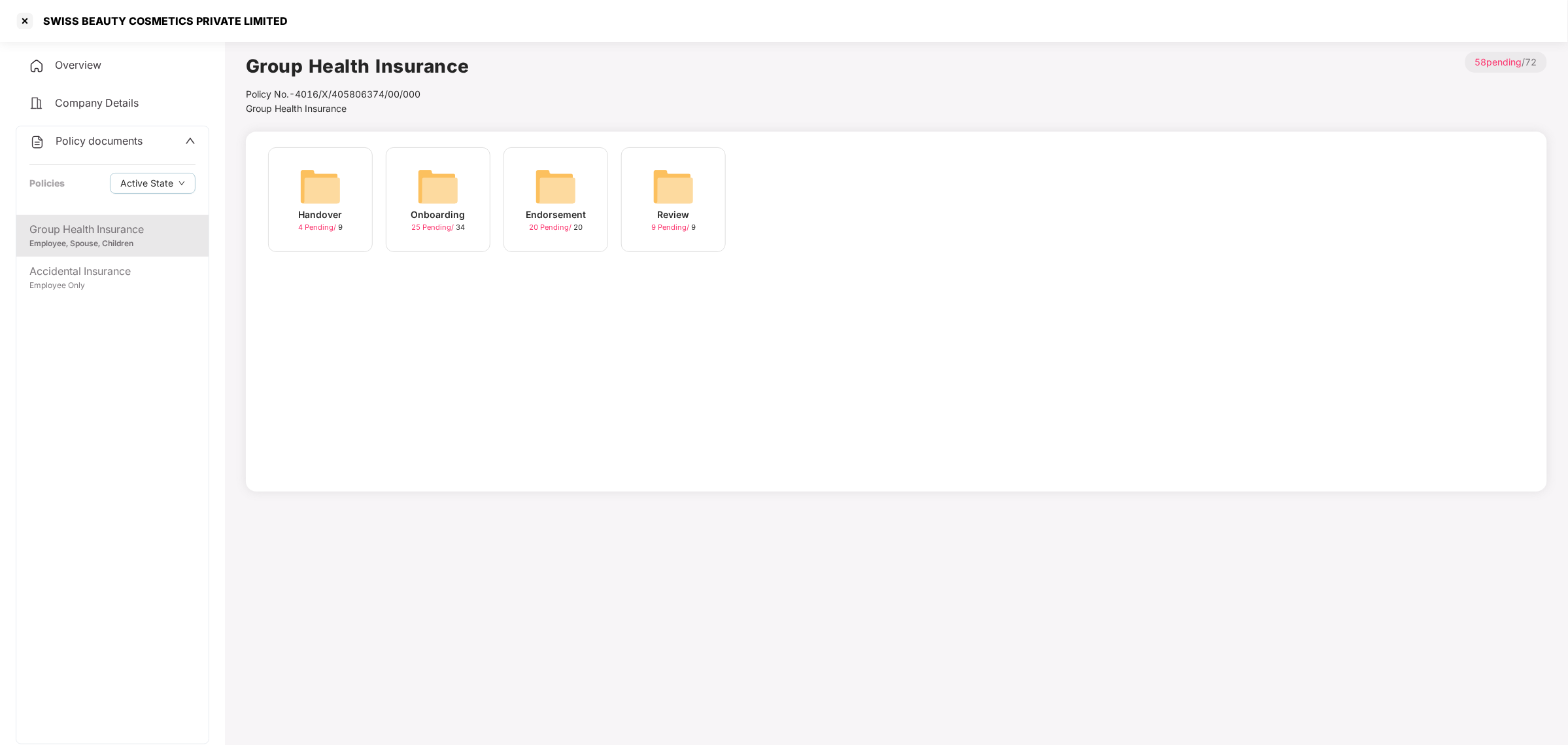
click at [554, 213] on div "Endorsement" at bounding box center [555, 215] width 60 height 14
click at [579, 227] on div "20 Pending / 20" at bounding box center [556, 227] width 54 height 11
click at [300, 197] on img at bounding box center [320, 186] width 42 height 42
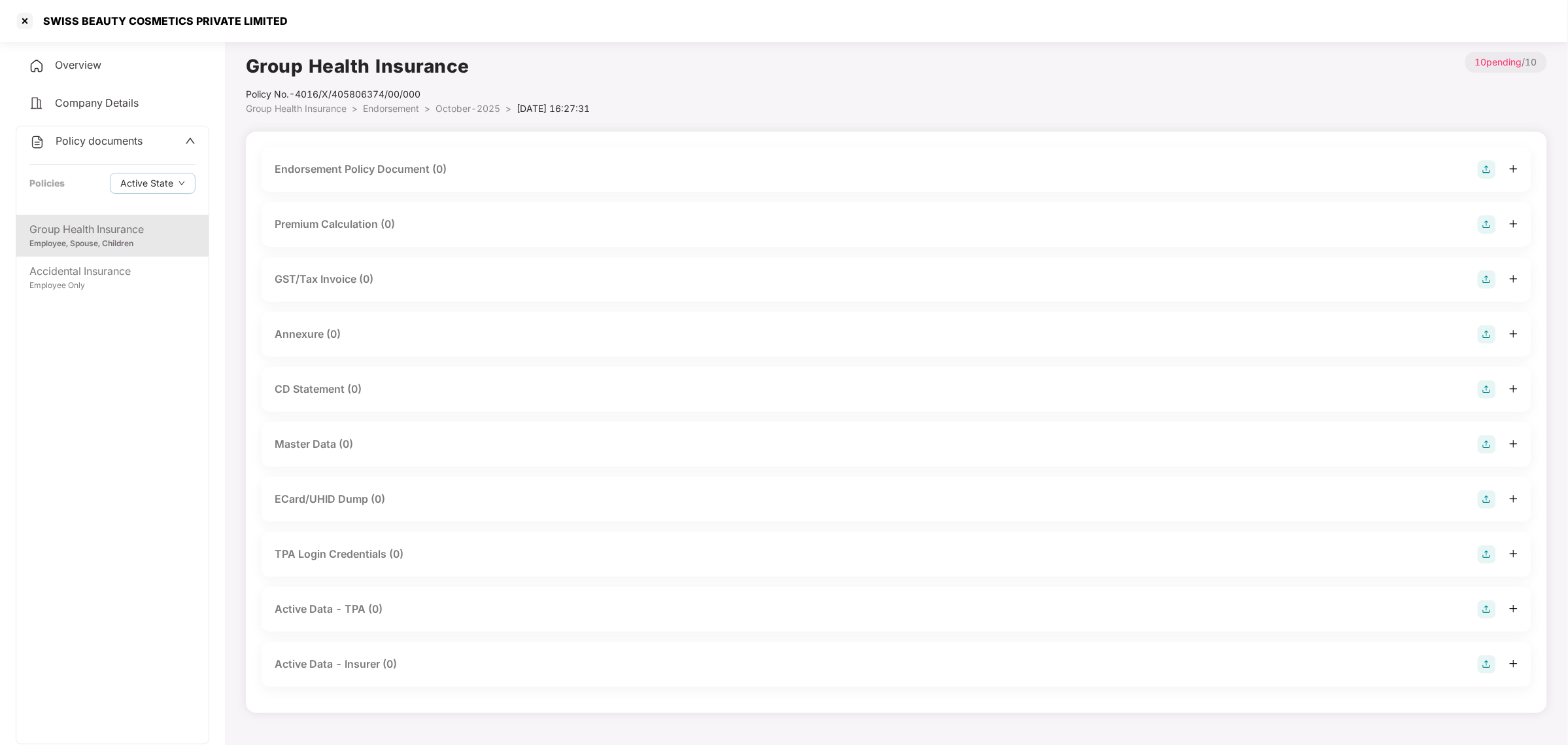
click at [501, 167] on div "Endorsement Policy Document (0)" at bounding box center [896, 170] width 1244 height 18
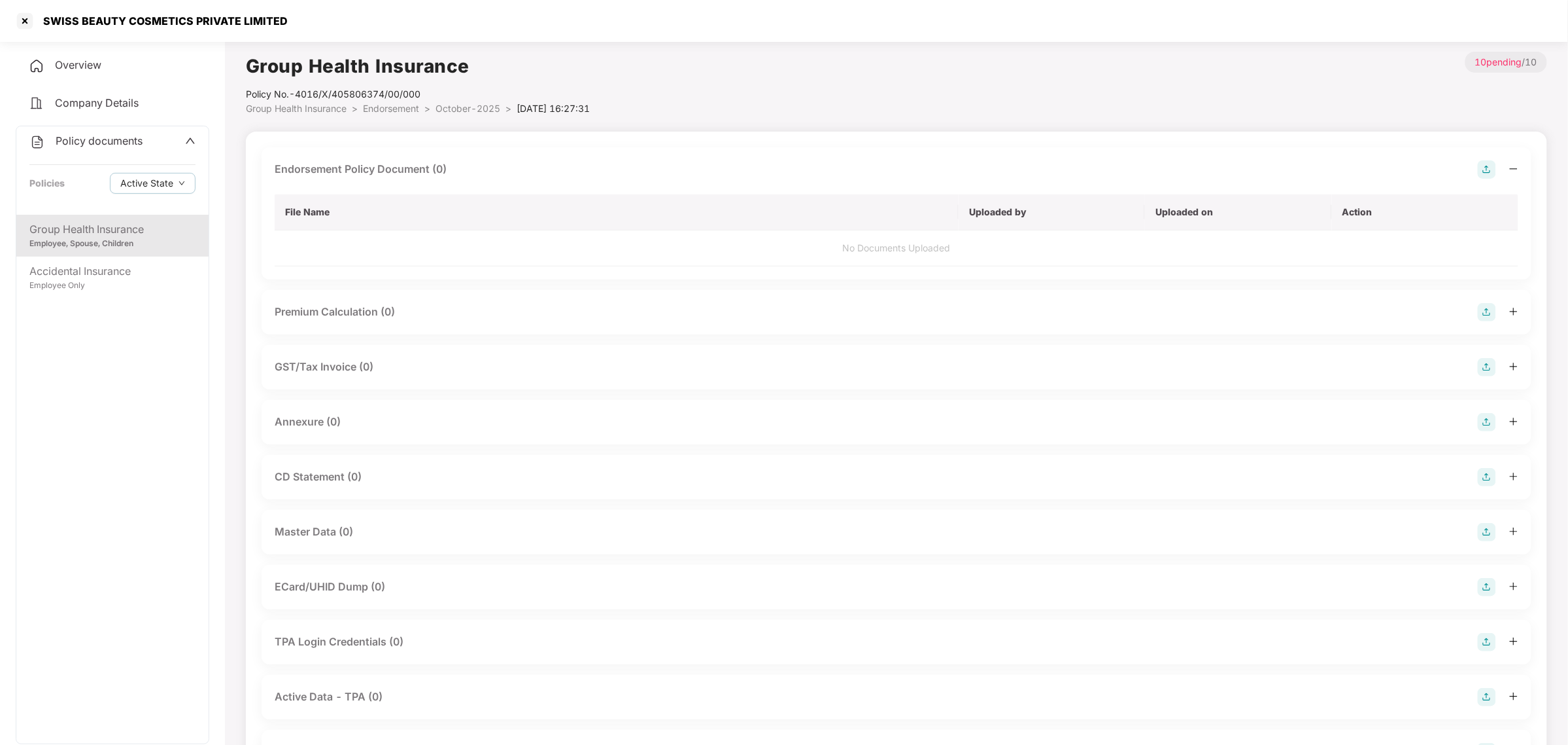
click at [1479, 168] on img at bounding box center [1487, 170] width 18 height 18
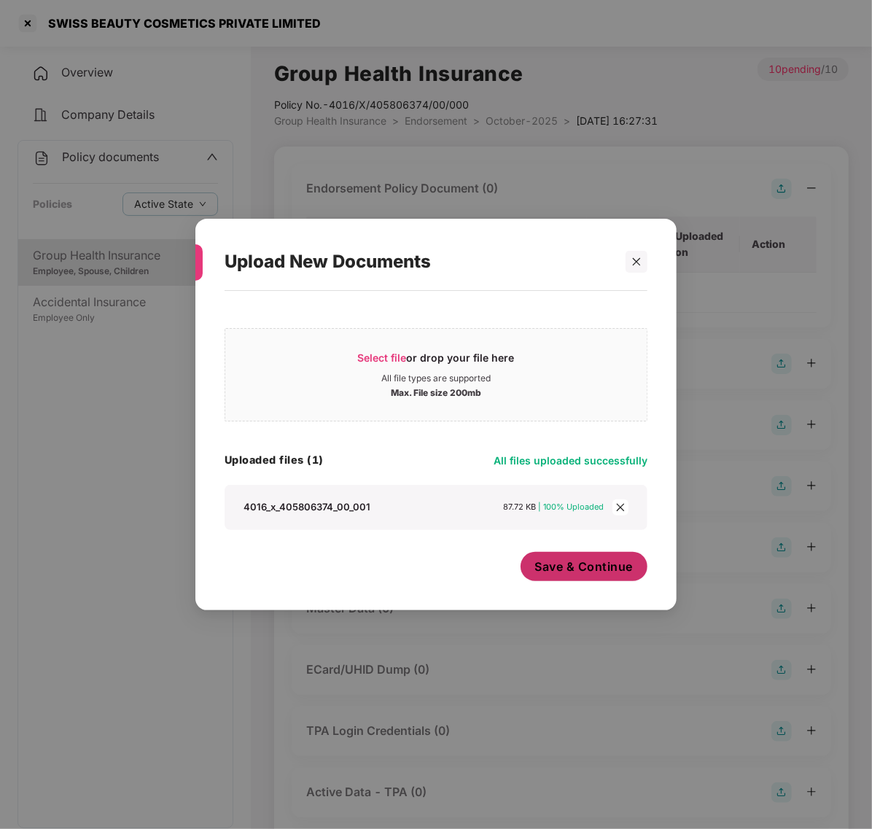
click at [561, 570] on span "Save & Continue" at bounding box center [584, 567] width 98 height 16
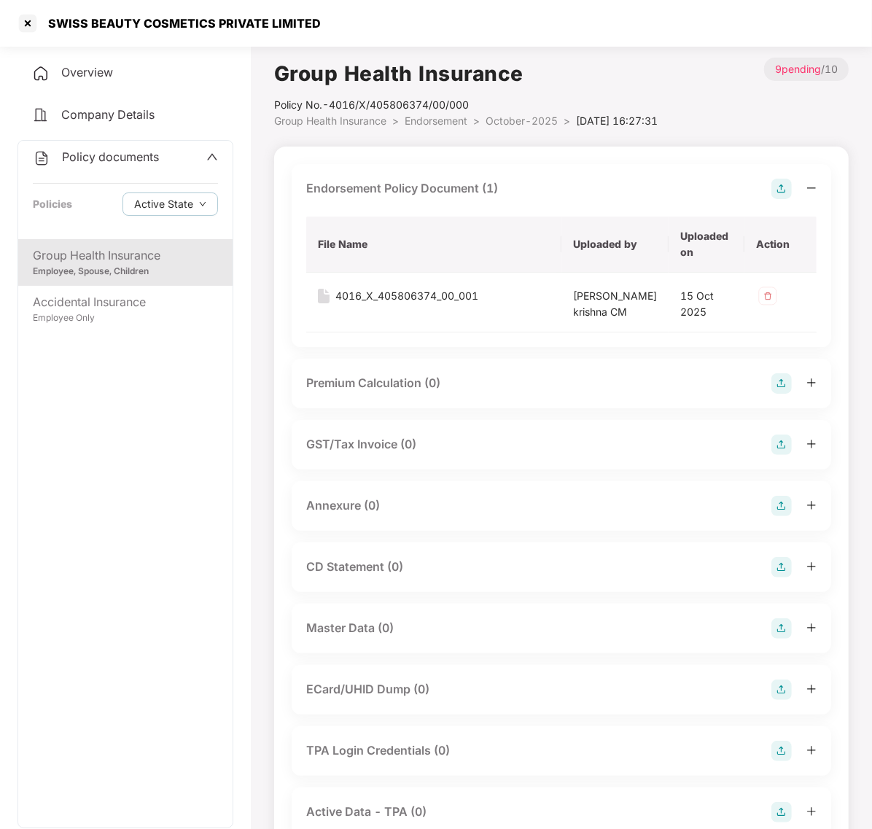
click at [456, 504] on div "Annexure (0)" at bounding box center [562, 506] width 540 height 50
click at [447, 516] on div "Annexure (0)" at bounding box center [561, 506] width 510 height 20
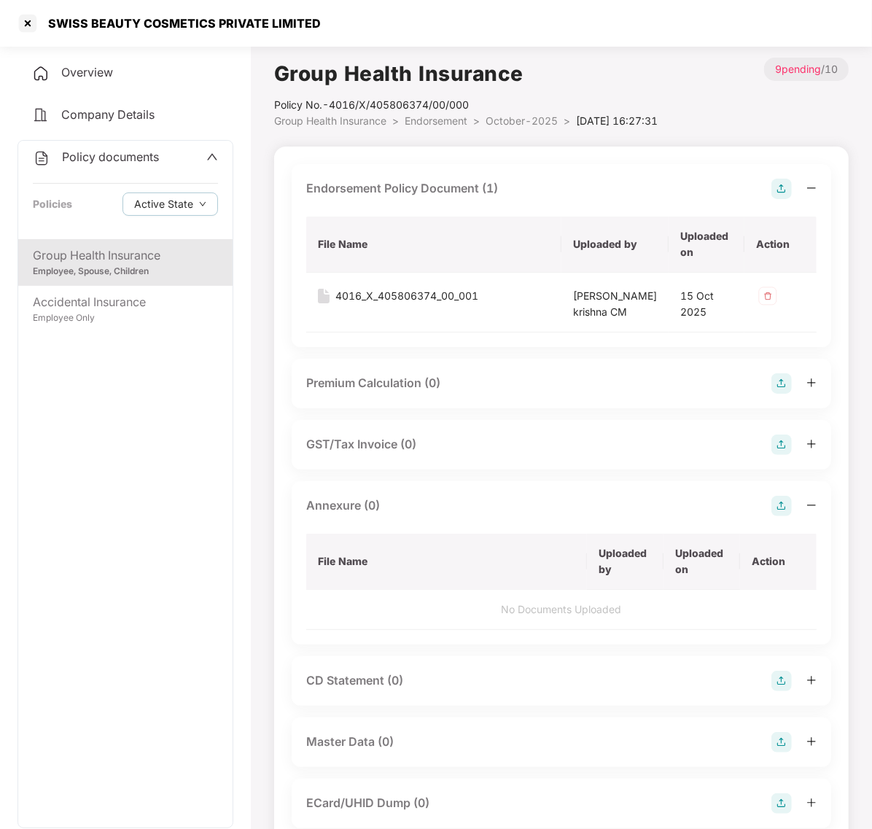
click at [781, 516] on img at bounding box center [781, 506] width 20 height 20
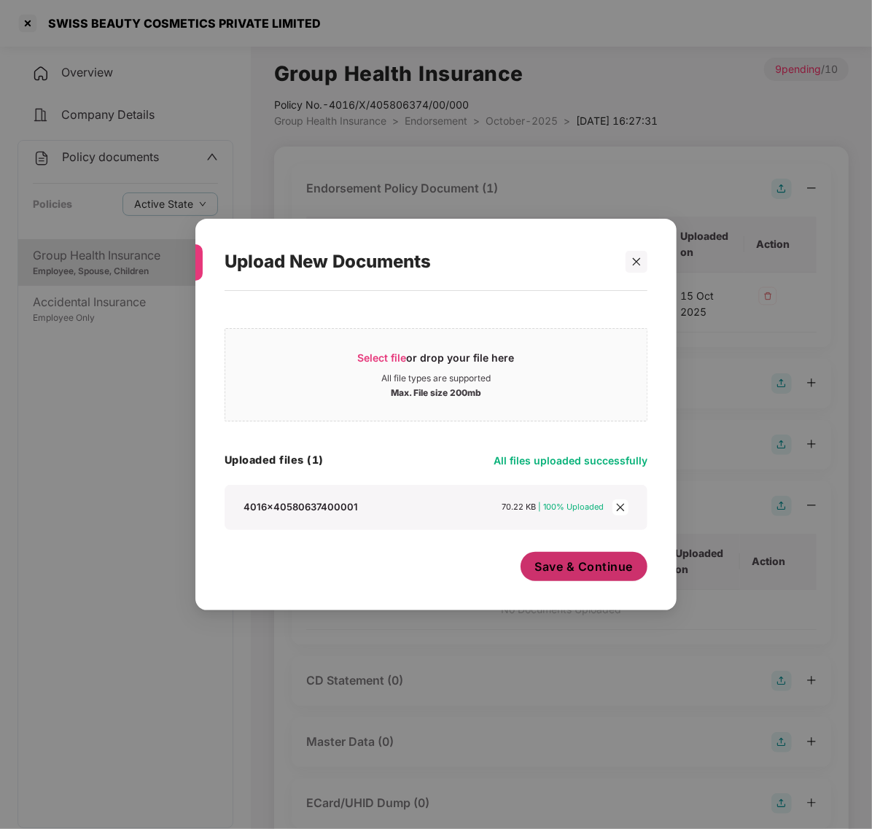
click at [552, 577] on button "Save & Continue" at bounding box center [585, 566] width 128 height 29
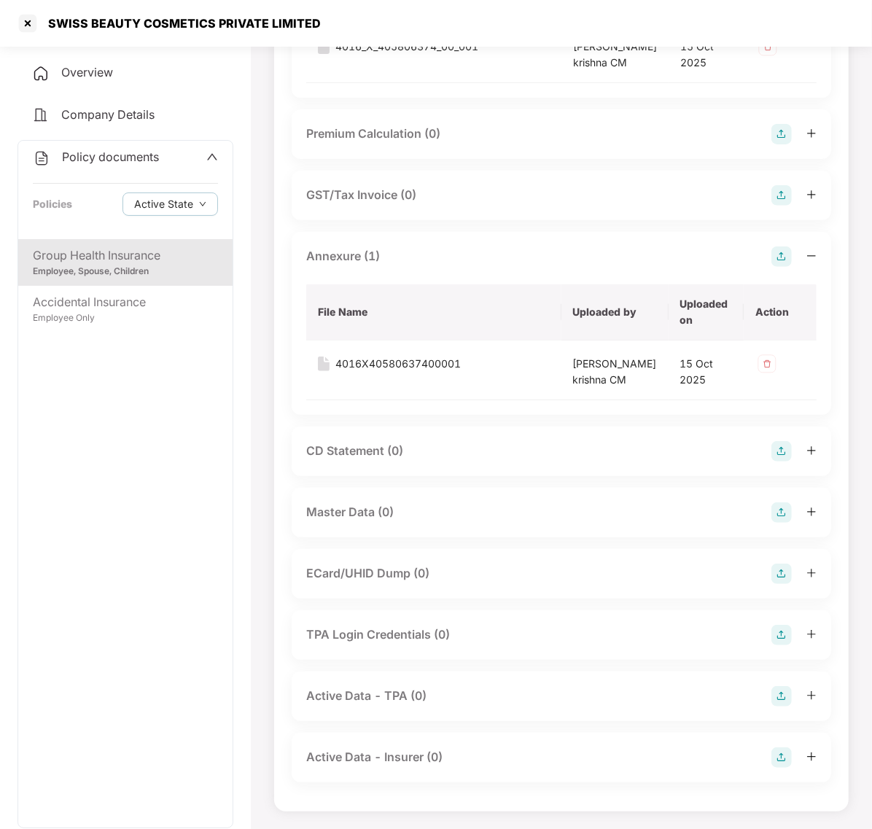
scroll to position [281, 0]
click at [402, 507] on div "Master Data (0)" at bounding box center [561, 512] width 510 height 20
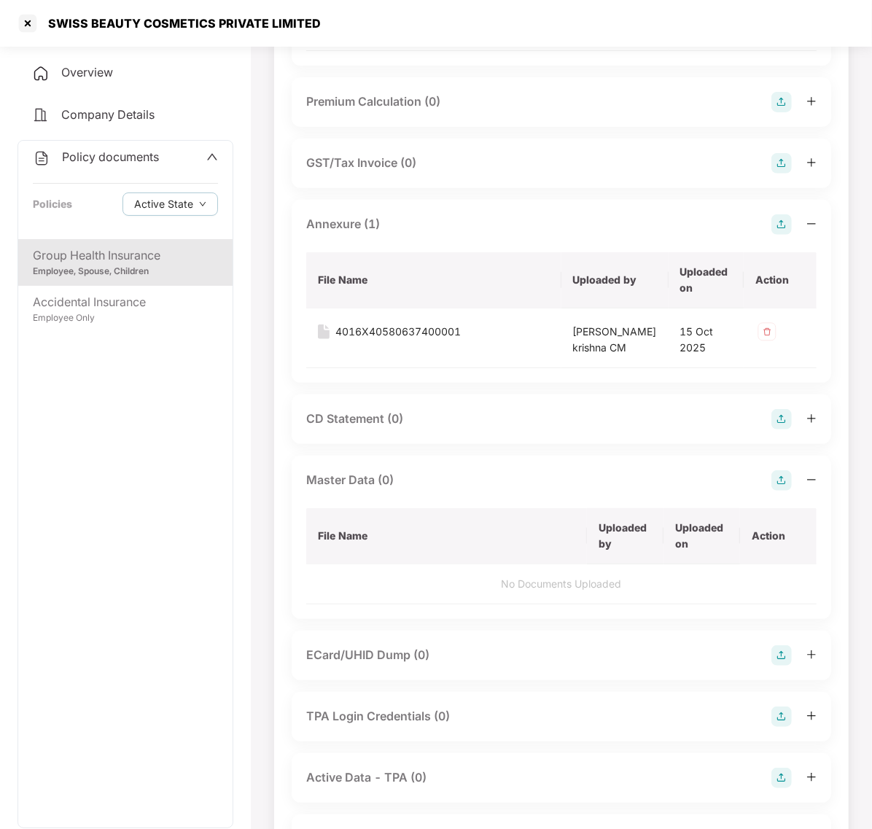
click at [781, 491] on img at bounding box center [781, 480] width 20 height 20
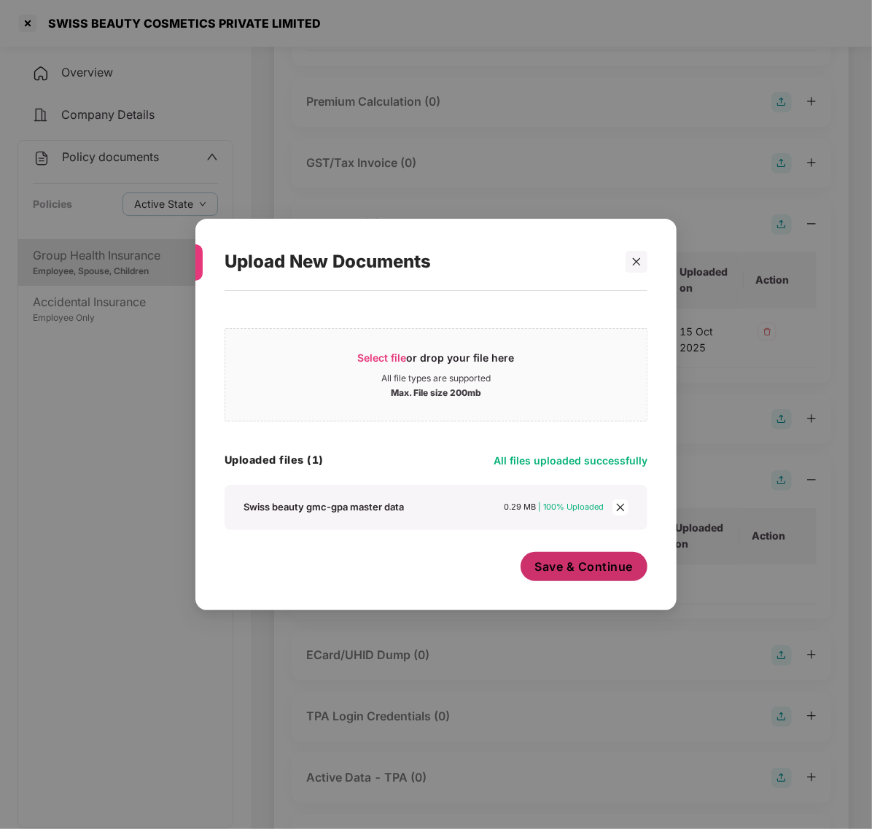
click at [567, 569] on span "Save & Continue" at bounding box center [584, 567] width 98 height 16
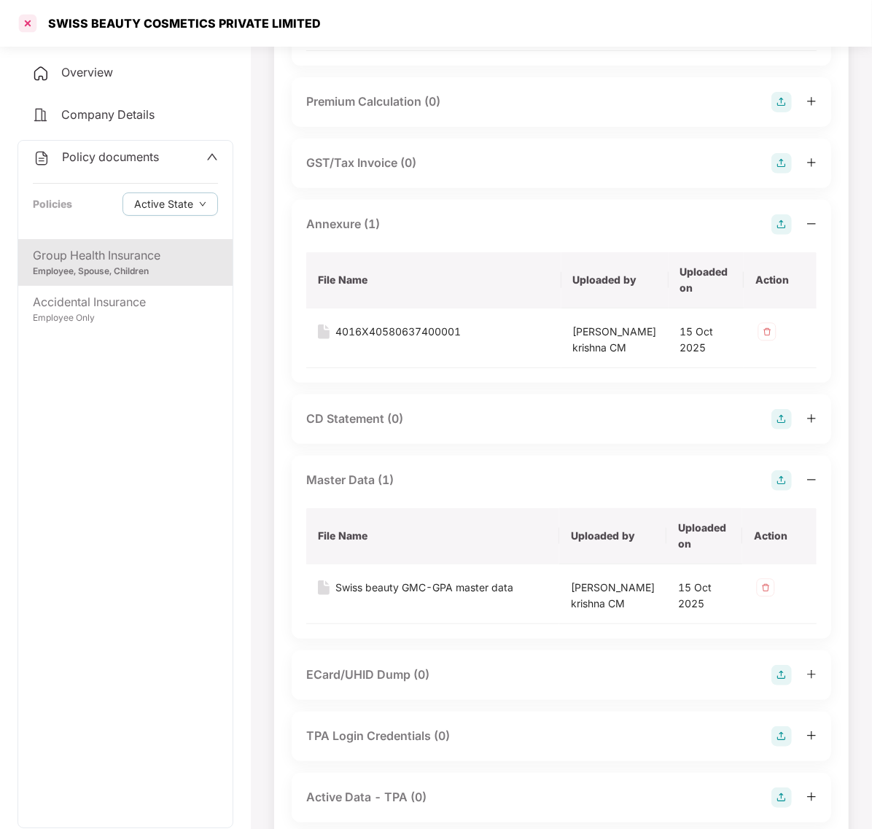
click at [26, 17] on div at bounding box center [27, 23] width 23 height 23
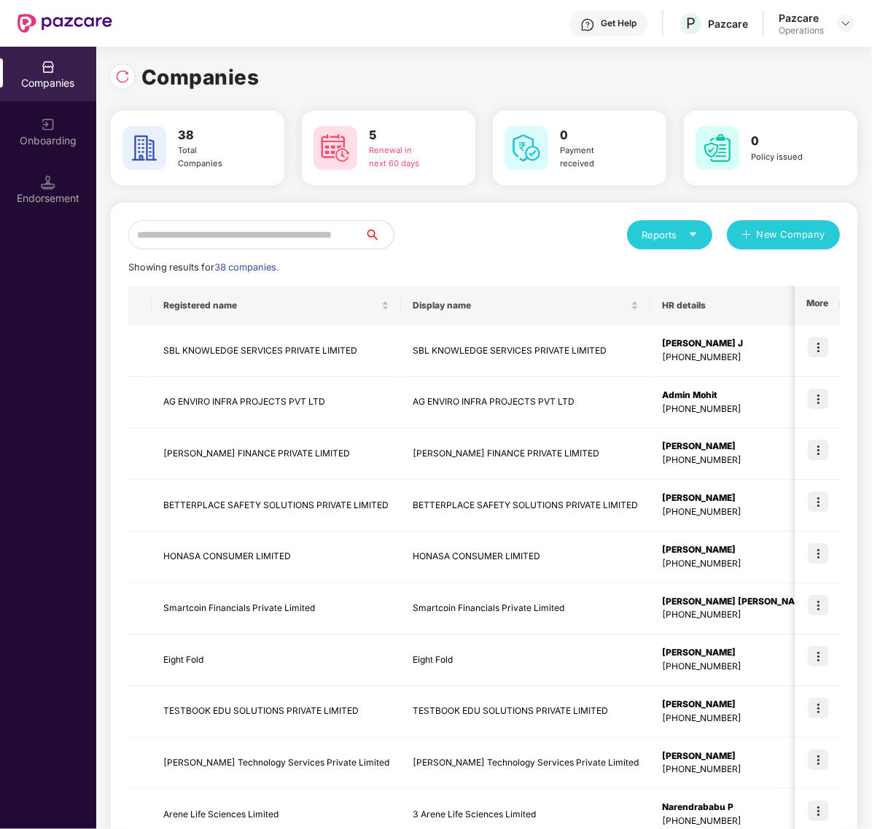
scroll to position [0, 0]
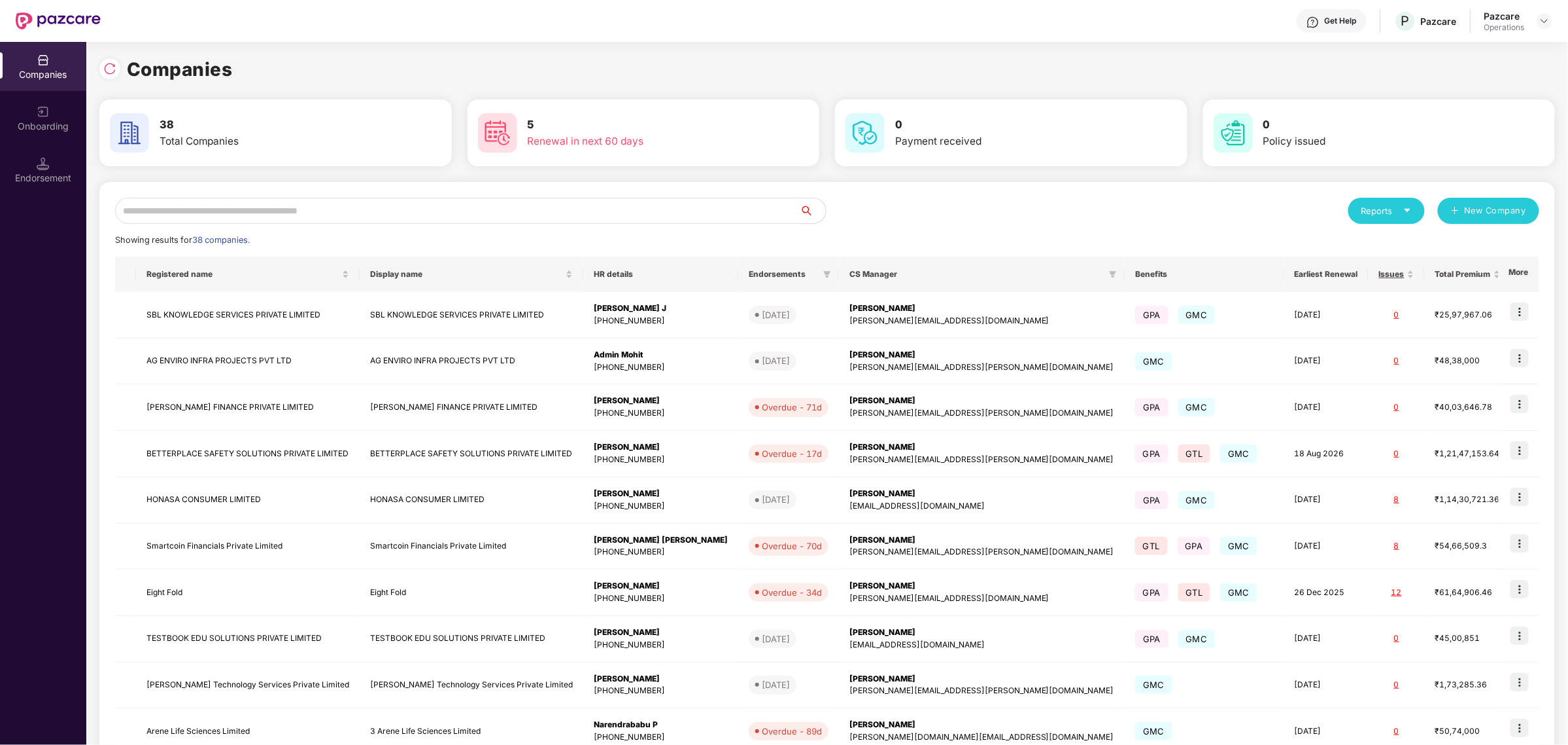
click at [465, 210] on input "text" at bounding box center [457, 210] width 684 height 26
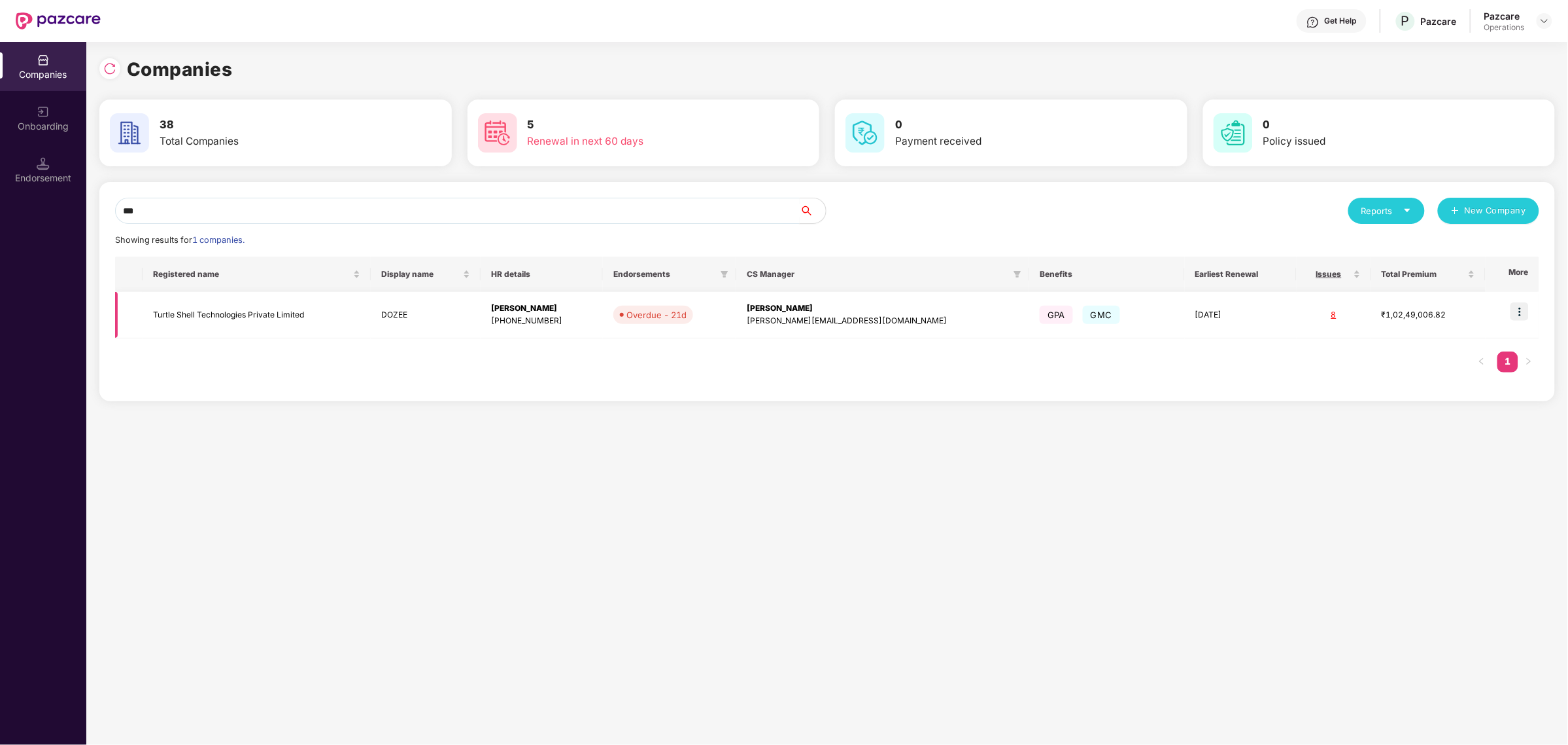
type input "***"
click at [177, 324] on td "Turtle Shell Technologies Private Limited" at bounding box center [257, 315] width 228 height 47
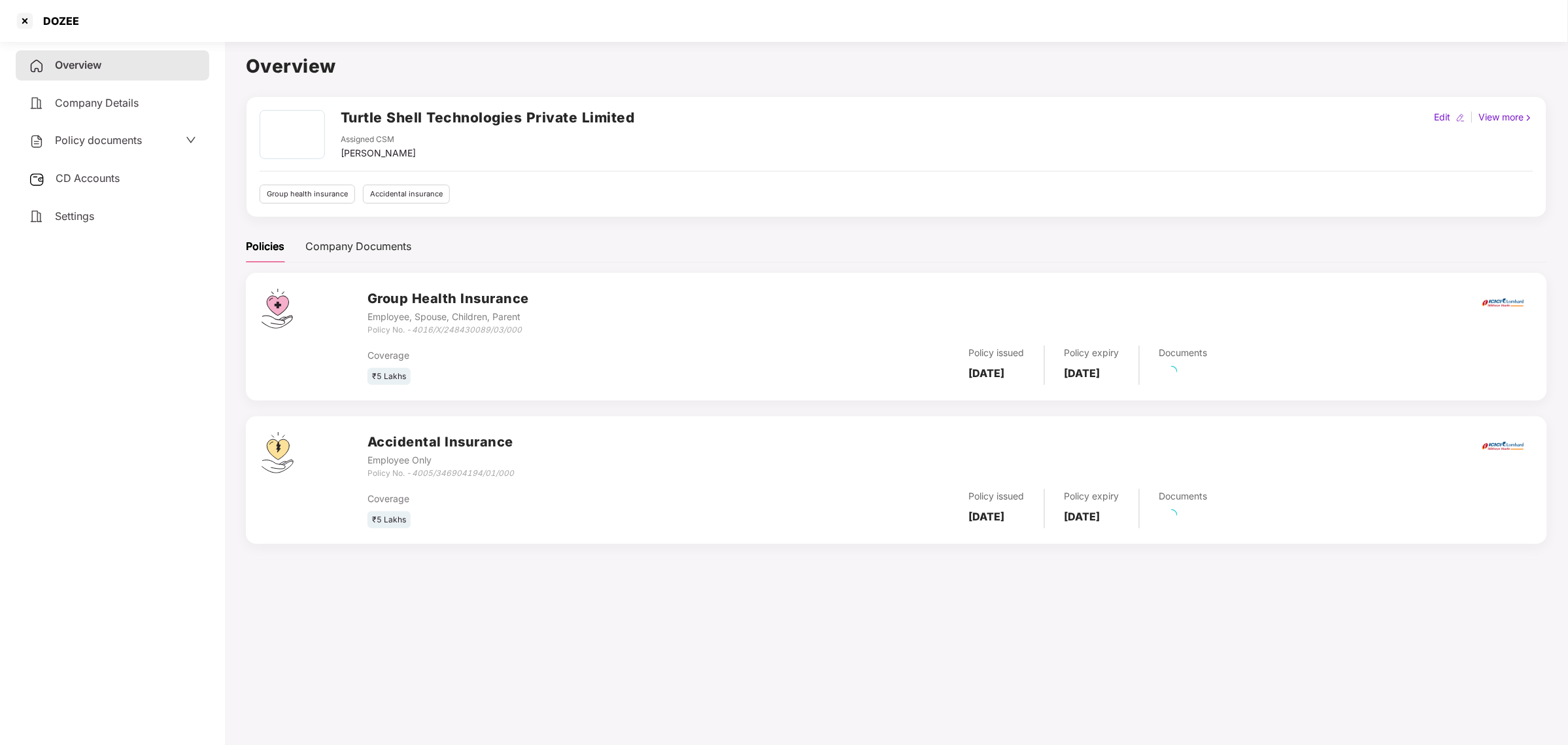
click at [143, 180] on div "CD Accounts" at bounding box center [112, 179] width 194 height 31
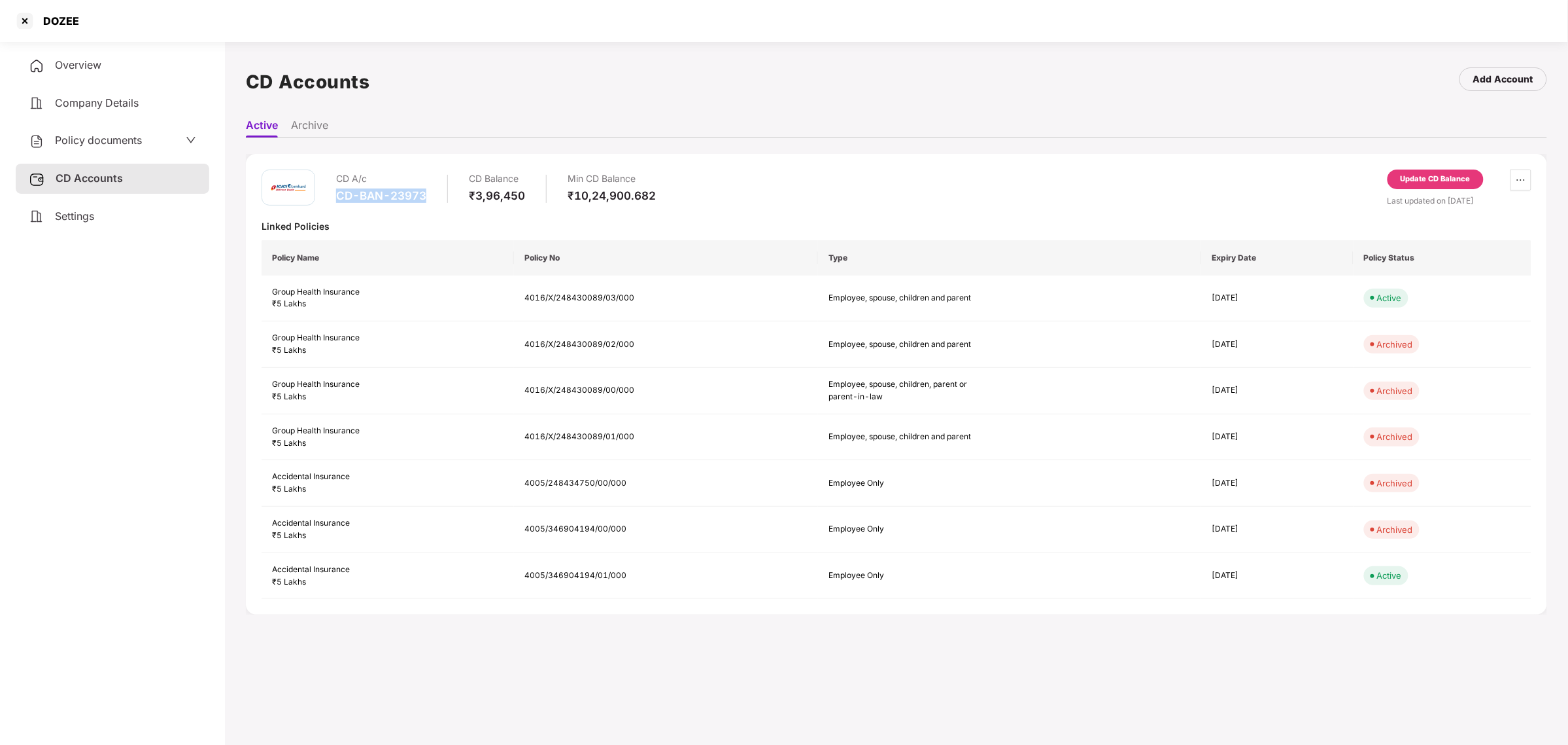
drag, startPoint x: 337, startPoint y: 194, endPoint x: 426, endPoint y: 200, distance: 89.2
click at [426, 200] on div "CD-BAN-23973" at bounding box center [381, 196] width 91 height 14
copy div "CD-BAN-23973"
click at [76, 139] on span "Policy documents" at bounding box center [98, 140] width 87 height 13
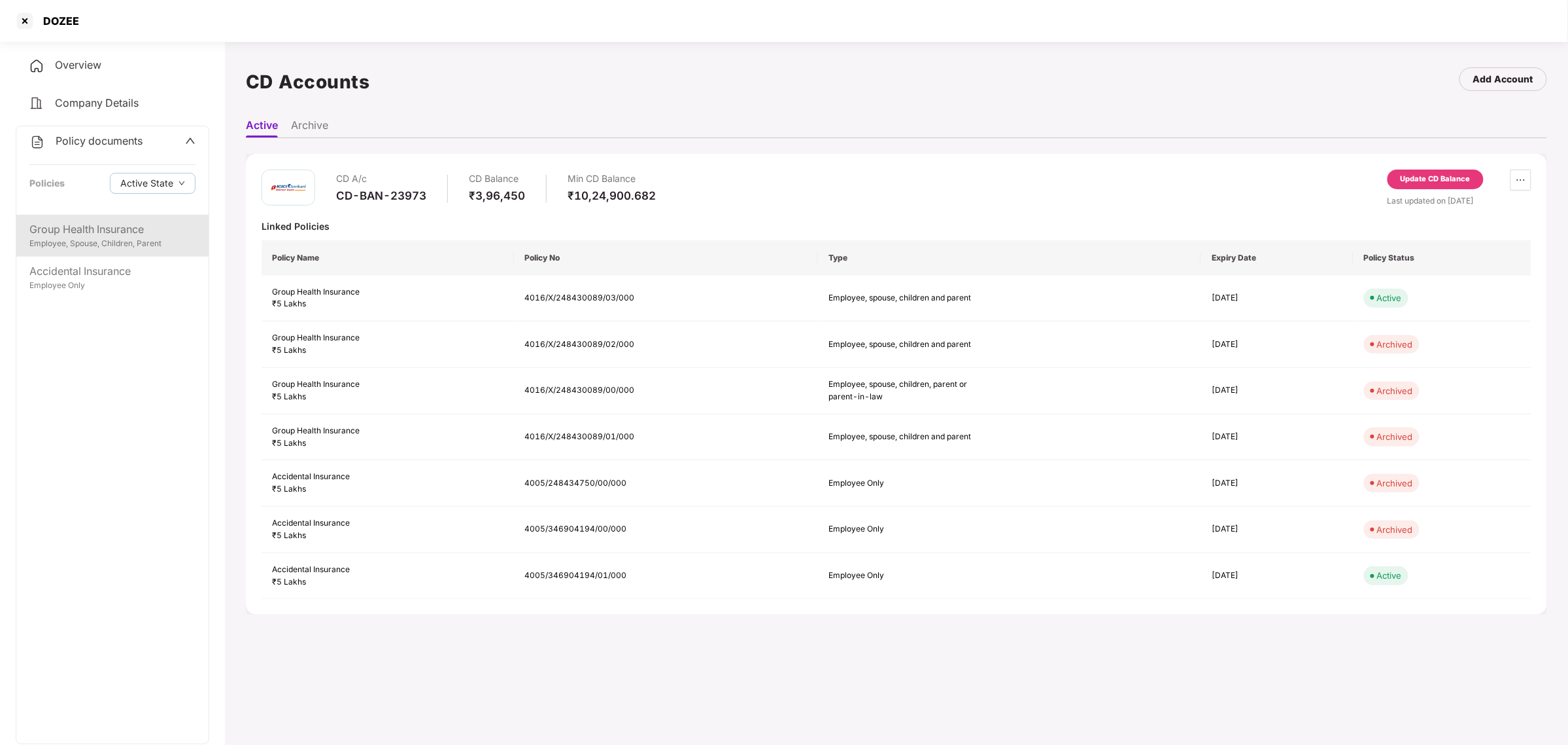
click at [107, 235] on div "Group Health Insurance" at bounding box center [112, 229] width 166 height 16
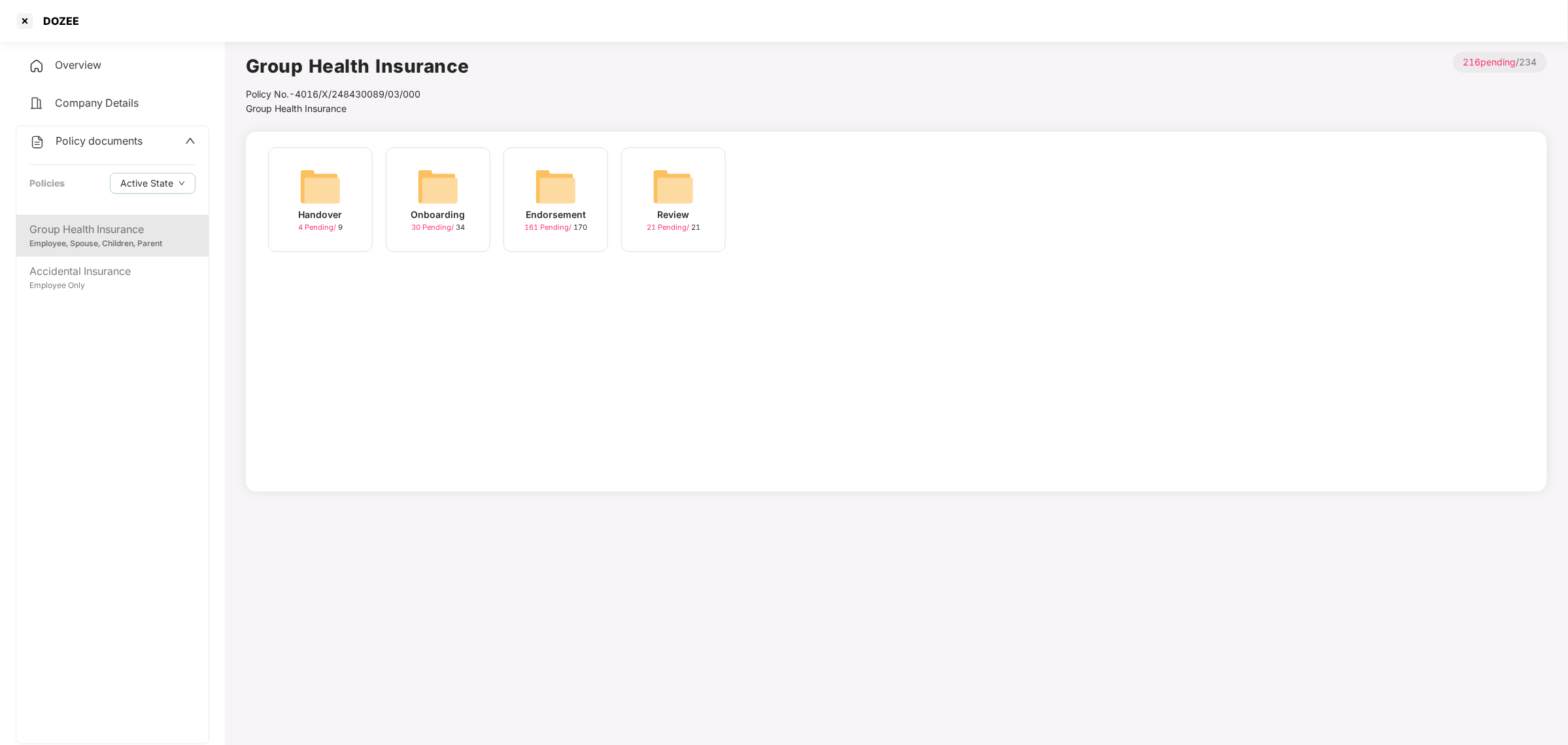
click at [586, 202] on div "Endorsement 161 Pending / 170" at bounding box center [555, 199] width 105 height 105
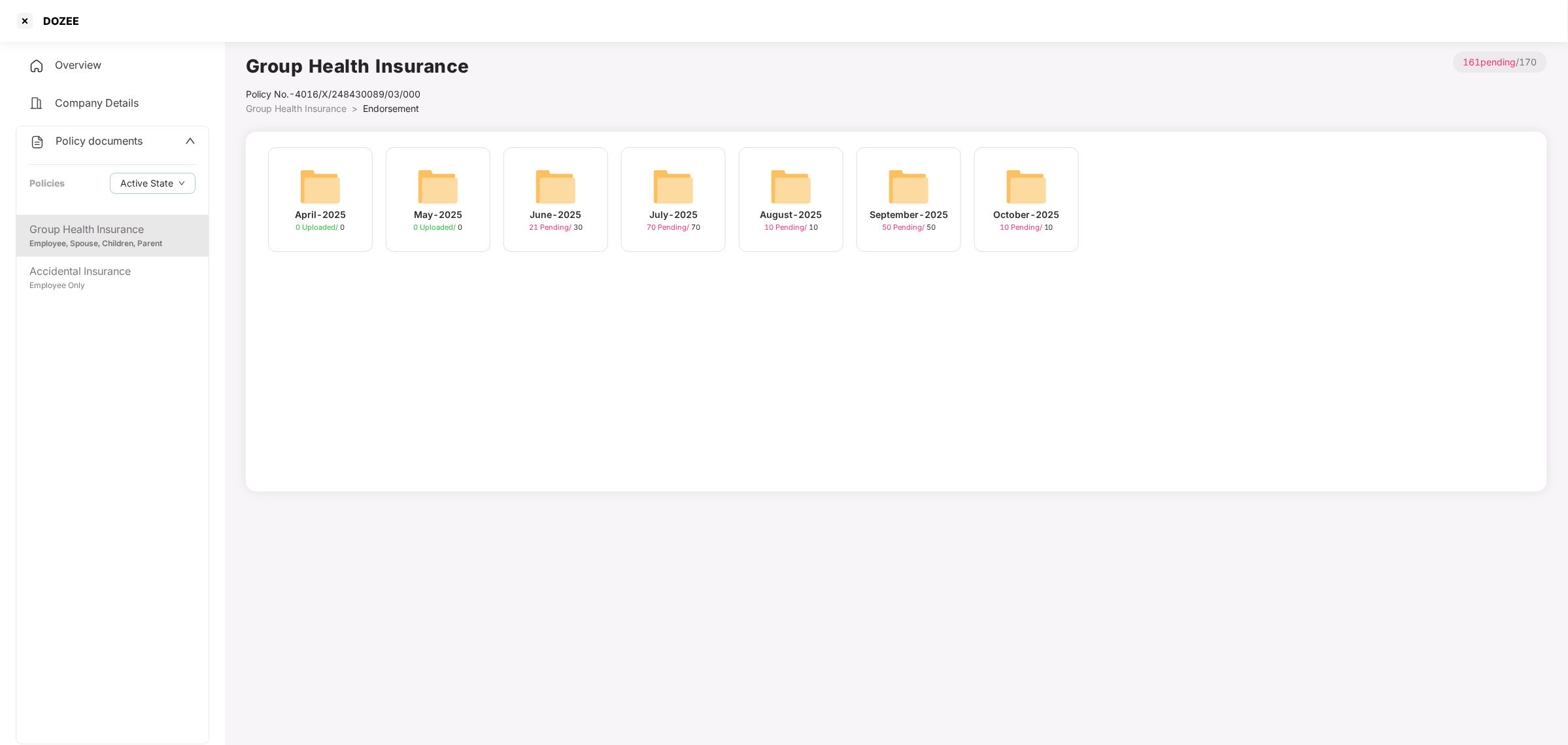
click at [781, 197] on img at bounding box center [1026, 186] width 42 height 42
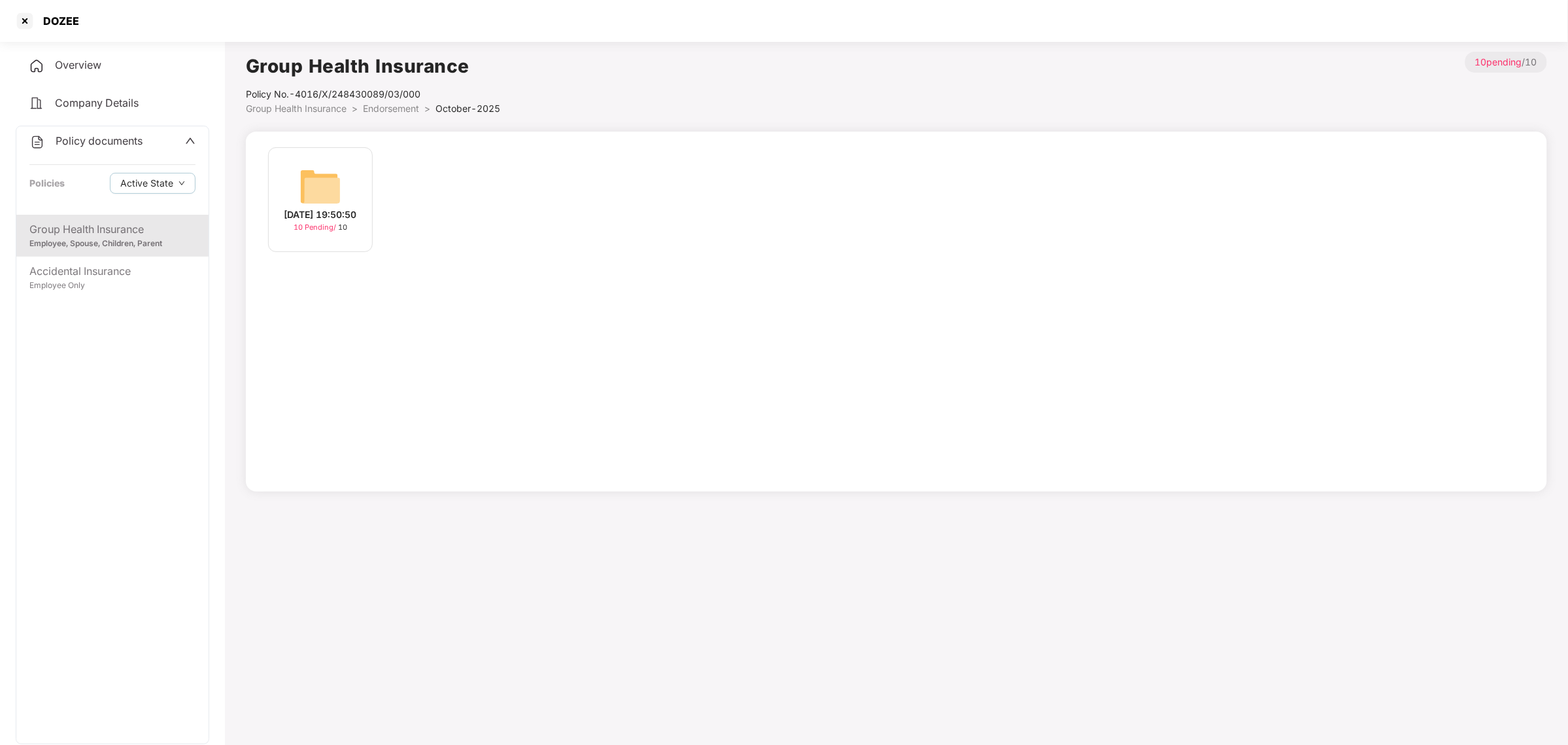
click at [335, 222] on div "11-Oct-2025 19:50:50" at bounding box center [320, 215] width 73 height 14
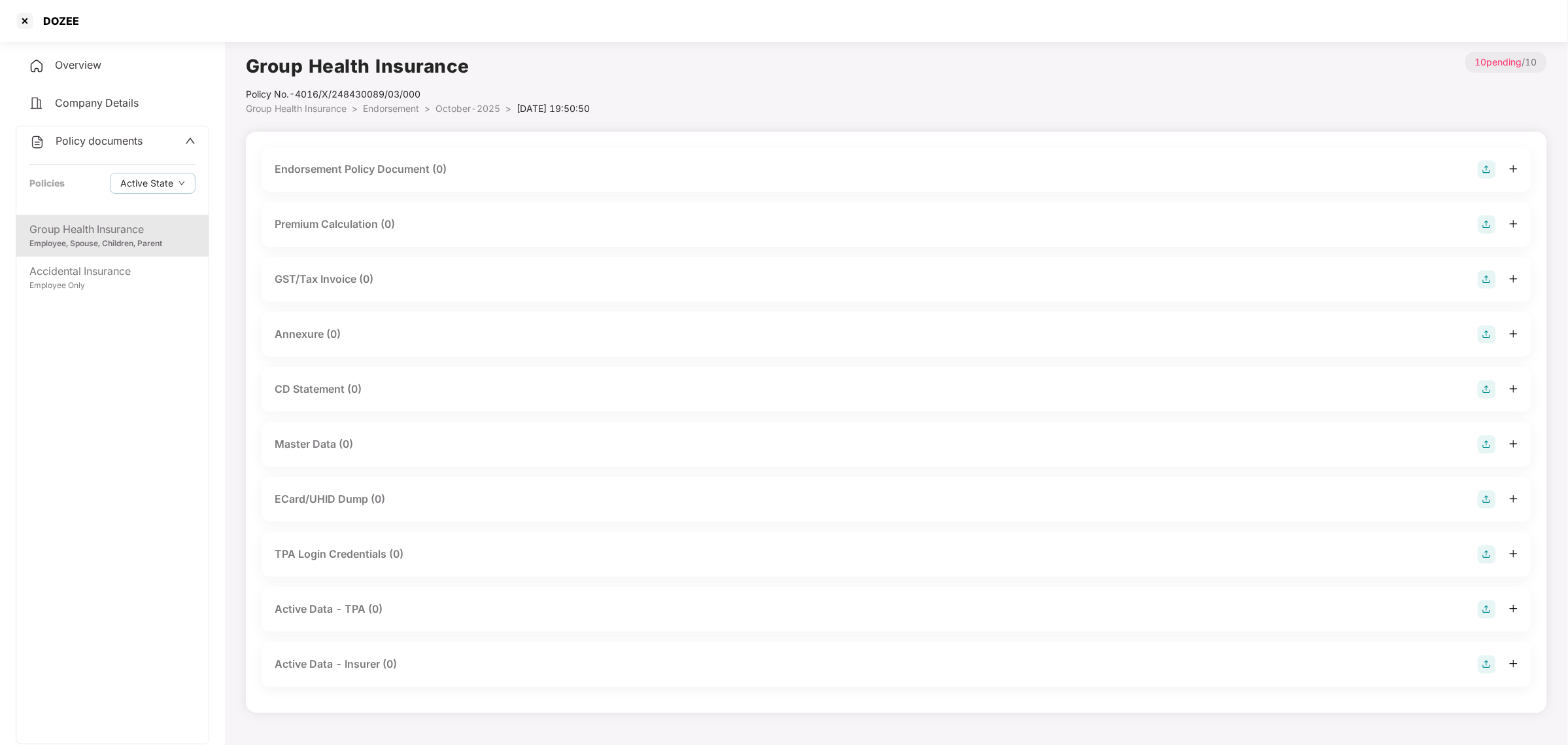
click at [737, 165] on div "Endorsement Policy Document (0)" at bounding box center [896, 170] width 1244 height 18
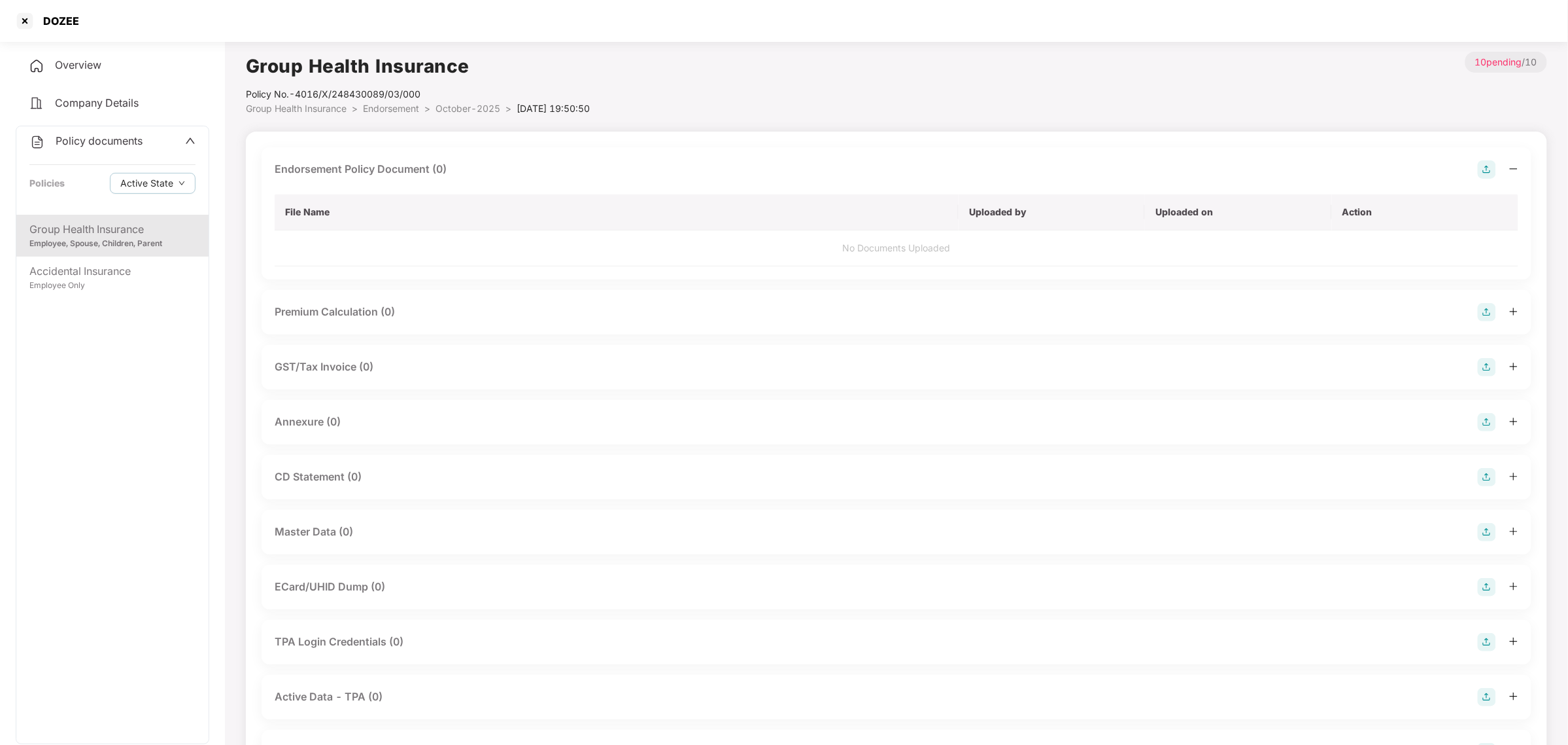
click at [781, 173] on img at bounding box center [1487, 170] width 18 height 18
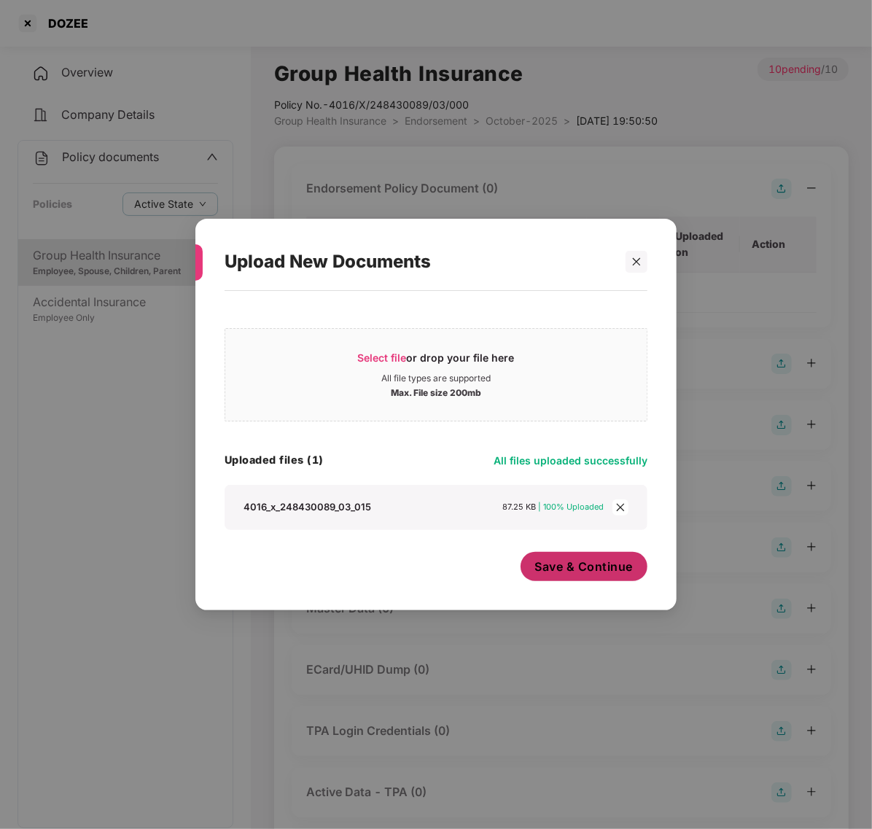
click at [571, 570] on span "Save & Continue" at bounding box center [584, 567] width 98 height 16
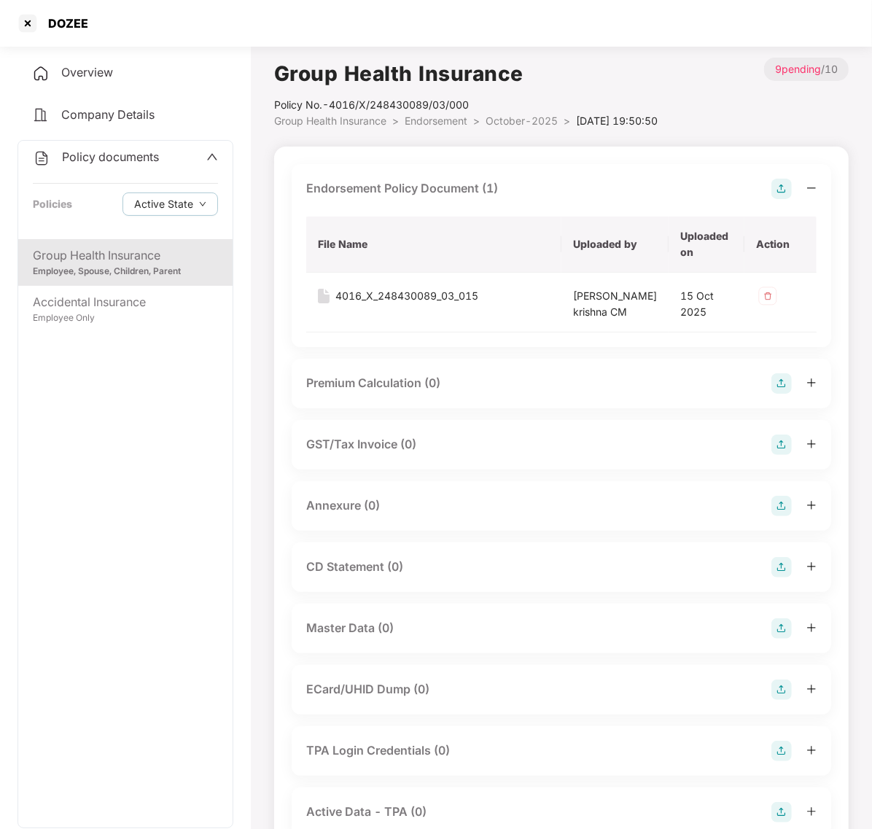
click at [660, 516] on div "Annexure (0)" at bounding box center [561, 506] width 510 height 20
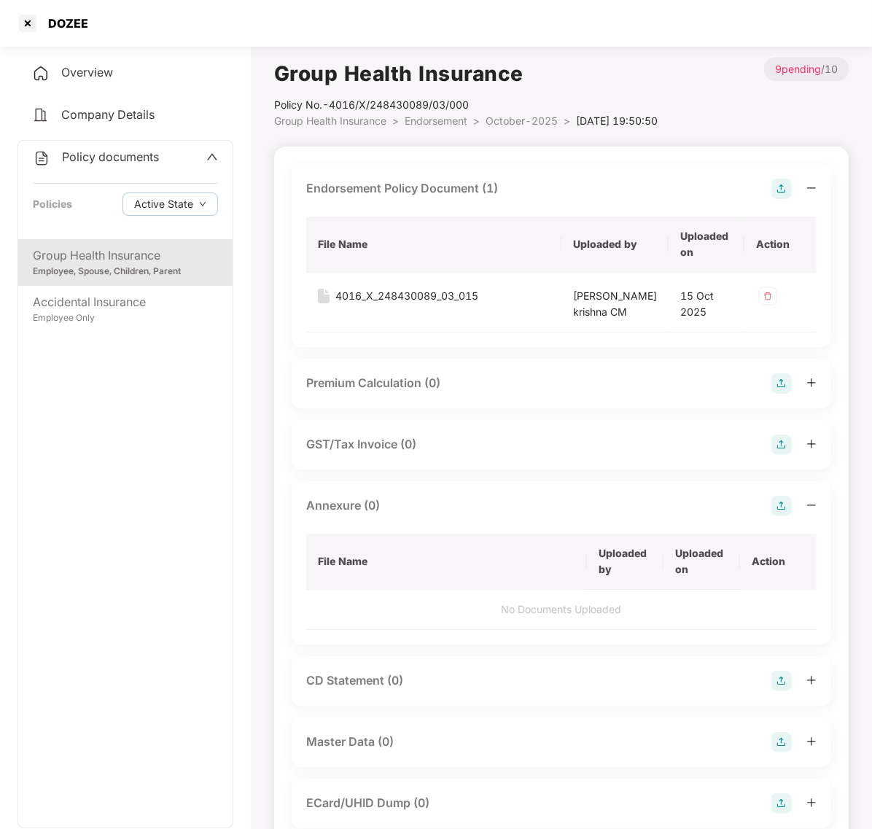
click at [777, 516] on img at bounding box center [781, 506] width 20 height 20
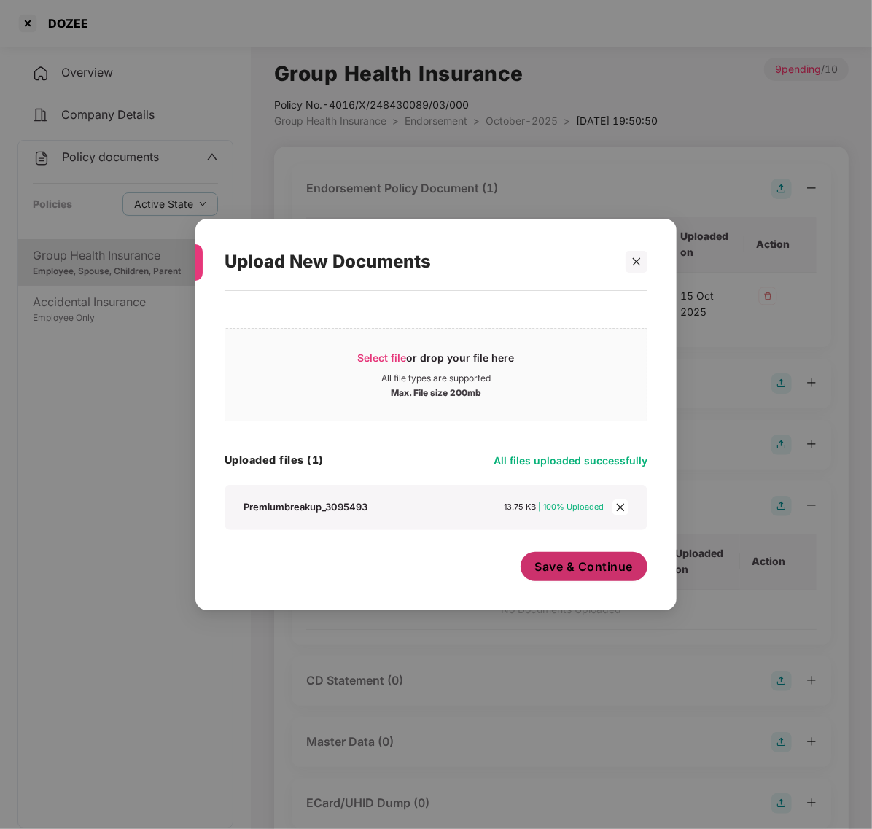
click at [580, 561] on span "Save & Continue" at bounding box center [584, 567] width 98 height 16
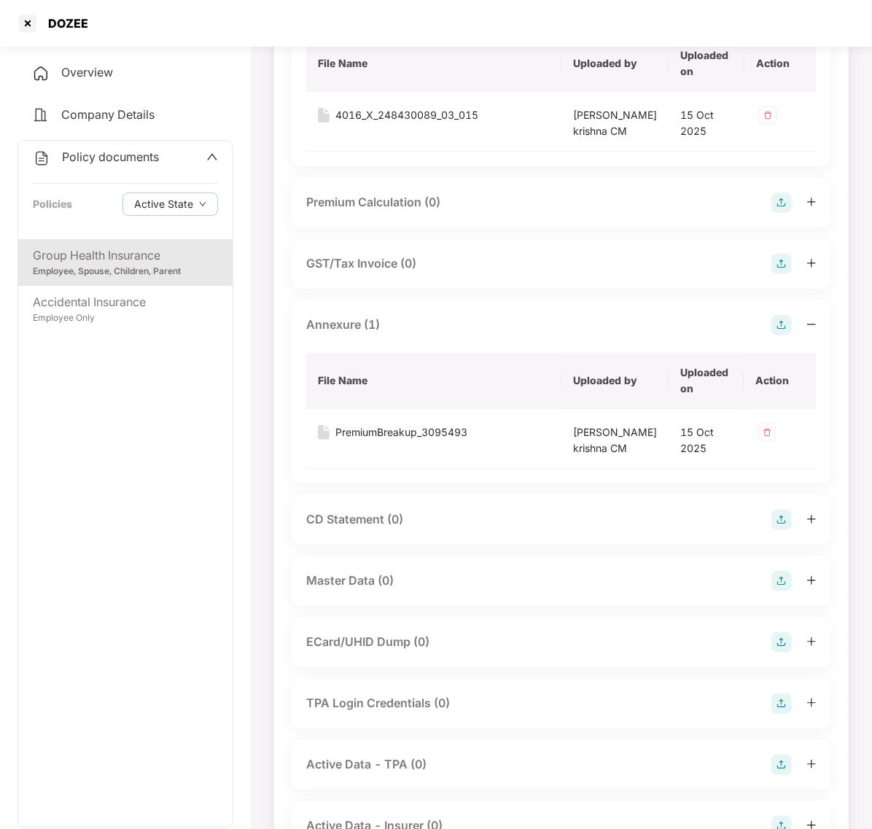
scroll to position [184, 0]
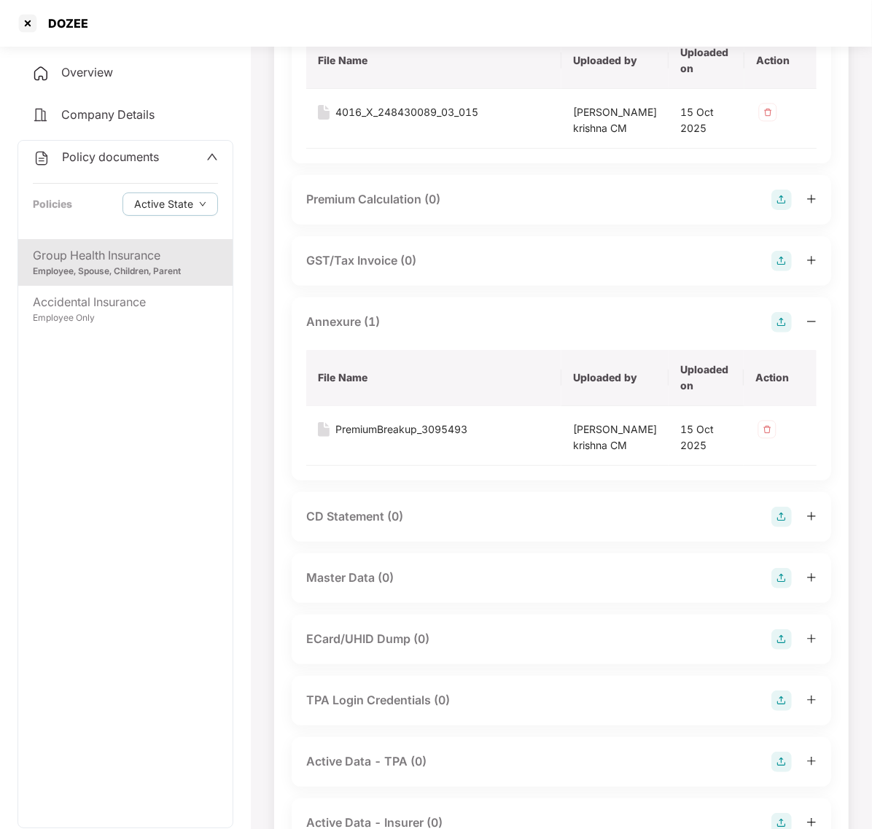
click at [777, 588] on img at bounding box center [781, 578] width 20 height 20
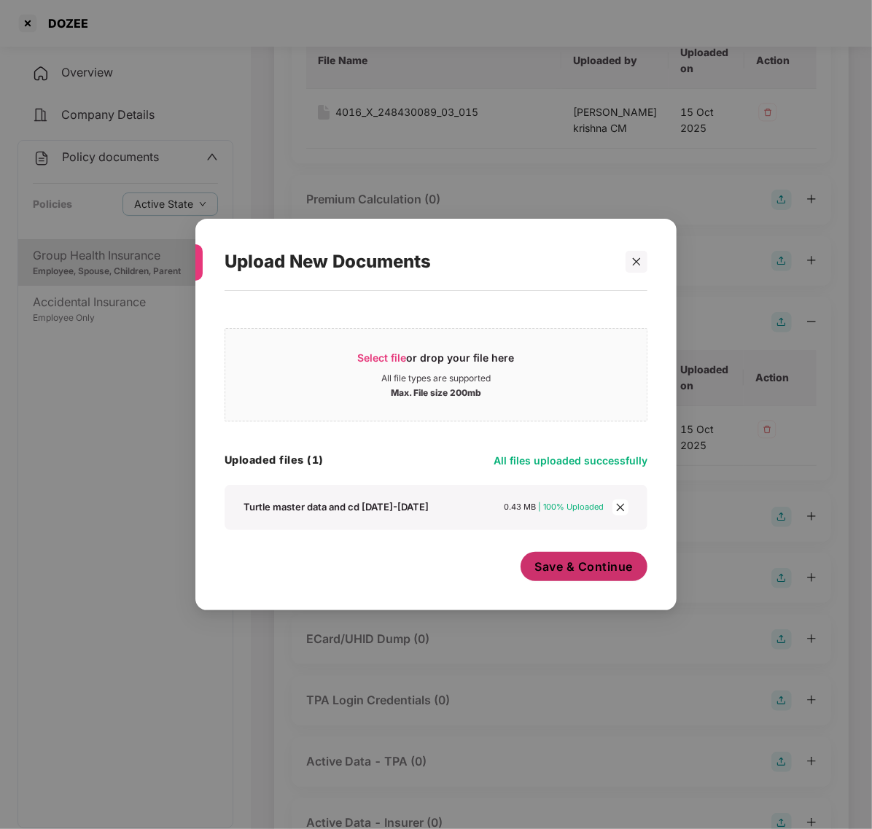
click at [569, 572] on span "Save & Continue" at bounding box center [584, 567] width 98 height 16
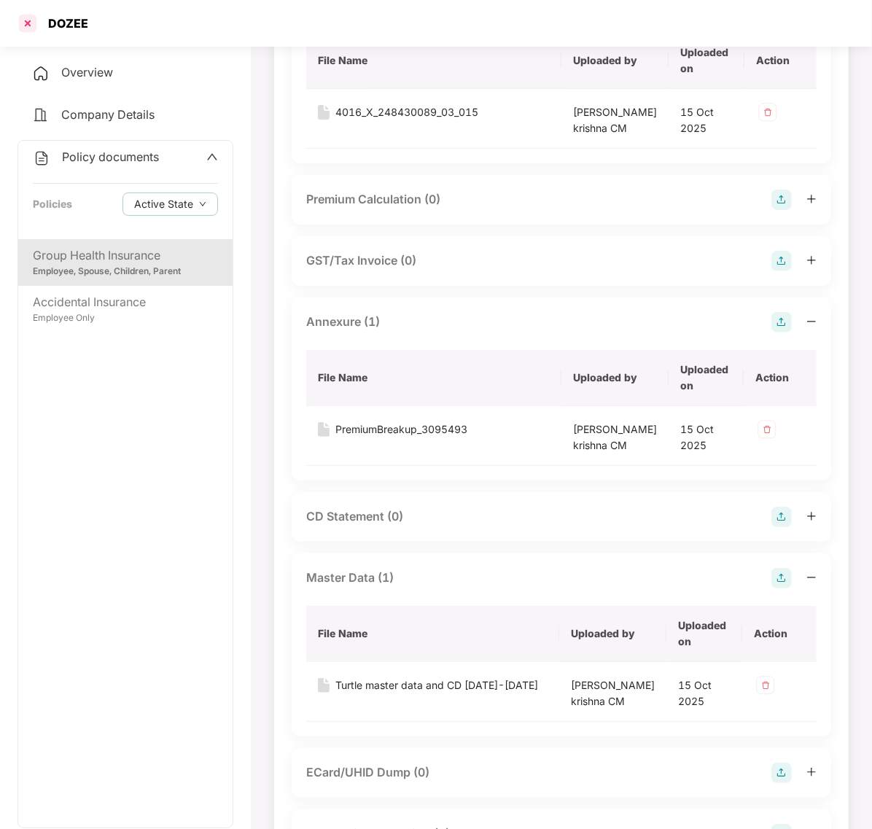
click at [29, 26] on div at bounding box center [27, 23] width 23 height 23
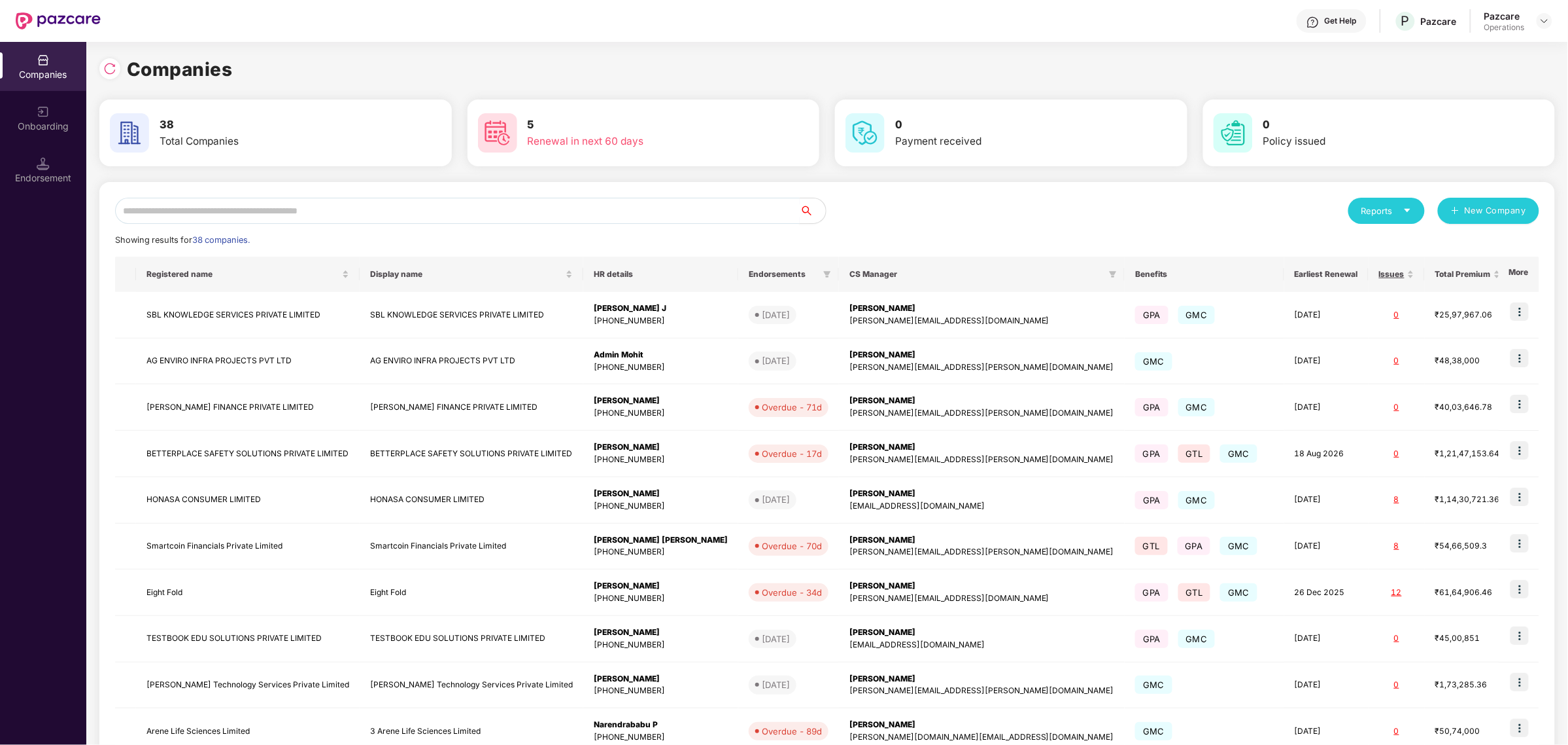
click at [233, 218] on input "text" at bounding box center [457, 210] width 684 height 26
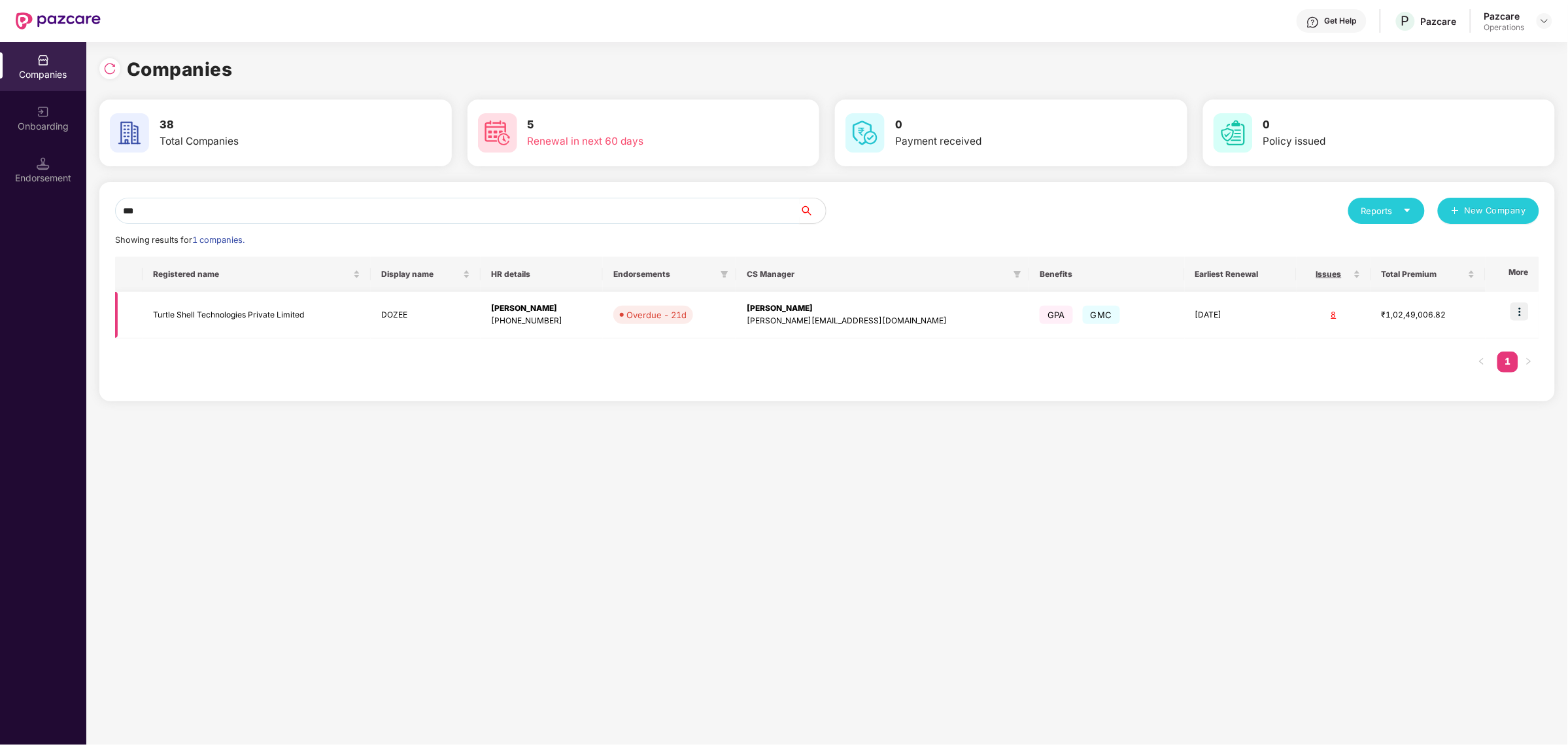
type input "***"
click at [152, 308] on td "Turtle Shell Technologies Private Limited" at bounding box center [257, 315] width 228 height 47
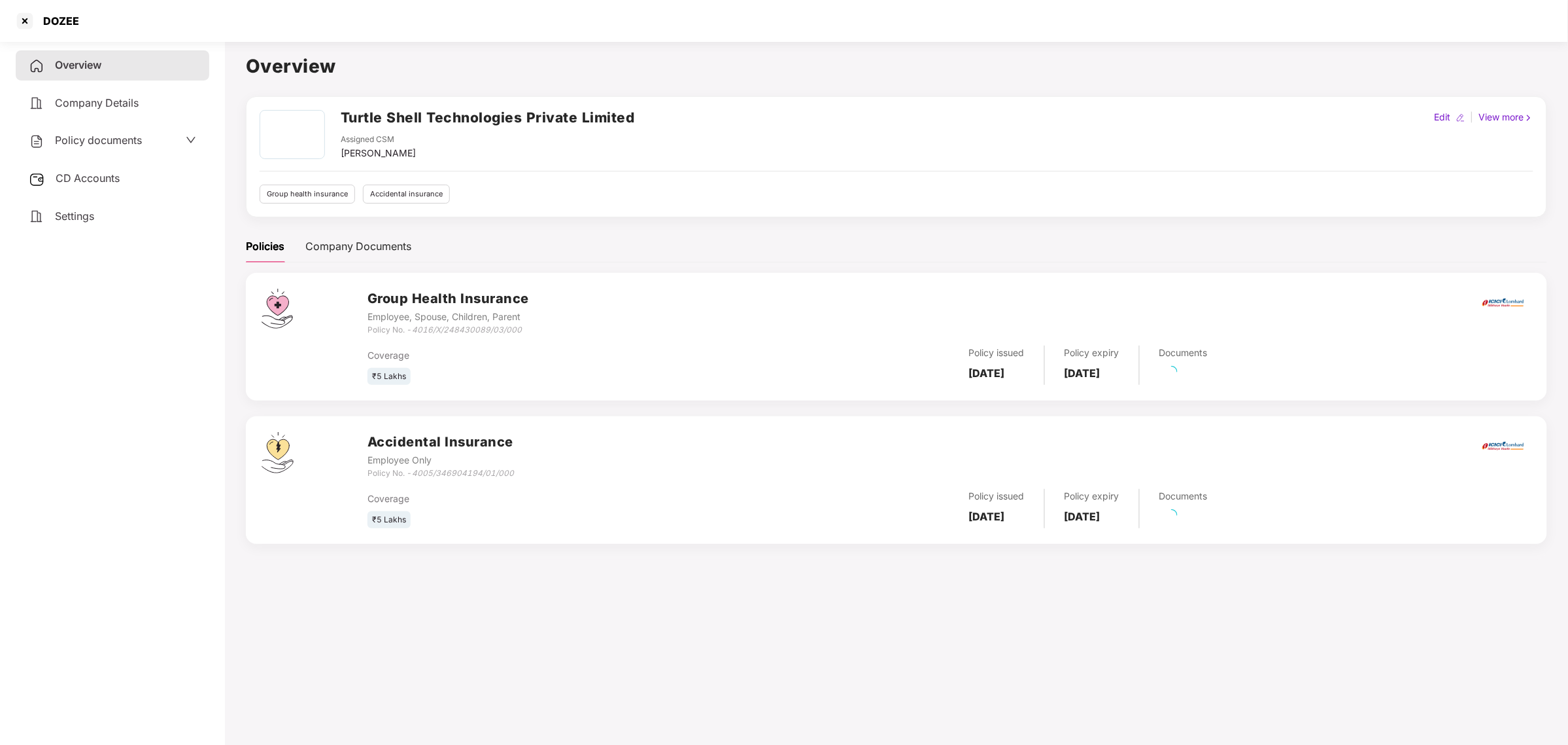
click at [119, 142] on span "Policy documents" at bounding box center [98, 140] width 87 height 13
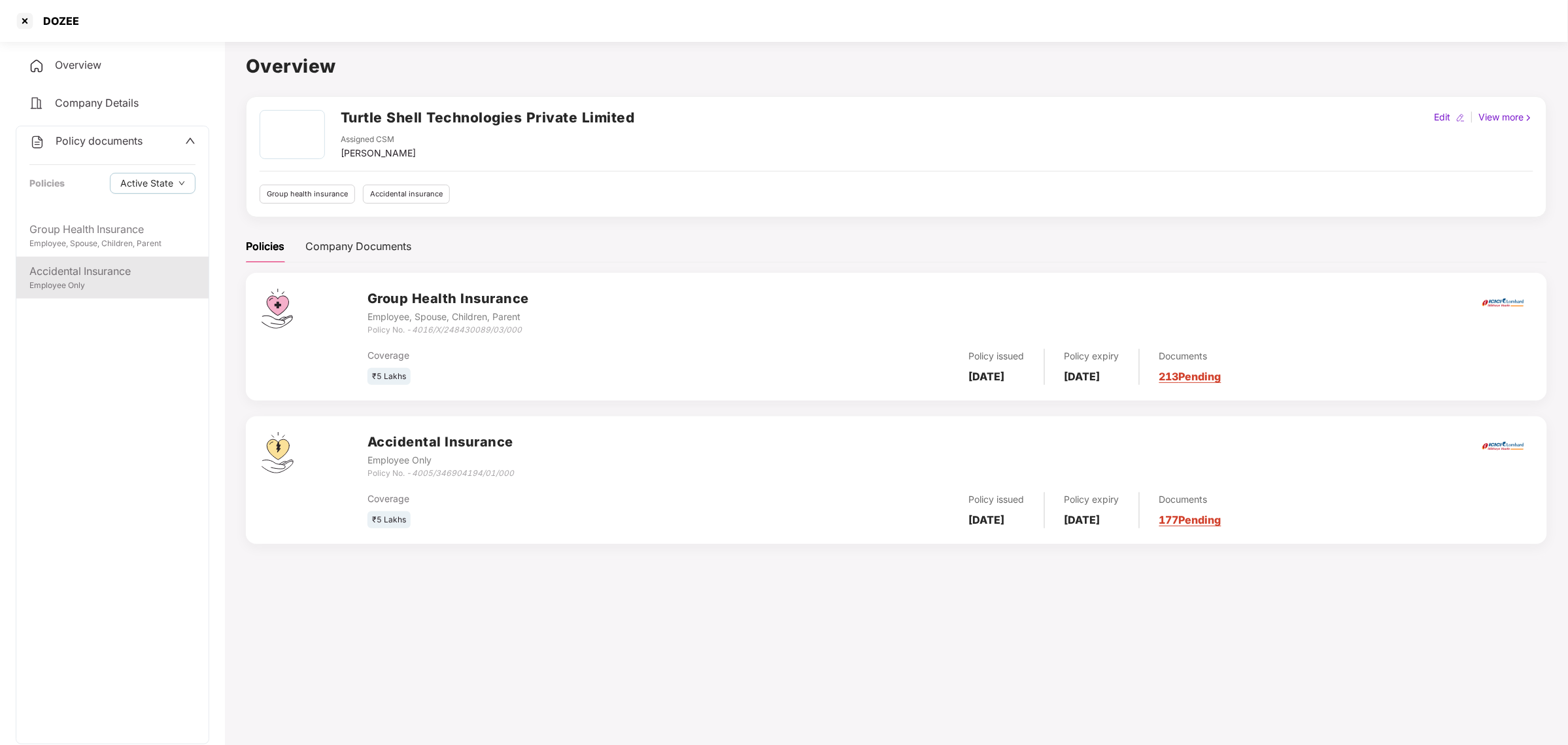
click at [122, 272] on div "Accidental Insurance" at bounding box center [112, 271] width 166 height 16
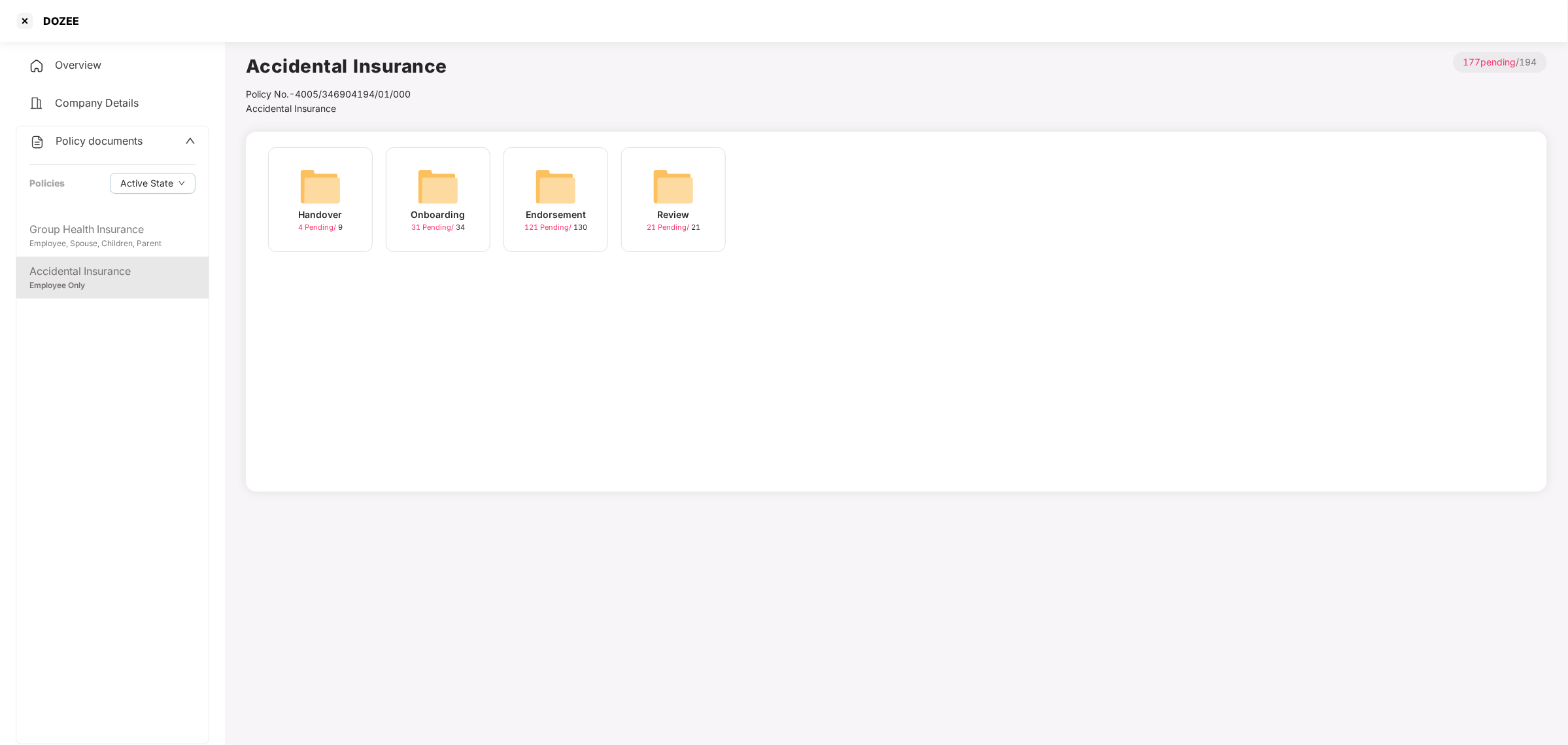
click at [562, 223] on span "121 Pending /" at bounding box center [549, 227] width 49 height 9
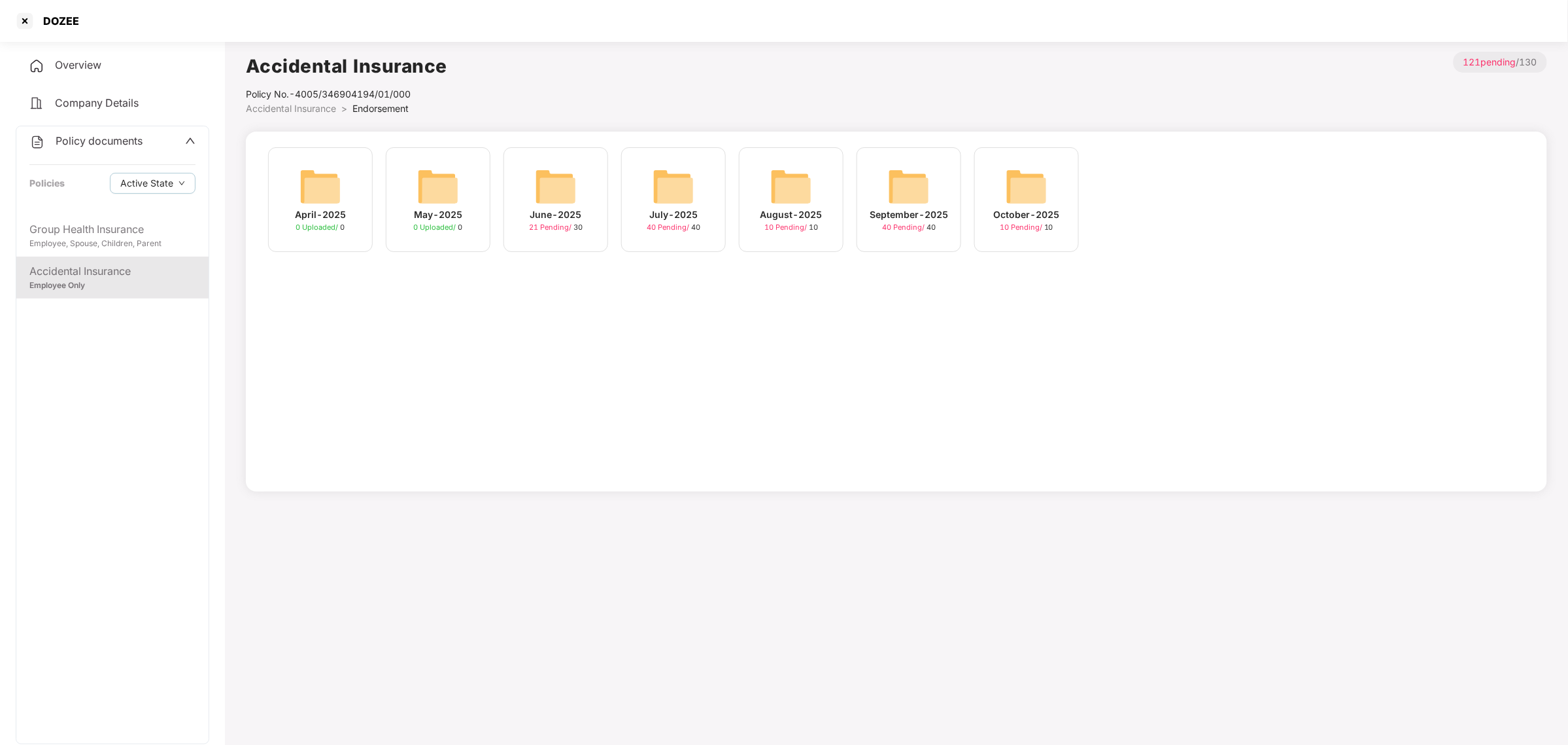
click at [781, 192] on img at bounding box center [1026, 186] width 42 height 42
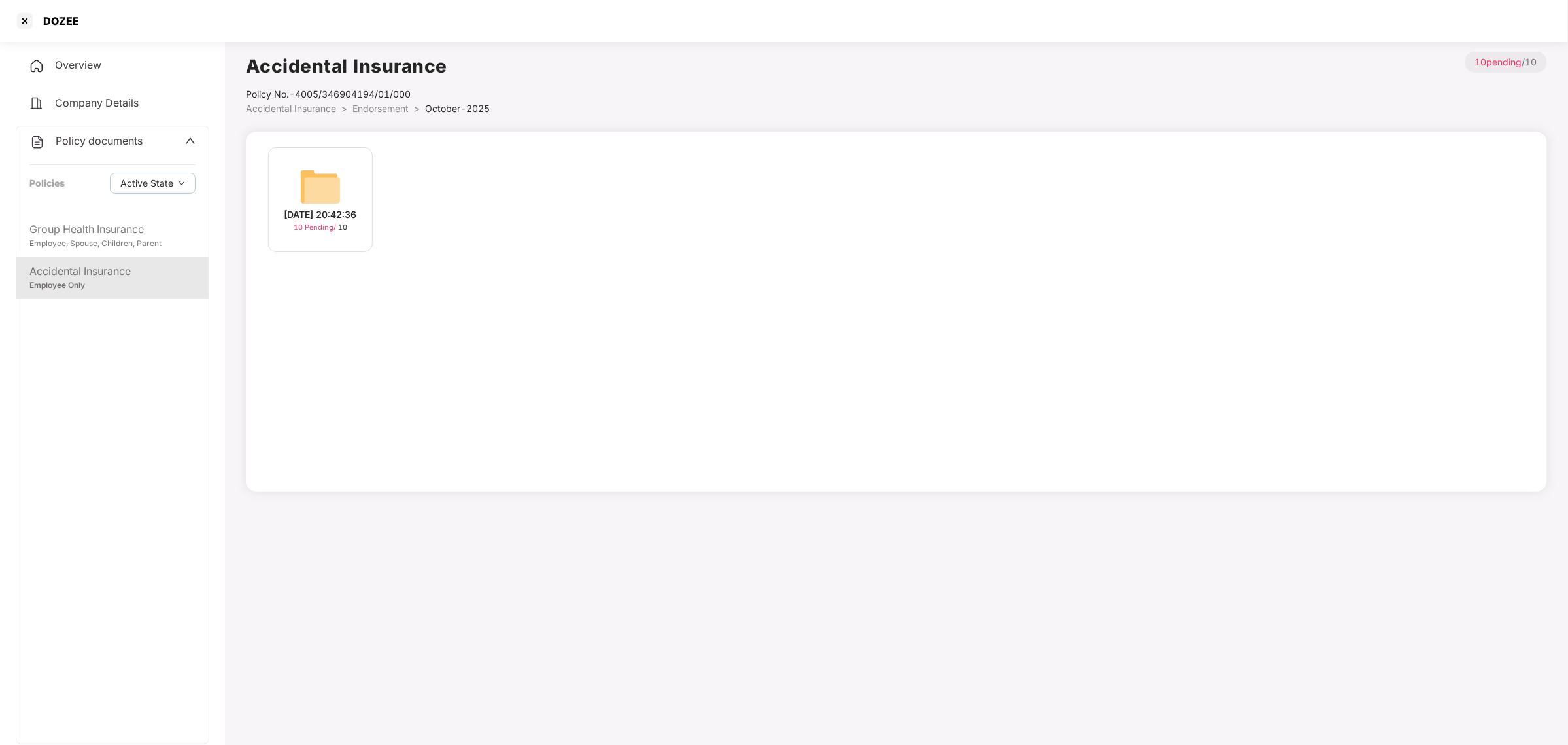
click at [314, 181] on img at bounding box center [320, 186] width 42 height 42
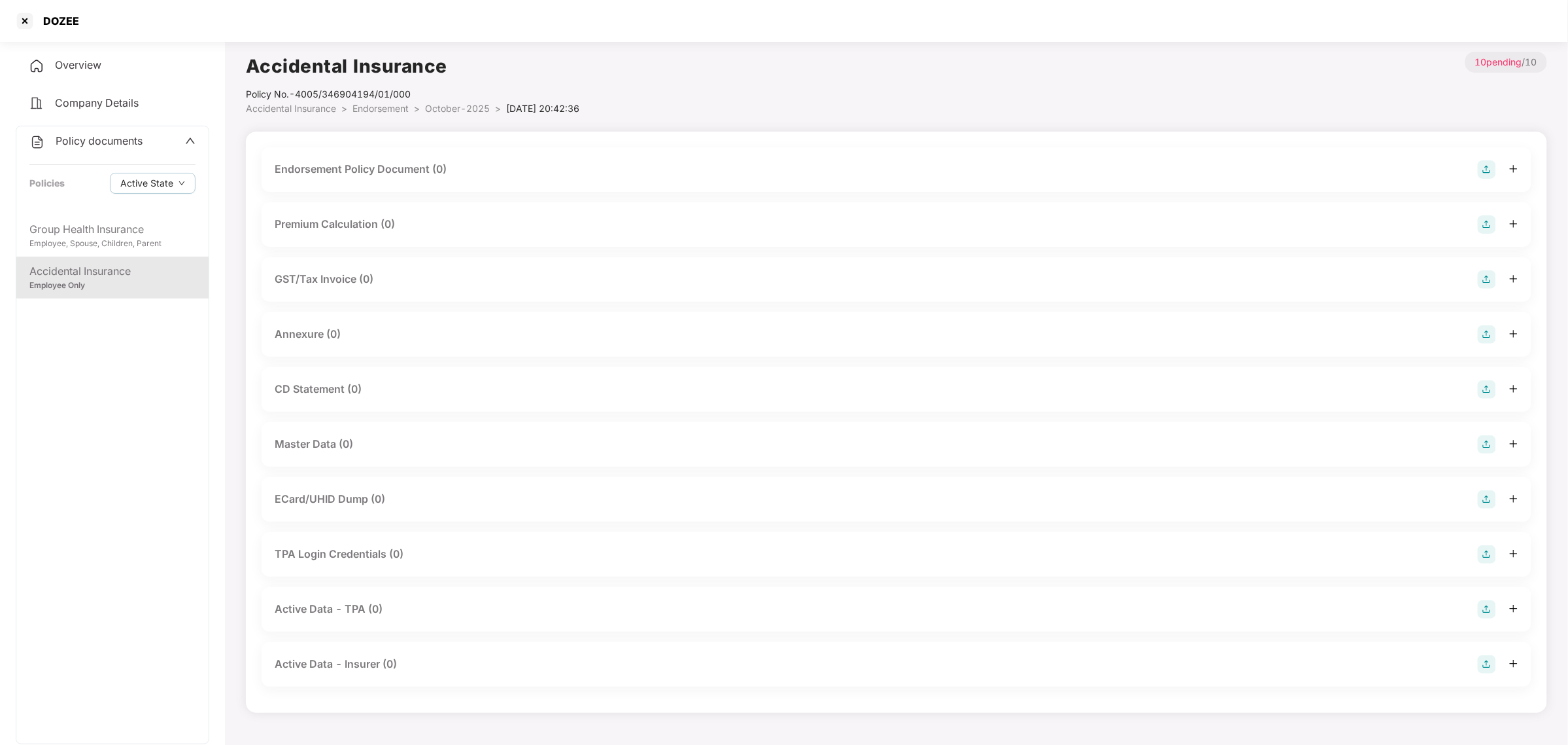
click at [443, 165] on div "Endorsement Policy Document (0)" at bounding box center [361, 169] width 172 height 16
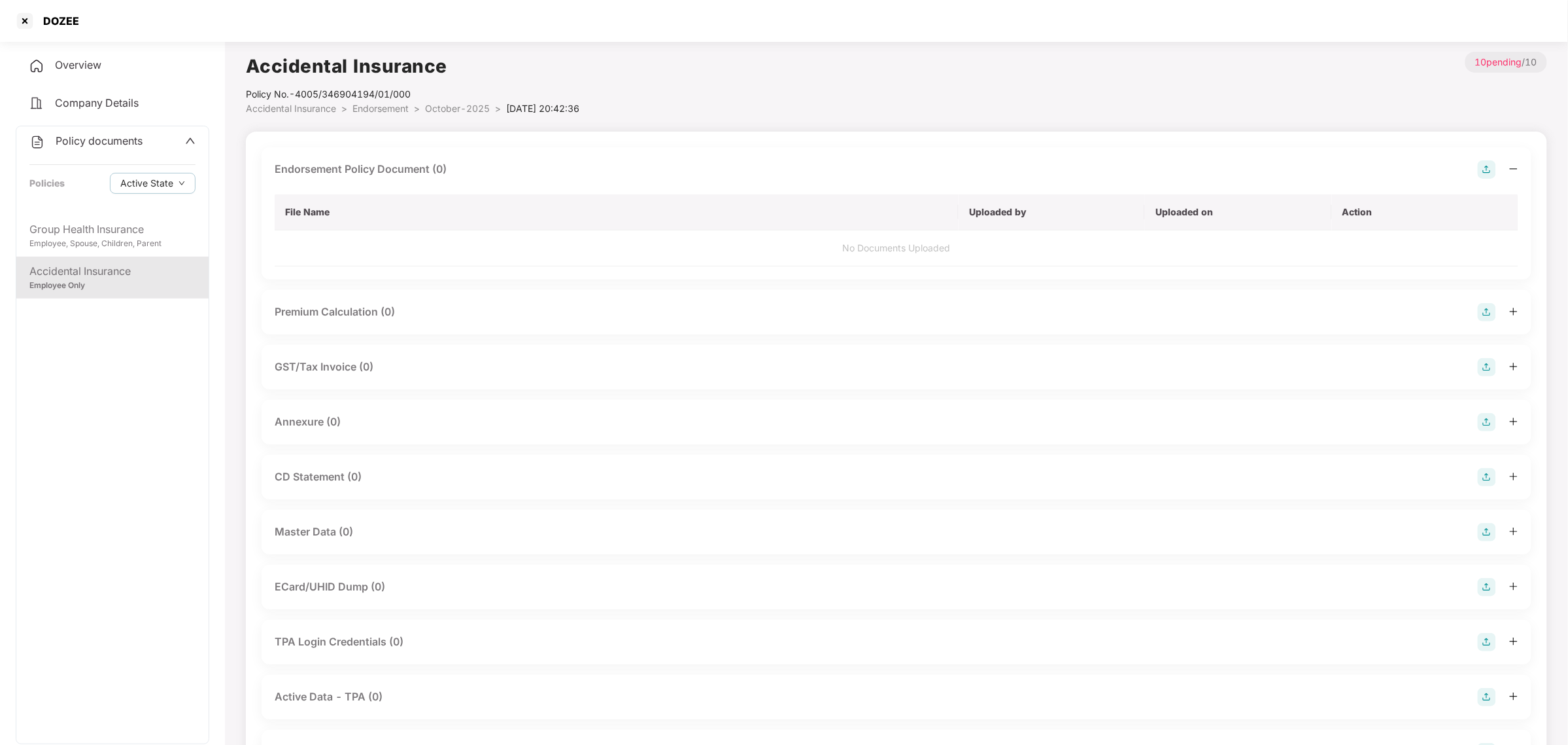
click at [781, 167] on img at bounding box center [1487, 170] width 18 height 18
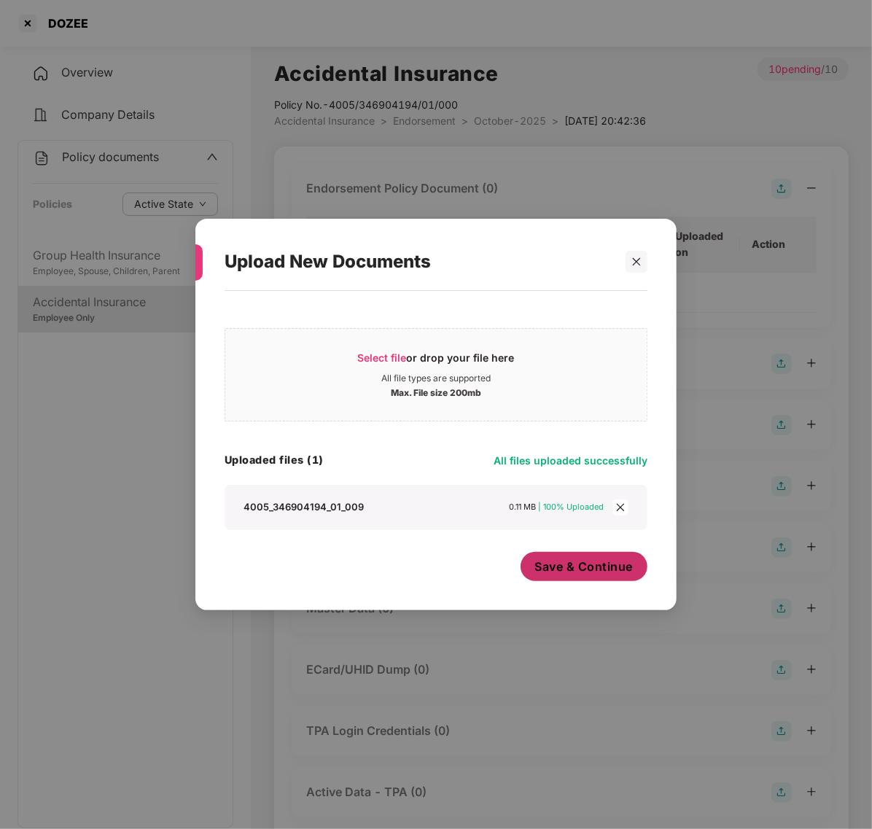
click at [561, 564] on span "Save & Continue" at bounding box center [584, 567] width 98 height 16
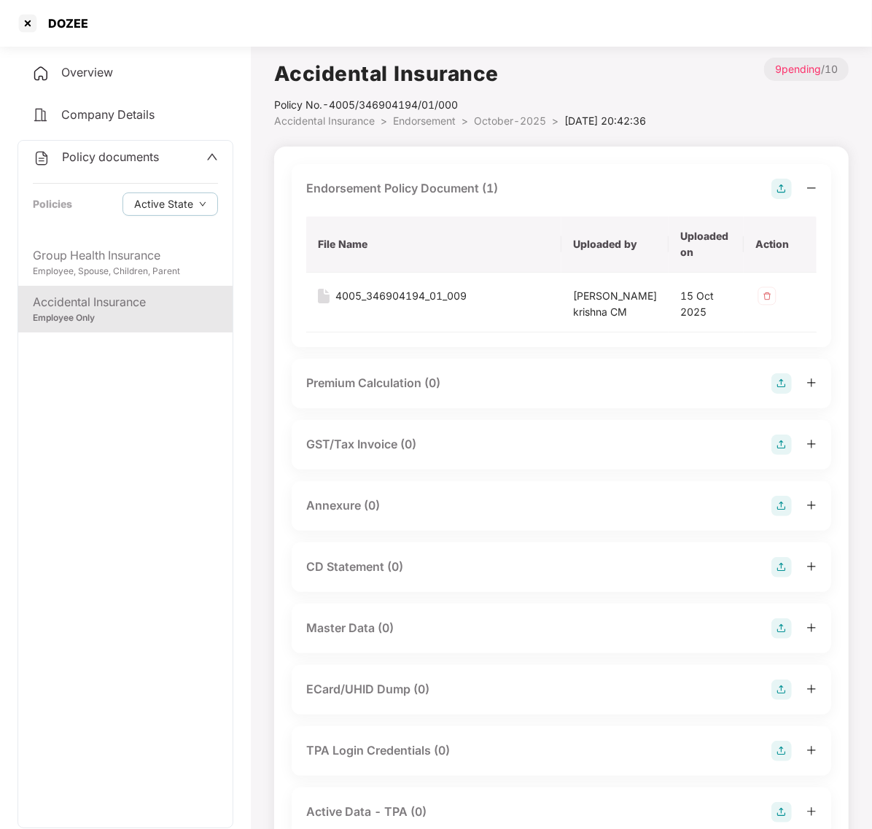
click at [786, 516] on img at bounding box center [781, 506] width 20 height 20
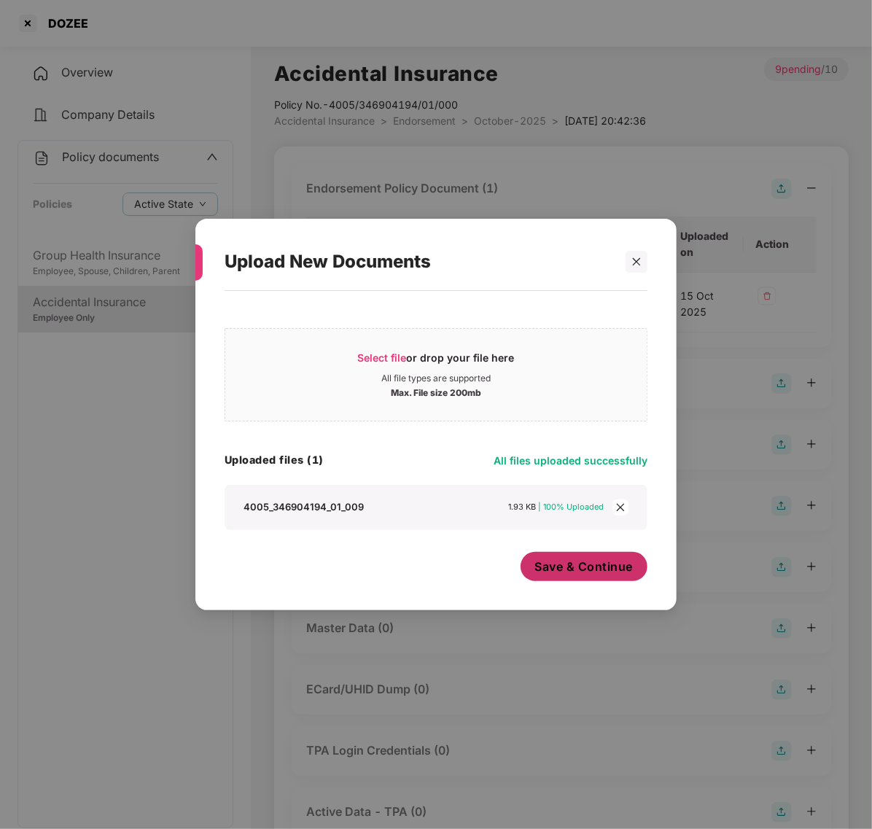
click at [581, 571] on span "Save & Continue" at bounding box center [584, 567] width 98 height 16
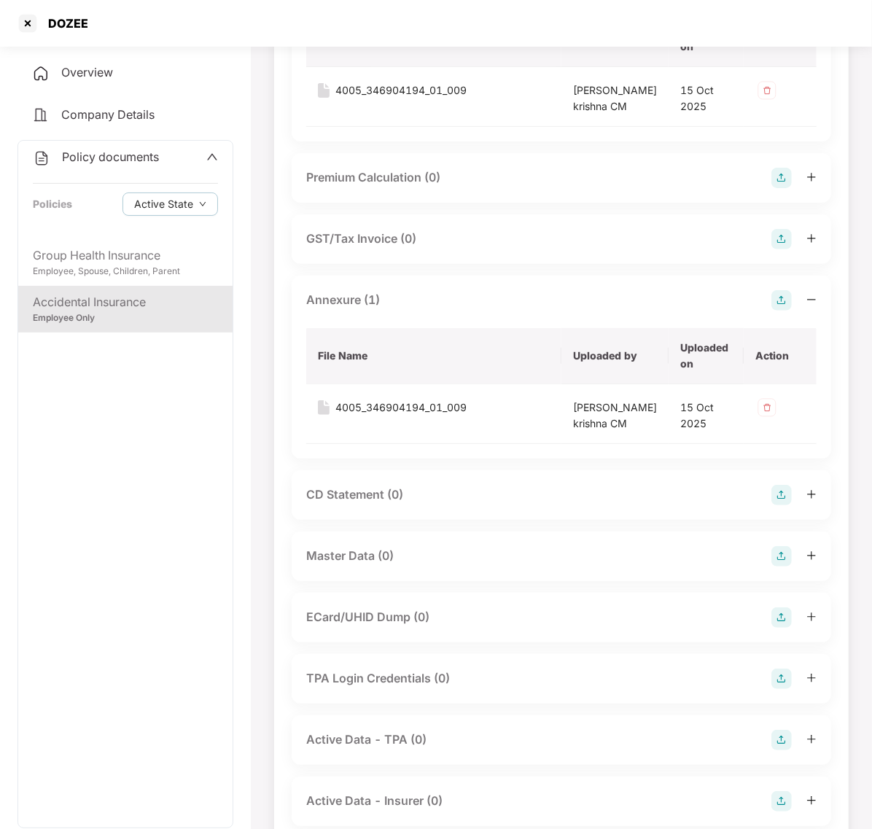
scroll to position [206, 0]
click at [497, 566] on div "Master Data (0)" at bounding box center [561, 555] width 510 height 20
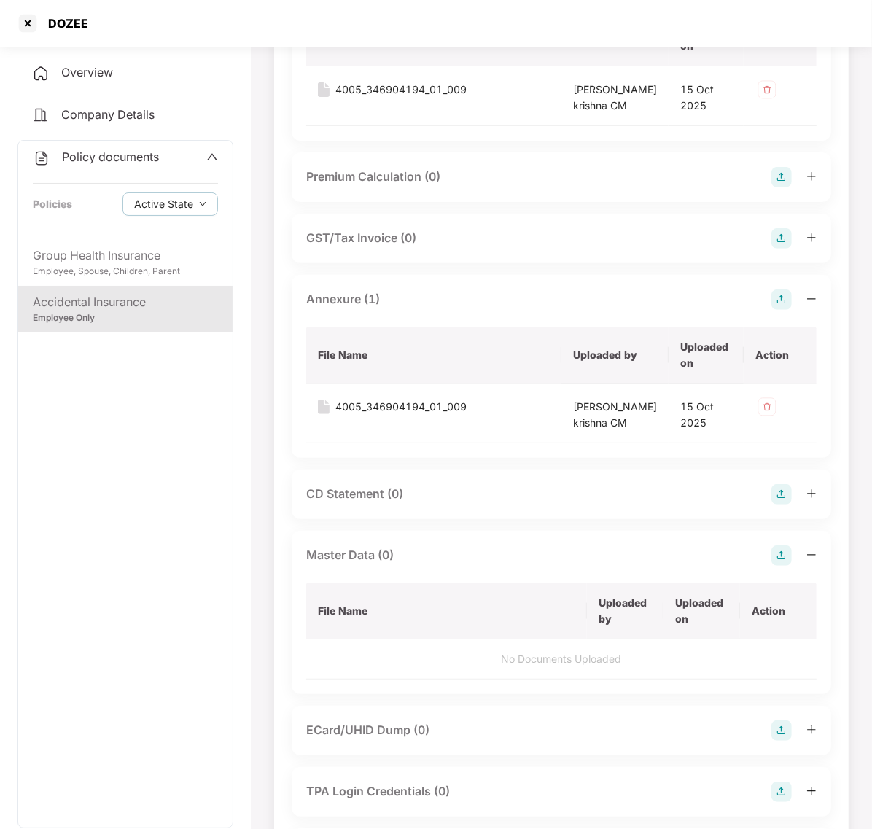
click at [780, 566] on img at bounding box center [781, 555] width 20 height 20
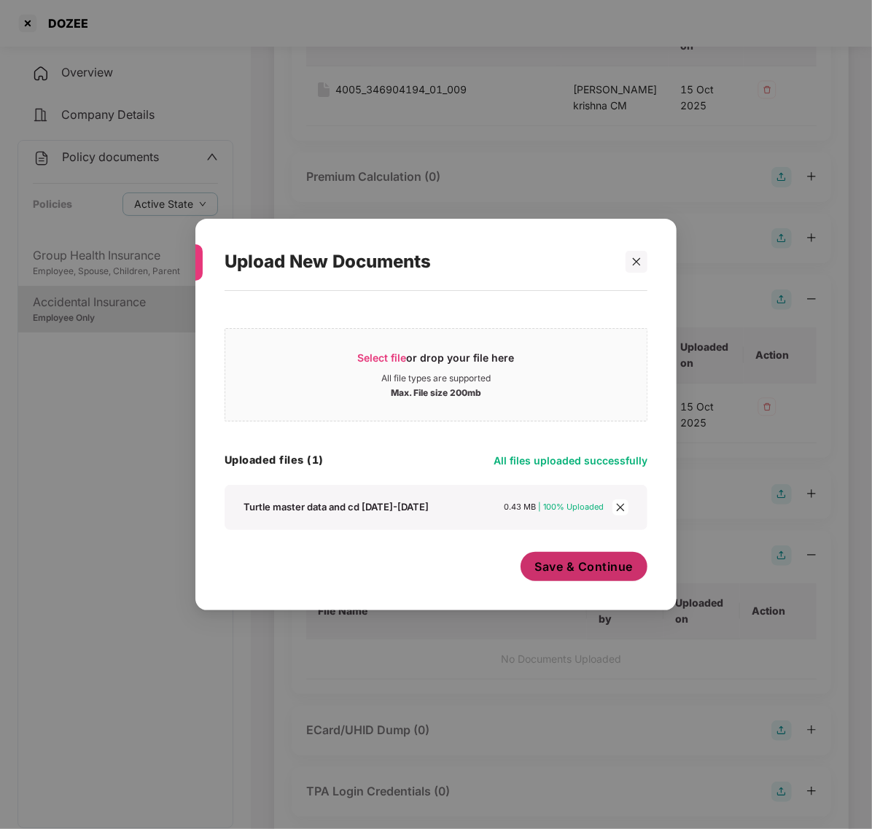
click at [591, 567] on span "Save & Continue" at bounding box center [584, 567] width 98 height 16
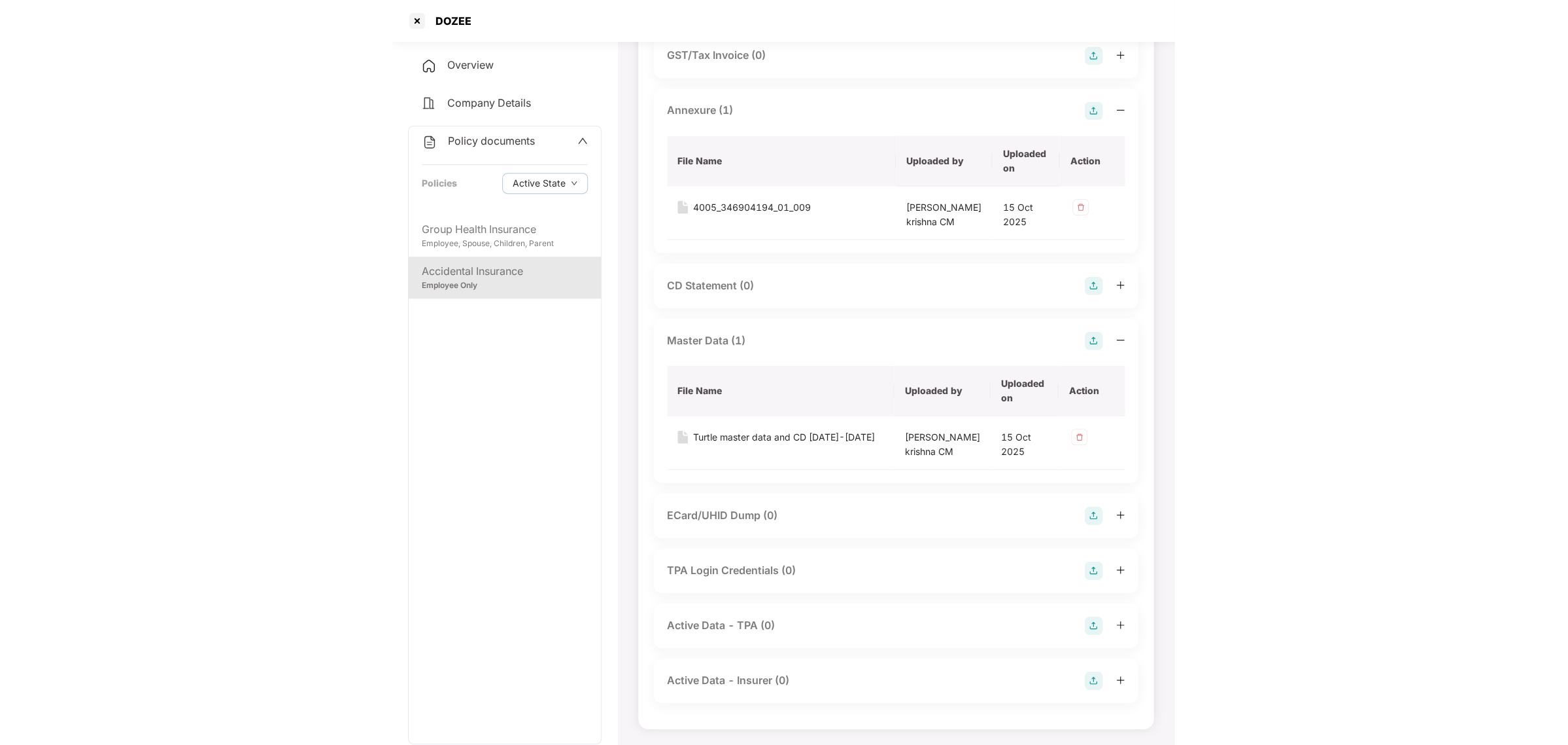
scroll to position [267, 0]
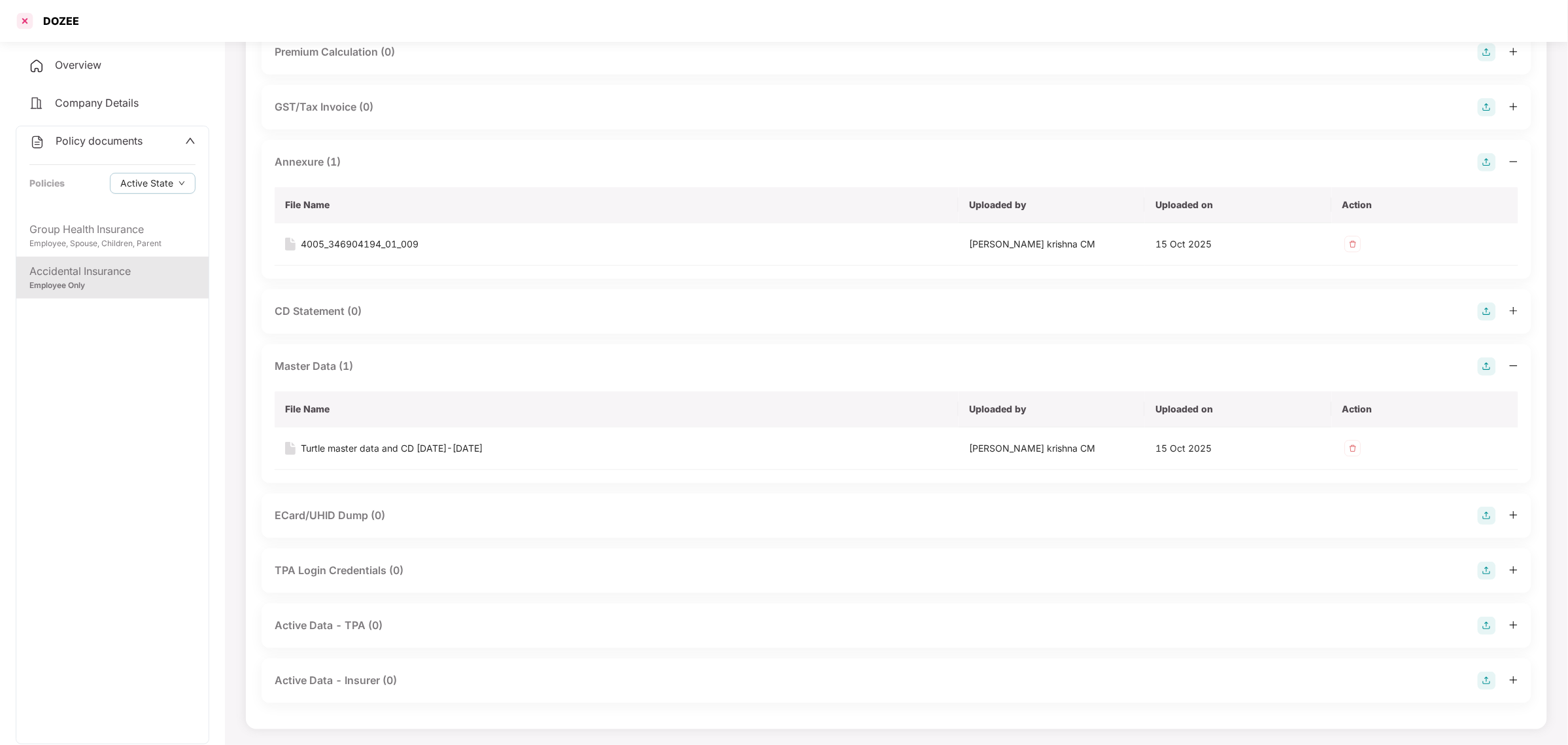
click at [22, 16] on div at bounding box center [24, 21] width 21 height 21
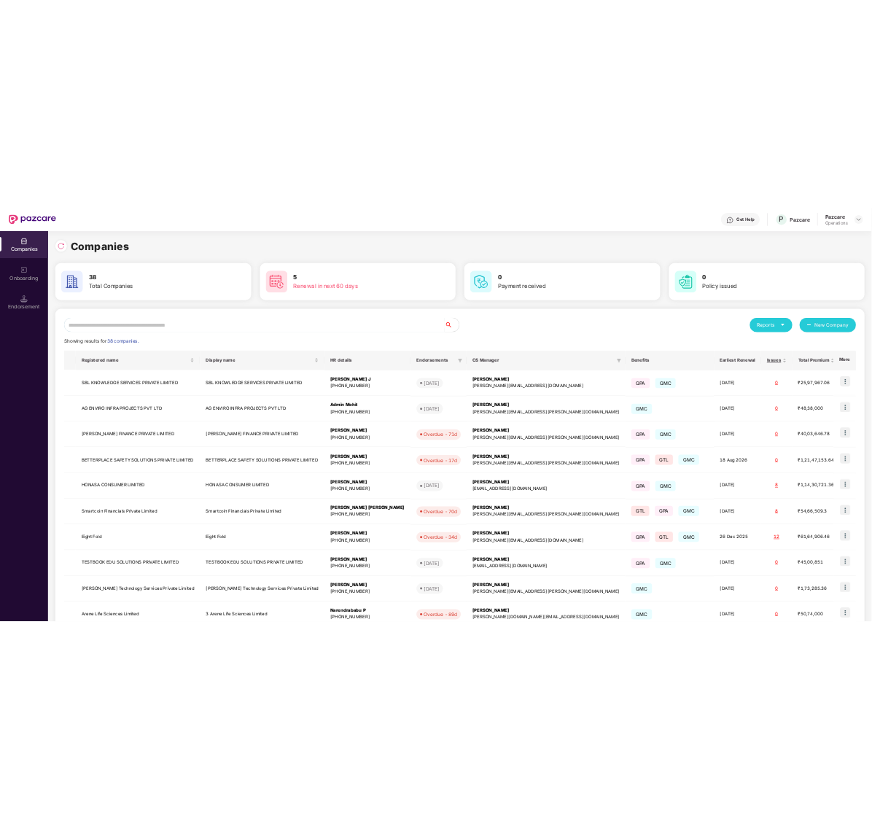
scroll to position [0, 0]
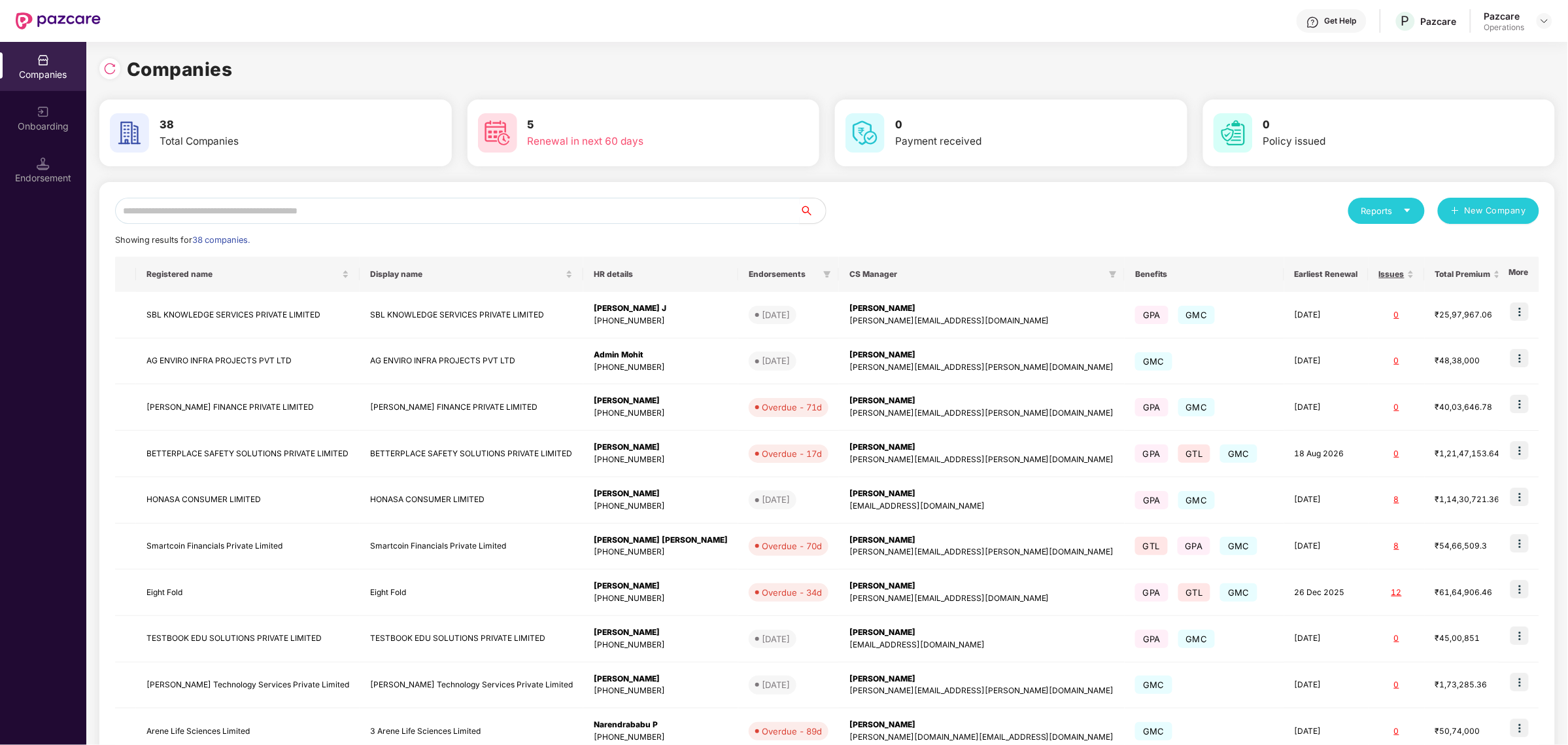
click at [157, 212] on input "text" at bounding box center [457, 210] width 684 height 26
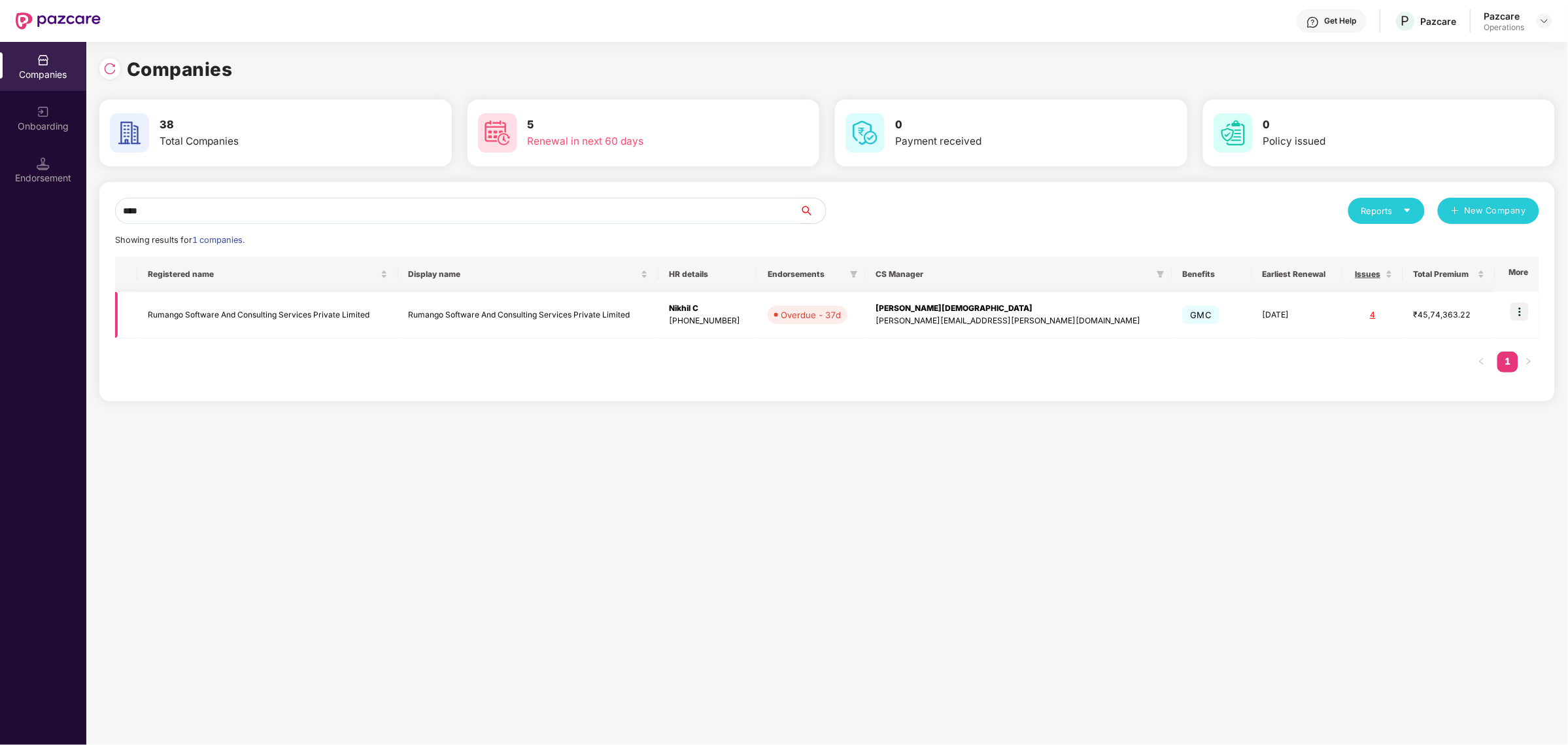
type input "****"
click at [781, 311] on img at bounding box center [1520, 311] width 18 height 18
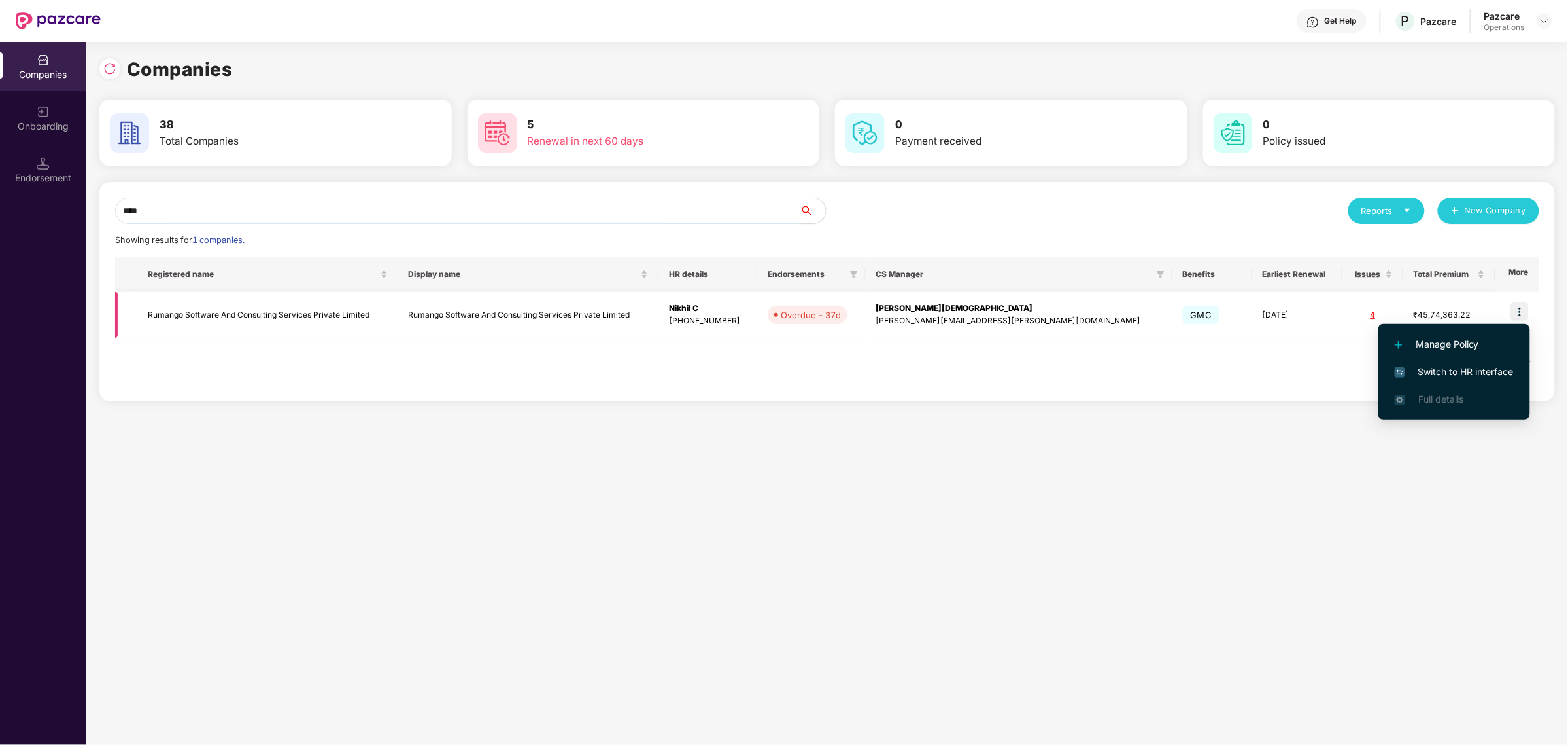
click at [228, 319] on td "Rumango Software And Consulting Services Private Limited" at bounding box center [267, 315] width 260 height 47
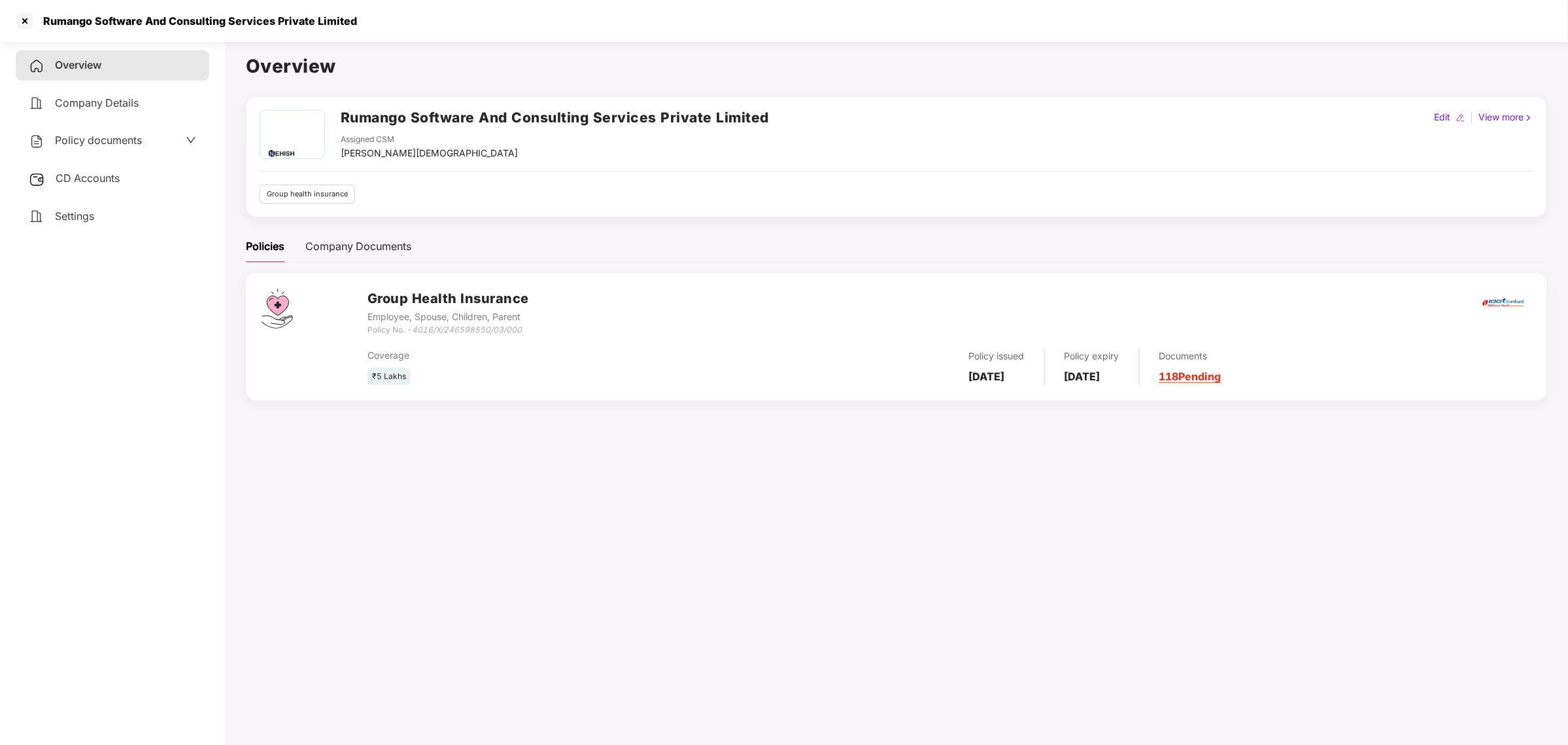
click at [100, 171] on span "CD Accounts" at bounding box center [87, 178] width 64 height 13
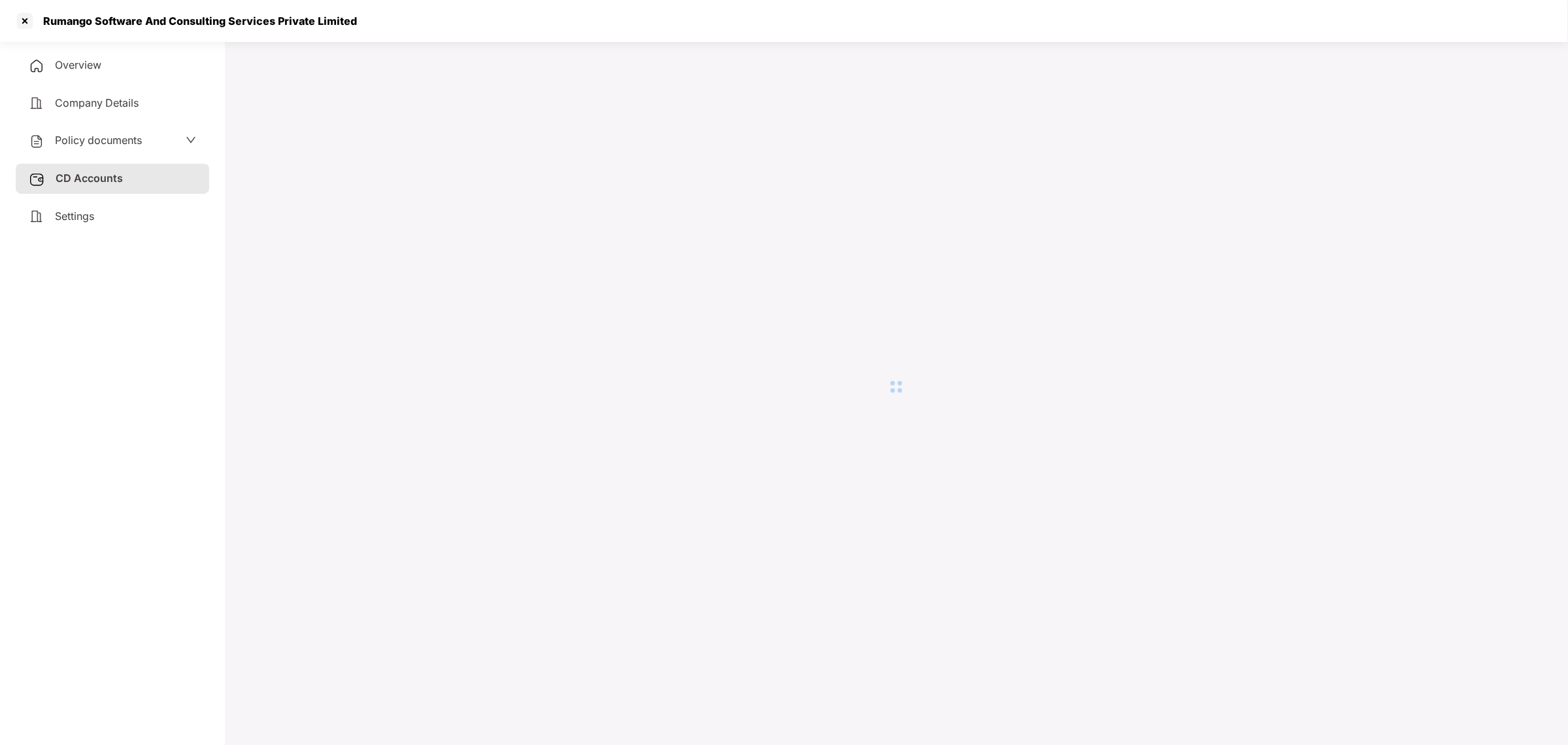
click at [106, 139] on span "Policy documents" at bounding box center [98, 140] width 87 height 13
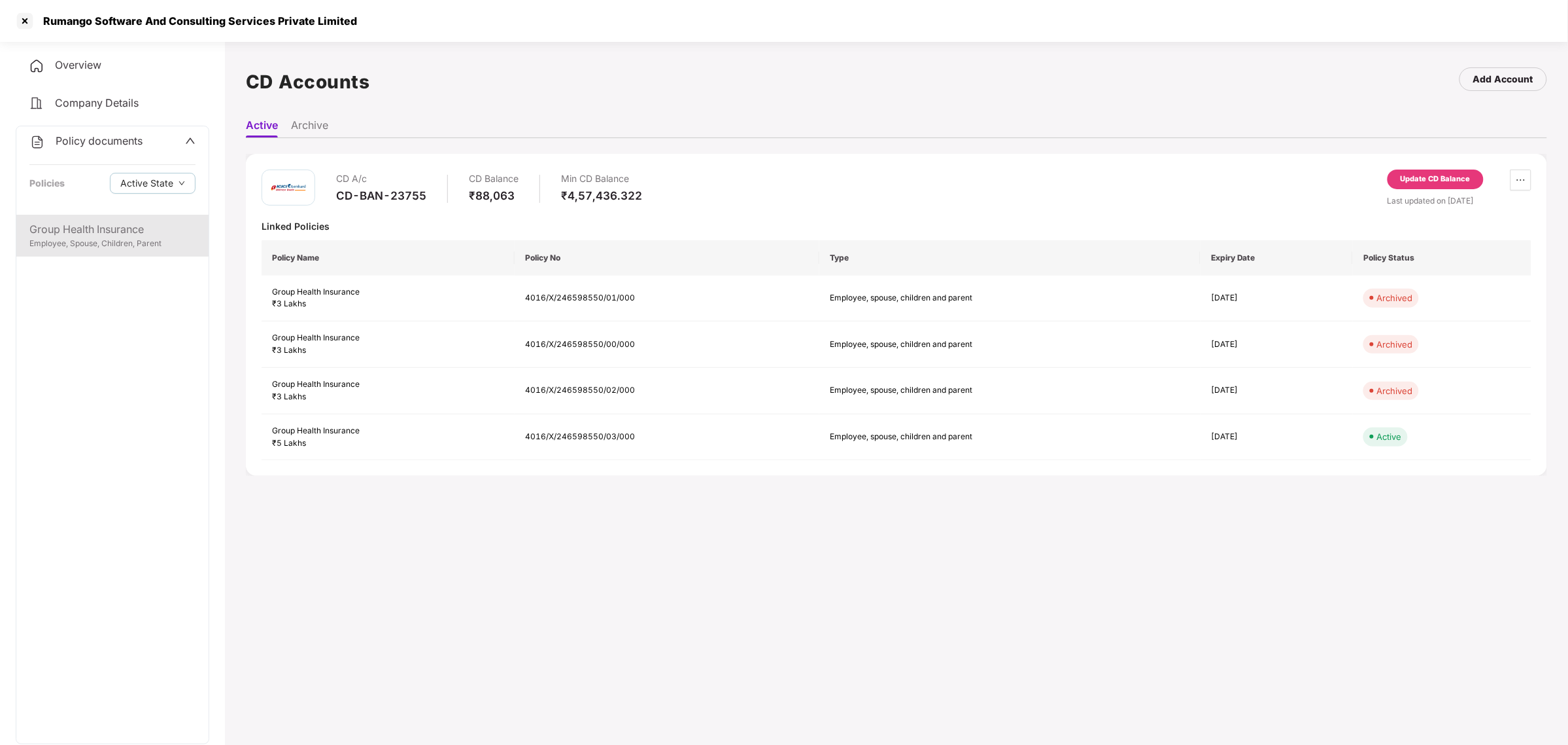
click at [77, 228] on div "Group Health Insurance" at bounding box center [112, 229] width 166 height 16
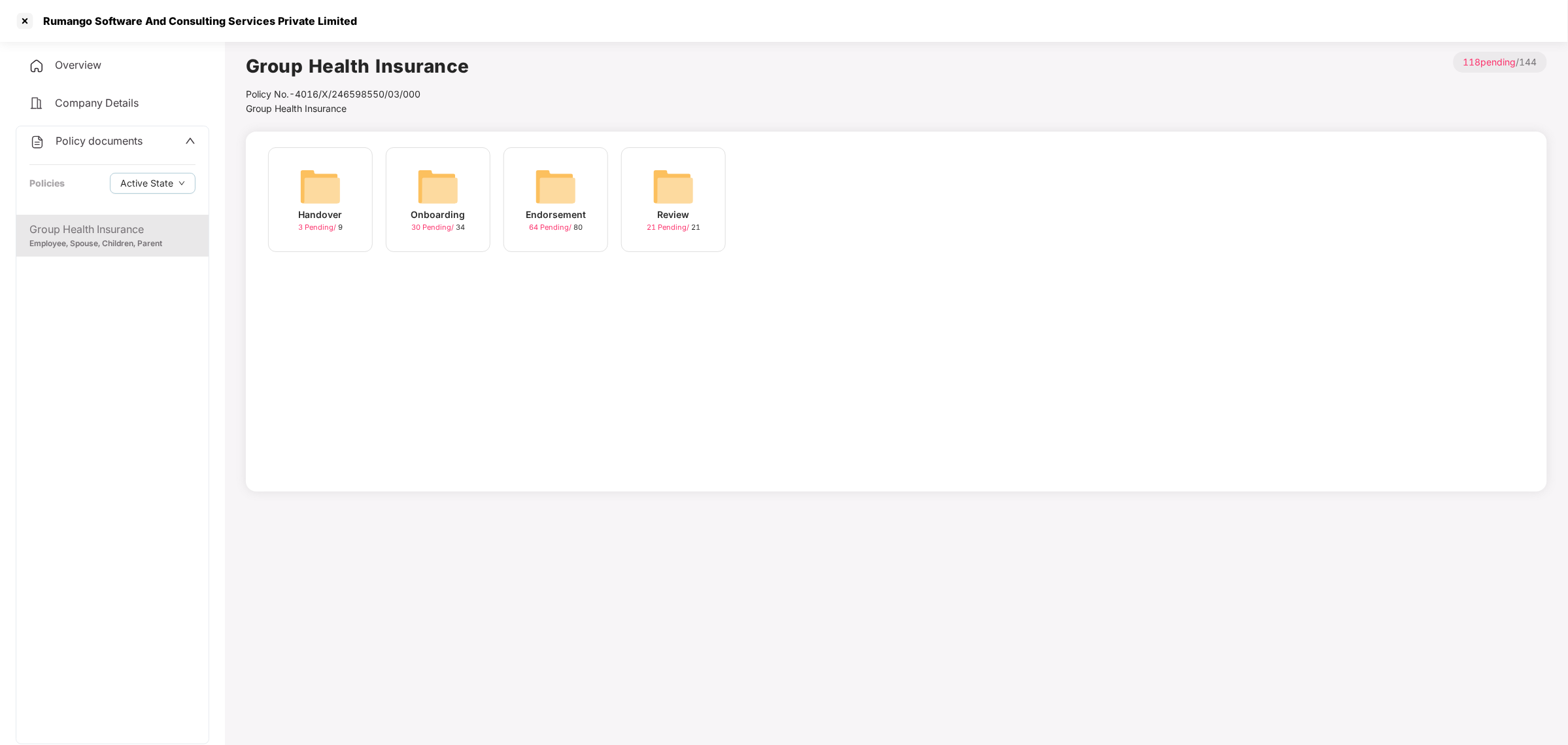
click at [564, 197] on img at bounding box center [555, 186] width 42 height 42
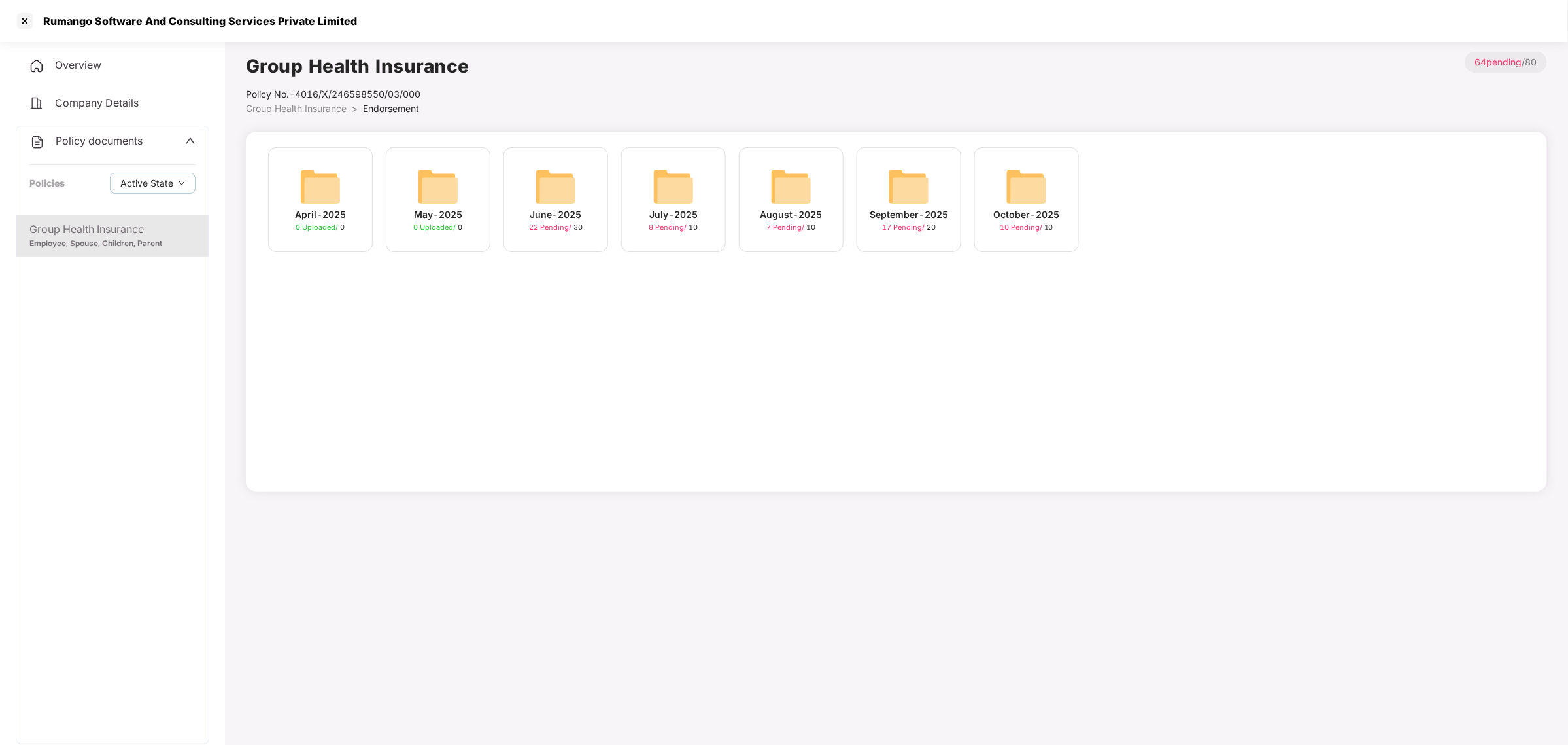
click at [781, 210] on div "October-2025" at bounding box center [1027, 215] width 66 height 14
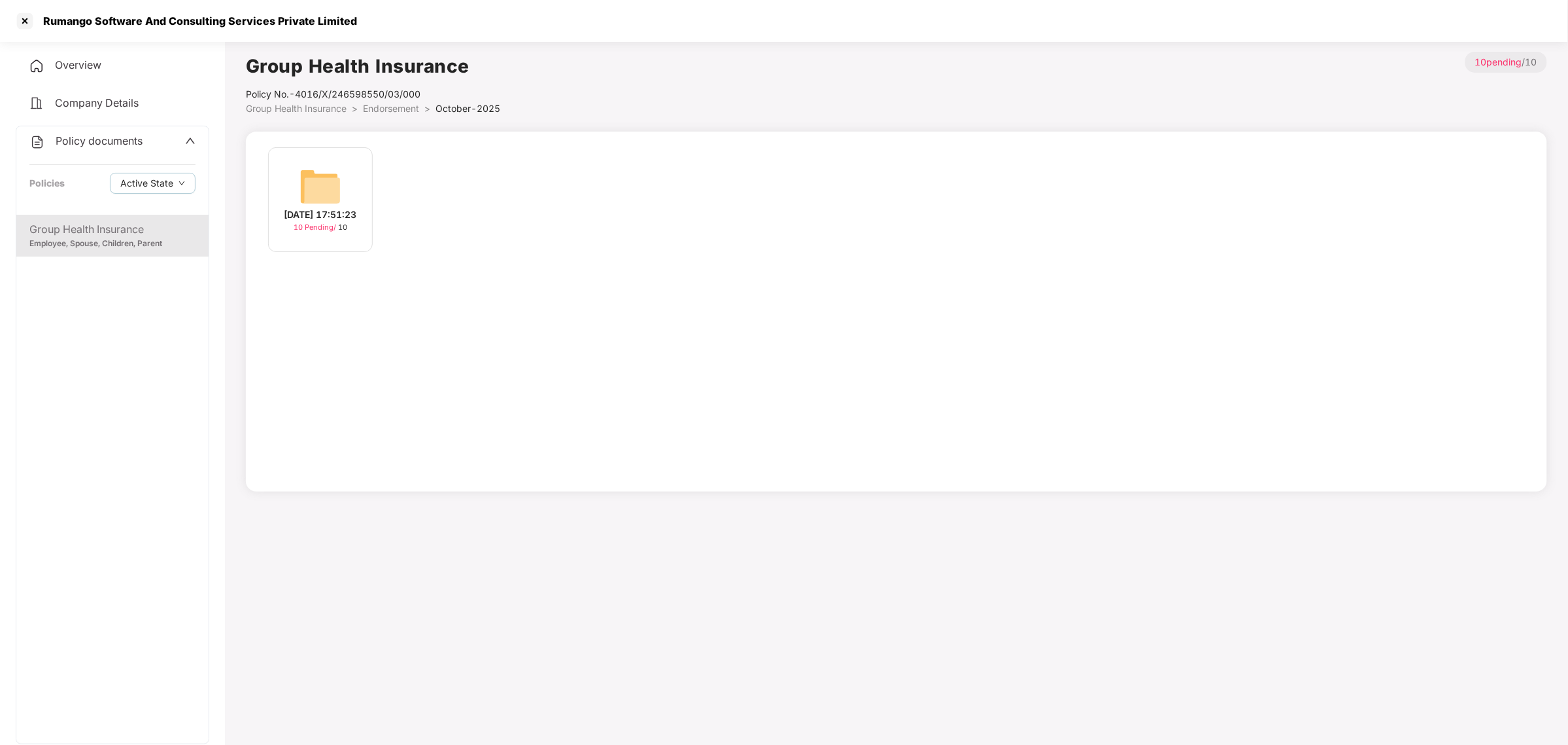
click at [335, 207] on div "11-Oct-2025 17:51:23" at bounding box center [320, 215] width 73 height 14
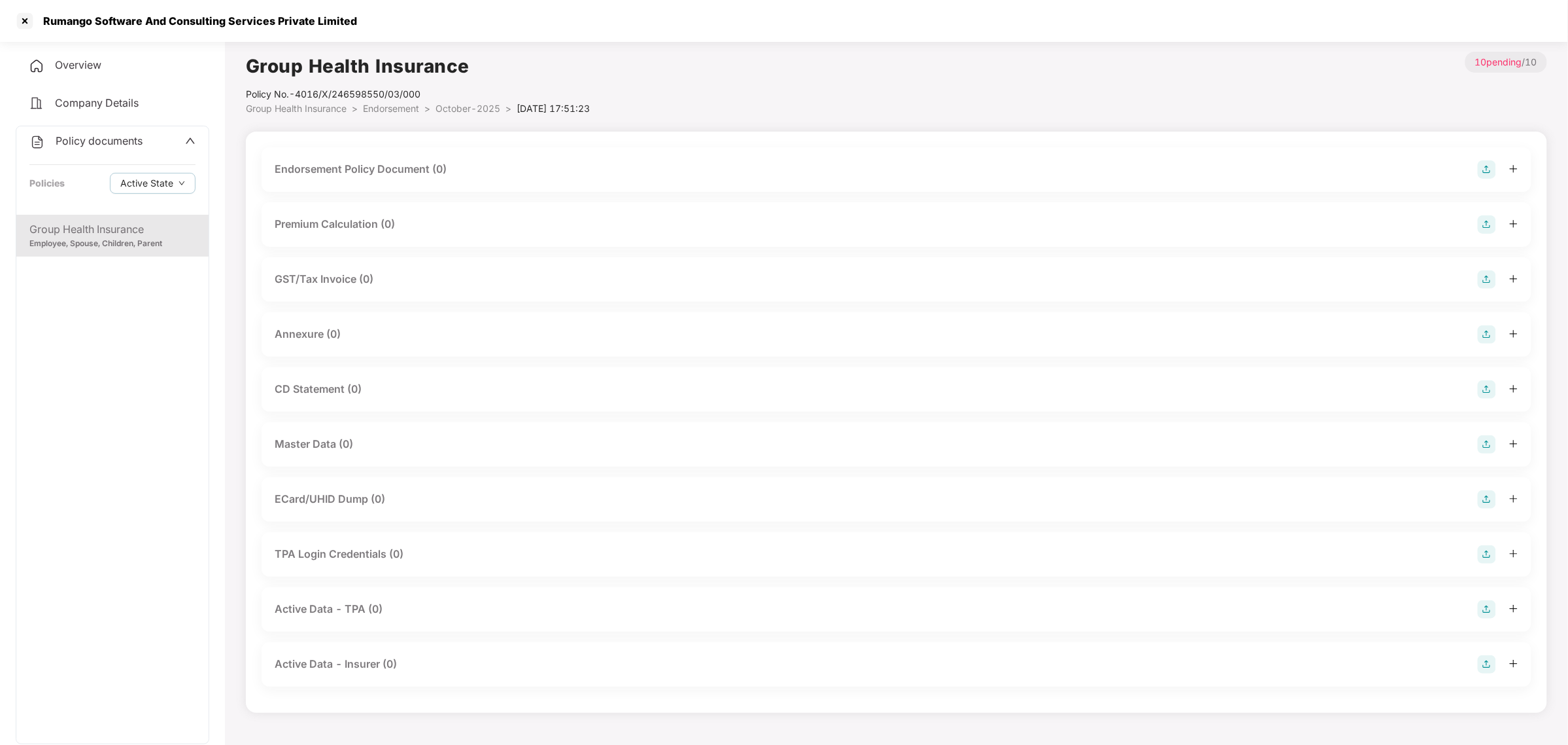
click at [453, 171] on div "Endorsement Policy Document (0)" at bounding box center [896, 170] width 1244 height 18
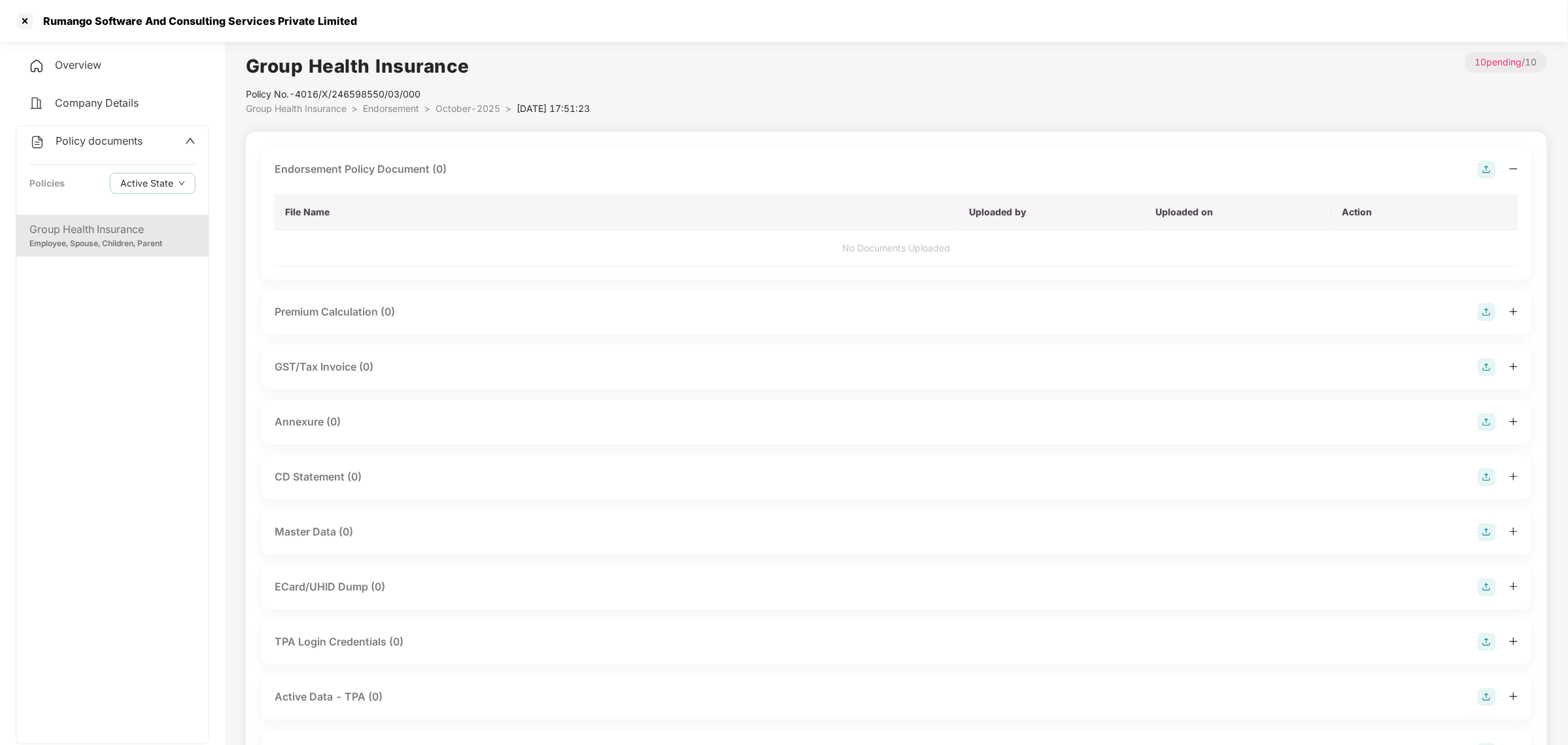
click at [781, 169] on img at bounding box center [1487, 170] width 18 height 18
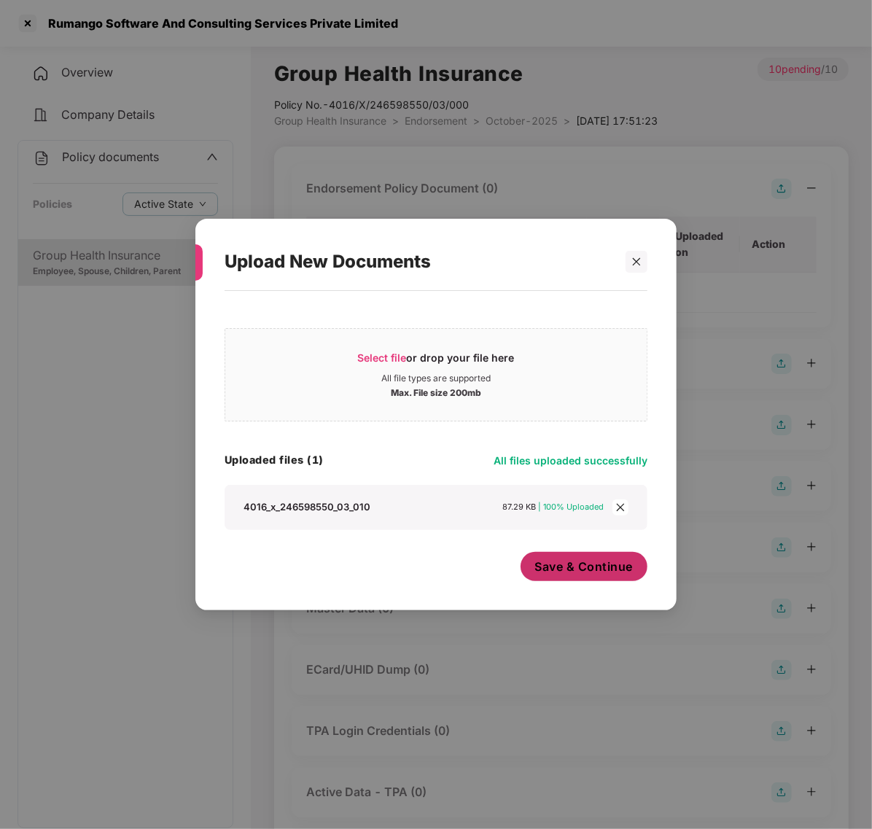
click at [556, 565] on span "Save & Continue" at bounding box center [584, 567] width 98 height 16
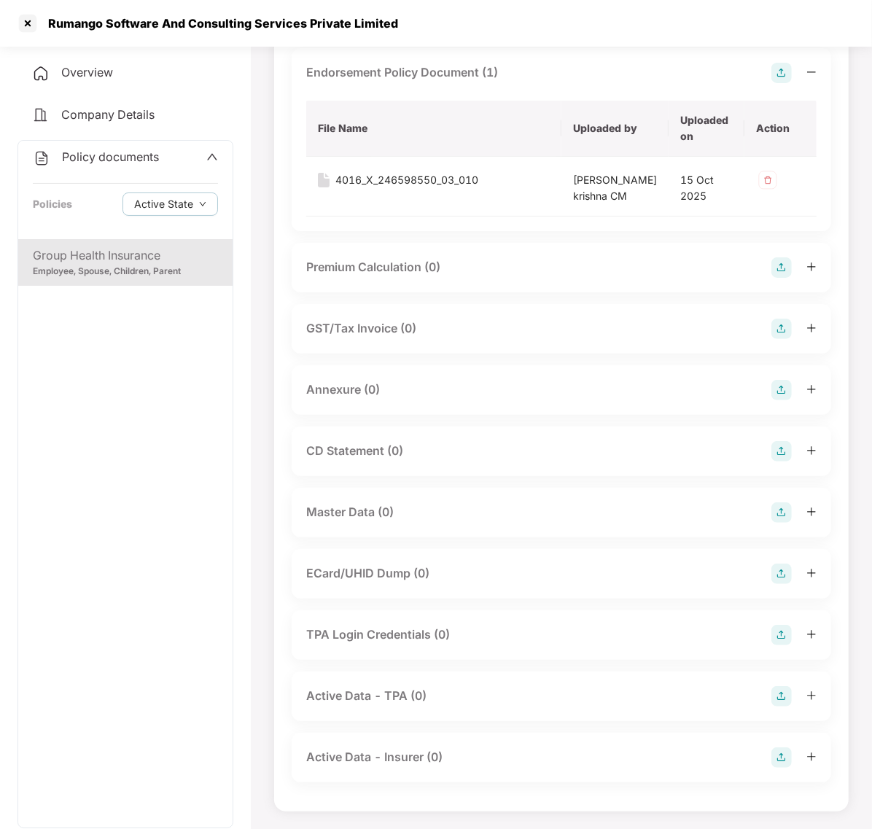
scroll to position [118, 0]
click at [462, 400] on div "Annexure (0)" at bounding box center [561, 390] width 510 height 20
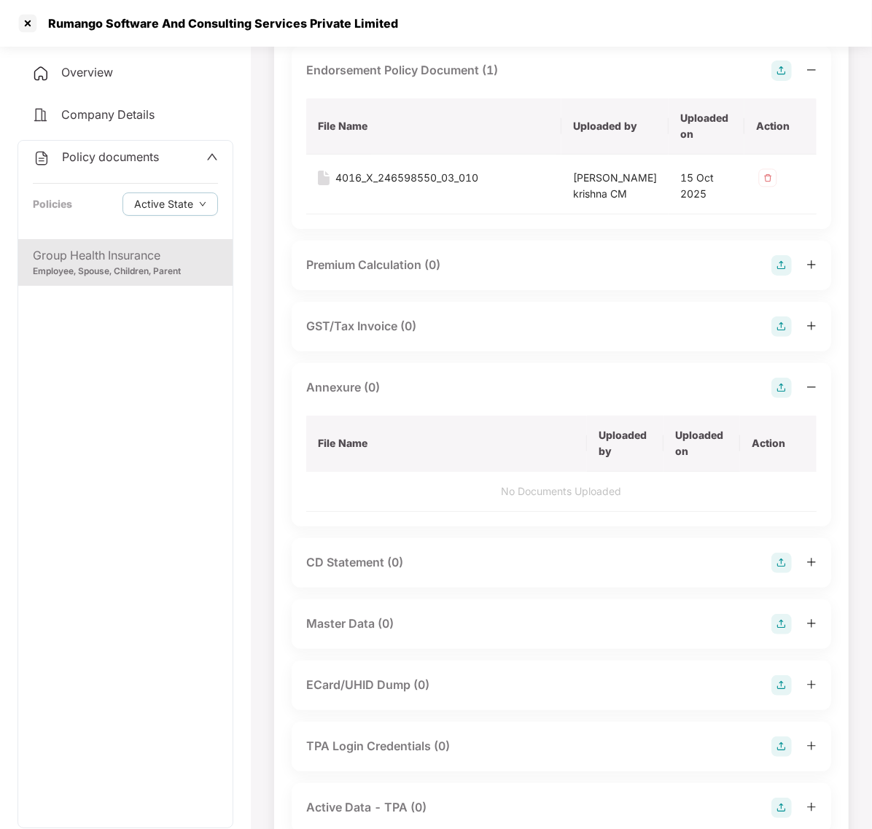
click at [782, 398] on img at bounding box center [781, 388] width 20 height 20
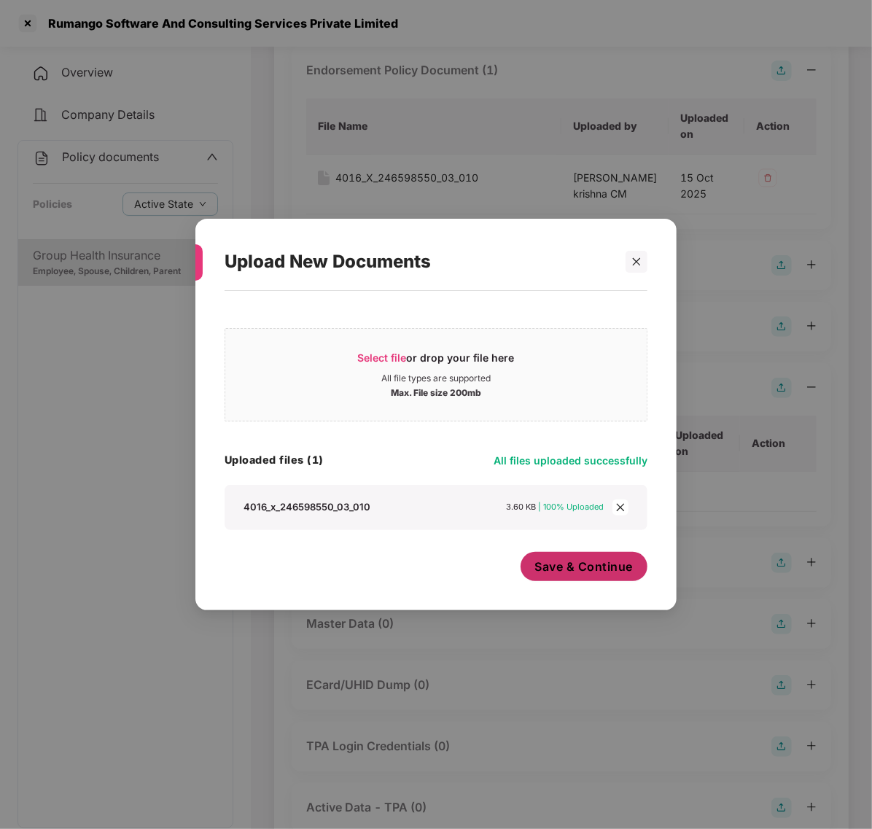
click at [565, 567] on span "Save & Continue" at bounding box center [584, 567] width 98 height 16
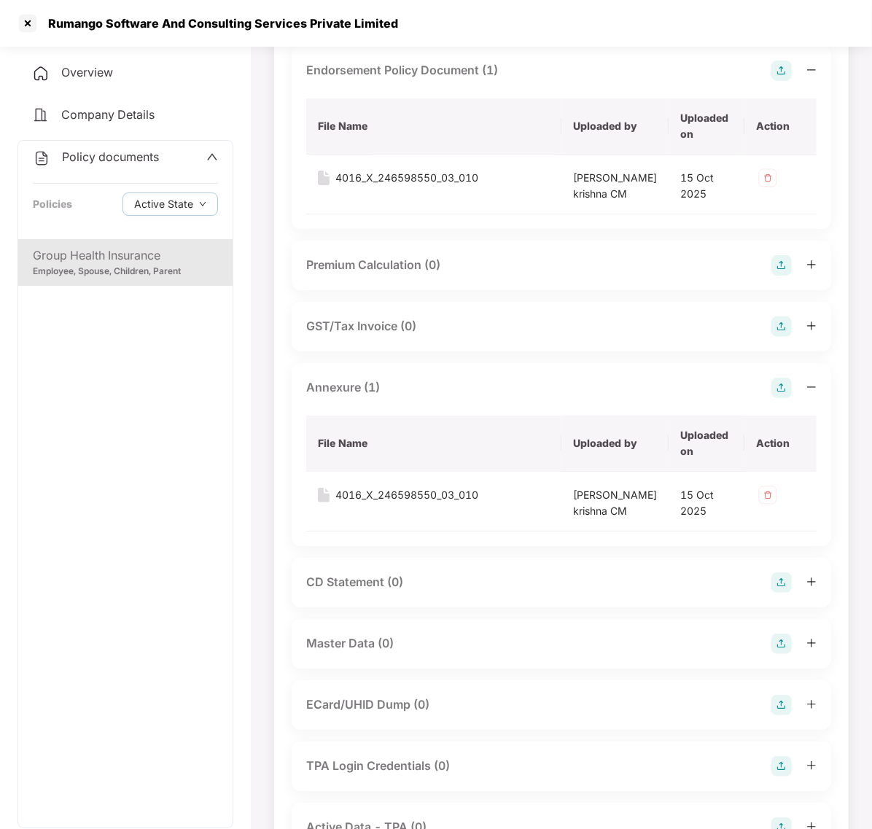
scroll to position [281, 0]
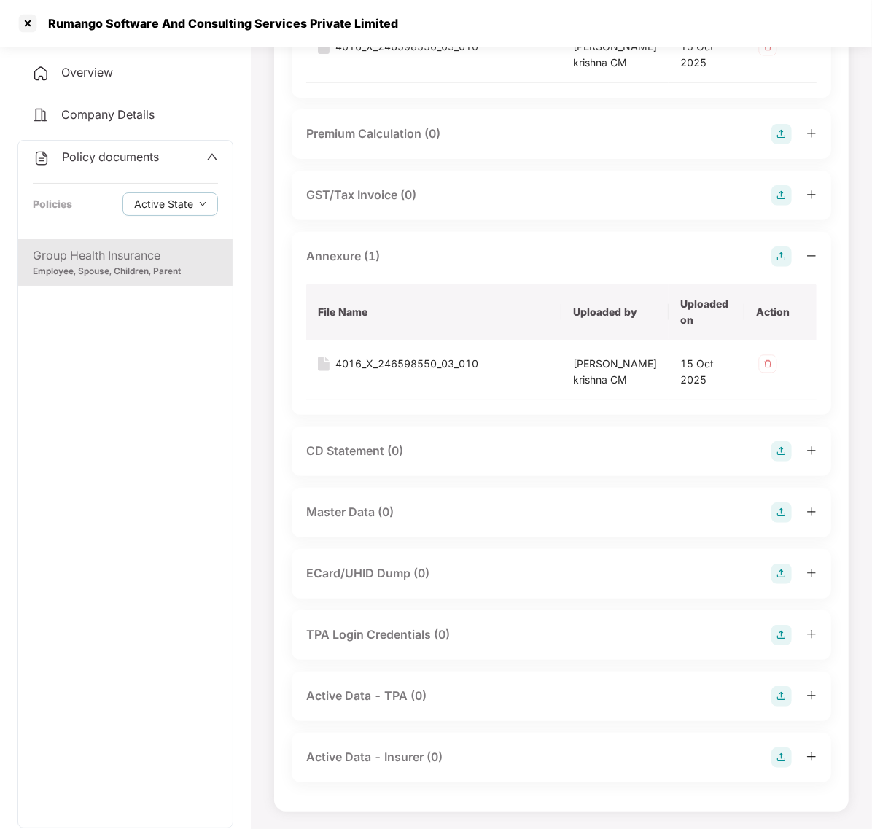
click at [447, 508] on div "Master Data (0)" at bounding box center [561, 512] width 510 height 20
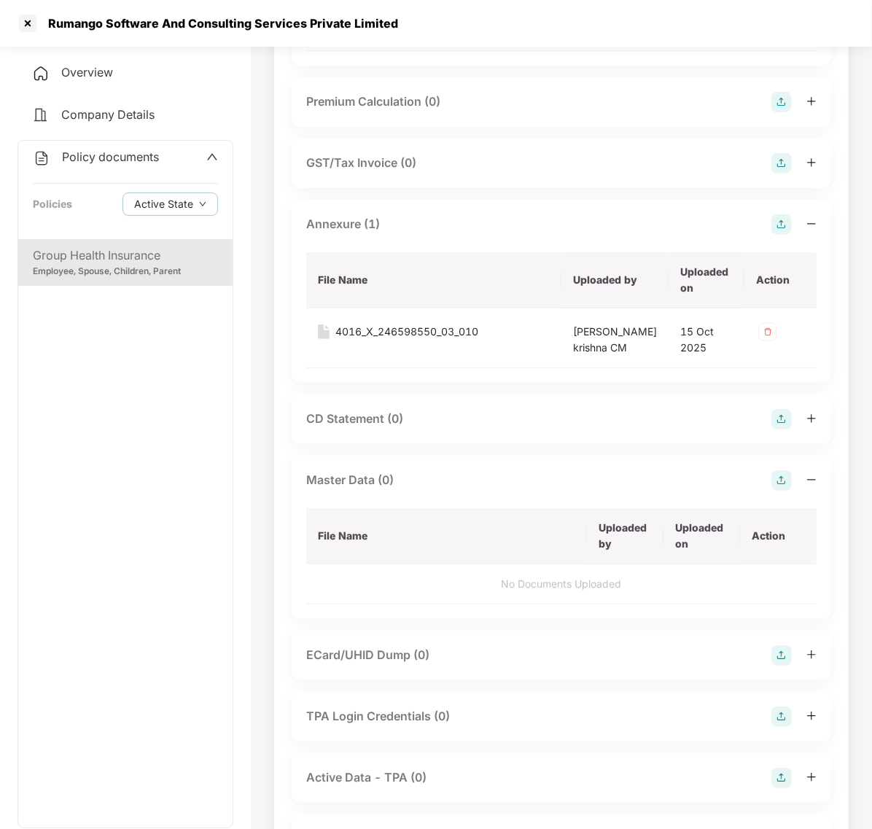
click at [780, 491] on img at bounding box center [781, 480] width 20 height 20
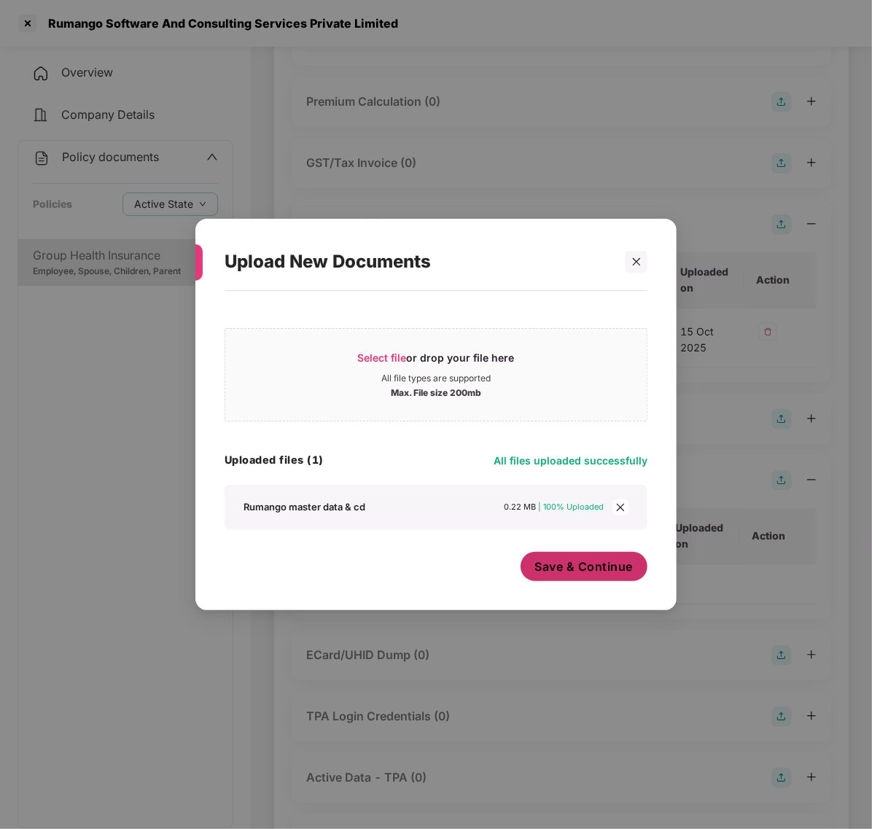
click at [562, 567] on span "Save & Continue" at bounding box center [584, 567] width 98 height 16
